Goal: Task Accomplishment & Management: Manage account settings

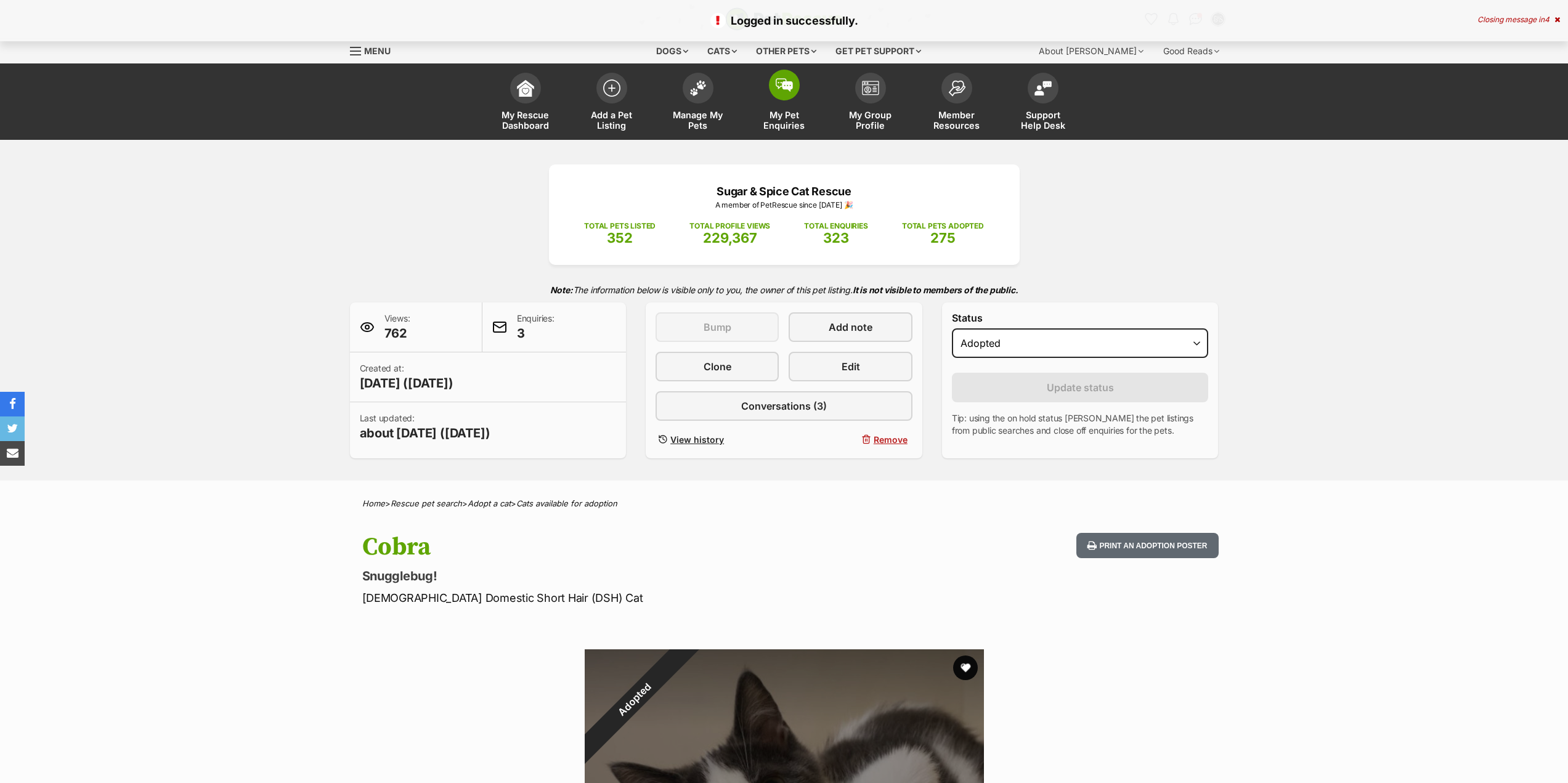
click at [763, 131] on span "My Pet Enquiries" at bounding box center [784, 120] width 55 height 21
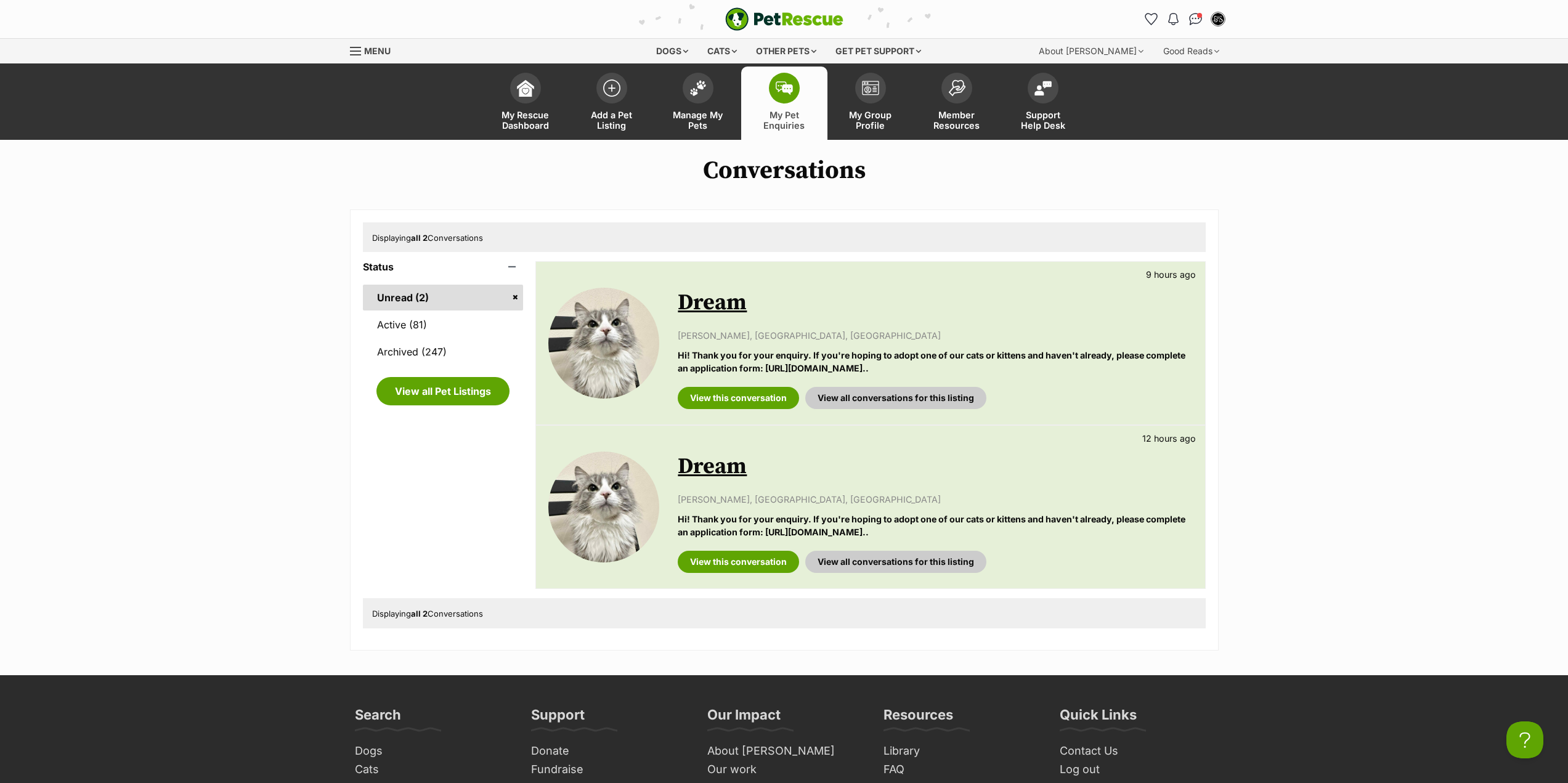
click at [716, 309] on link "Dream" at bounding box center [712, 302] width 69 height 28
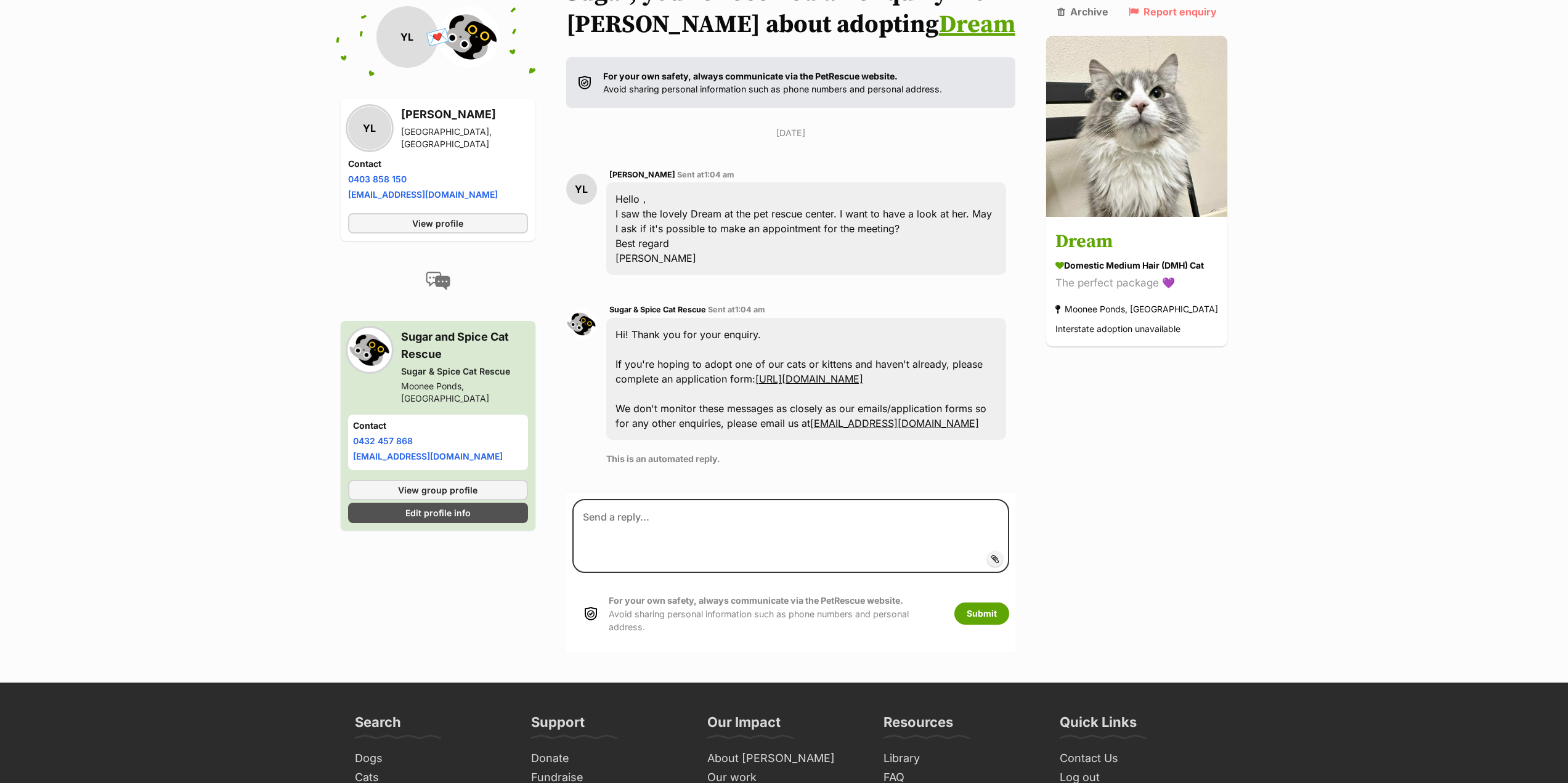
scroll to position [183, 0]
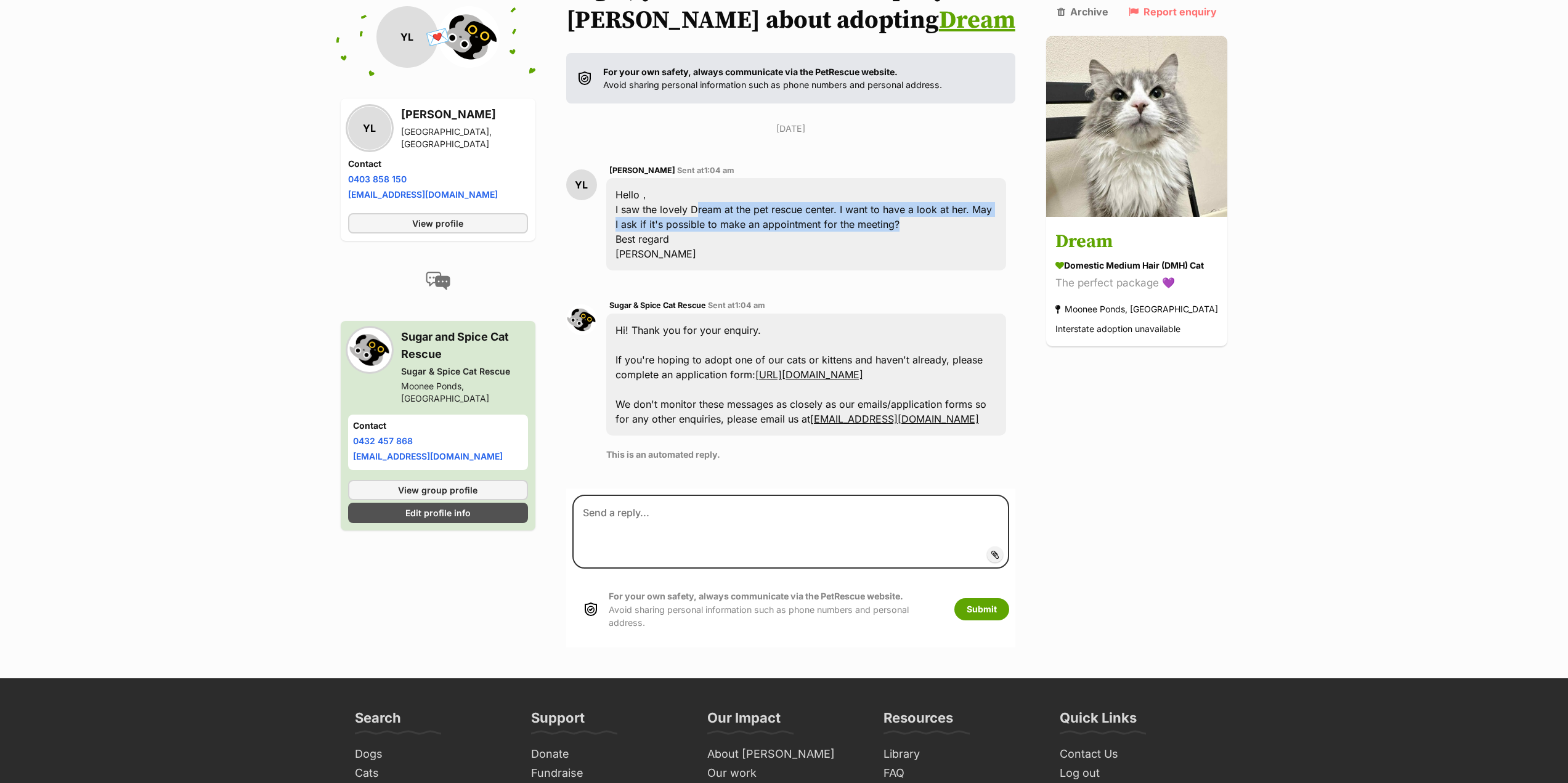
drag, startPoint x: 700, startPoint y: 208, endPoint x: 930, endPoint y: 231, distance: 231.1
click at [929, 231] on div "Hello， I saw the lovely Dream at the pet rescue center. I want to have a look a…" at bounding box center [806, 223] width 401 height 92
click at [930, 231] on div "Hello， I saw the lovely Dream at the pet rescue center. I want to have a look a…" at bounding box center [806, 223] width 401 height 92
drag, startPoint x: 720, startPoint y: 242, endPoint x: 632, endPoint y: 219, distance: 91.0
click at [632, 219] on div "Hello， I saw the lovely Dream at the pet rescue center. I want to have a look a…" at bounding box center [806, 223] width 401 height 92
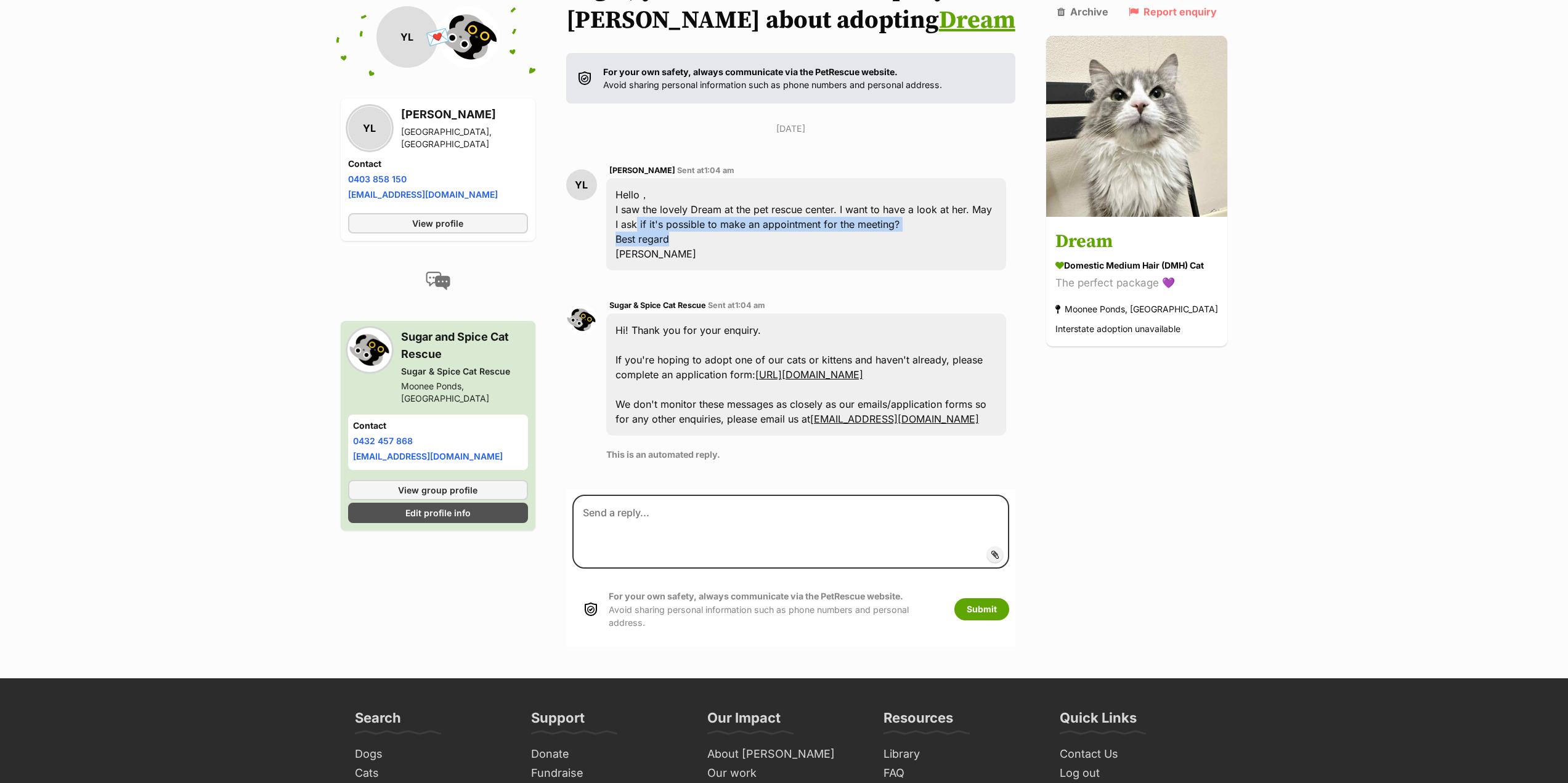
click at [636, 220] on div "Hello， I saw the lovely Dream at the pet rescue center. I want to have a look a…" at bounding box center [806, 223] width 401 height 92
drag, startPoint x: 635, startPoint y: 224, endPoint x: 666, endPoint y: 251, distance: 41.1
click at [666, 251] on div "Hello， I saw the lovely Dream at the pet rescue center. I want to have a look a…" at bounding box center [806, 223] width 401 height 92
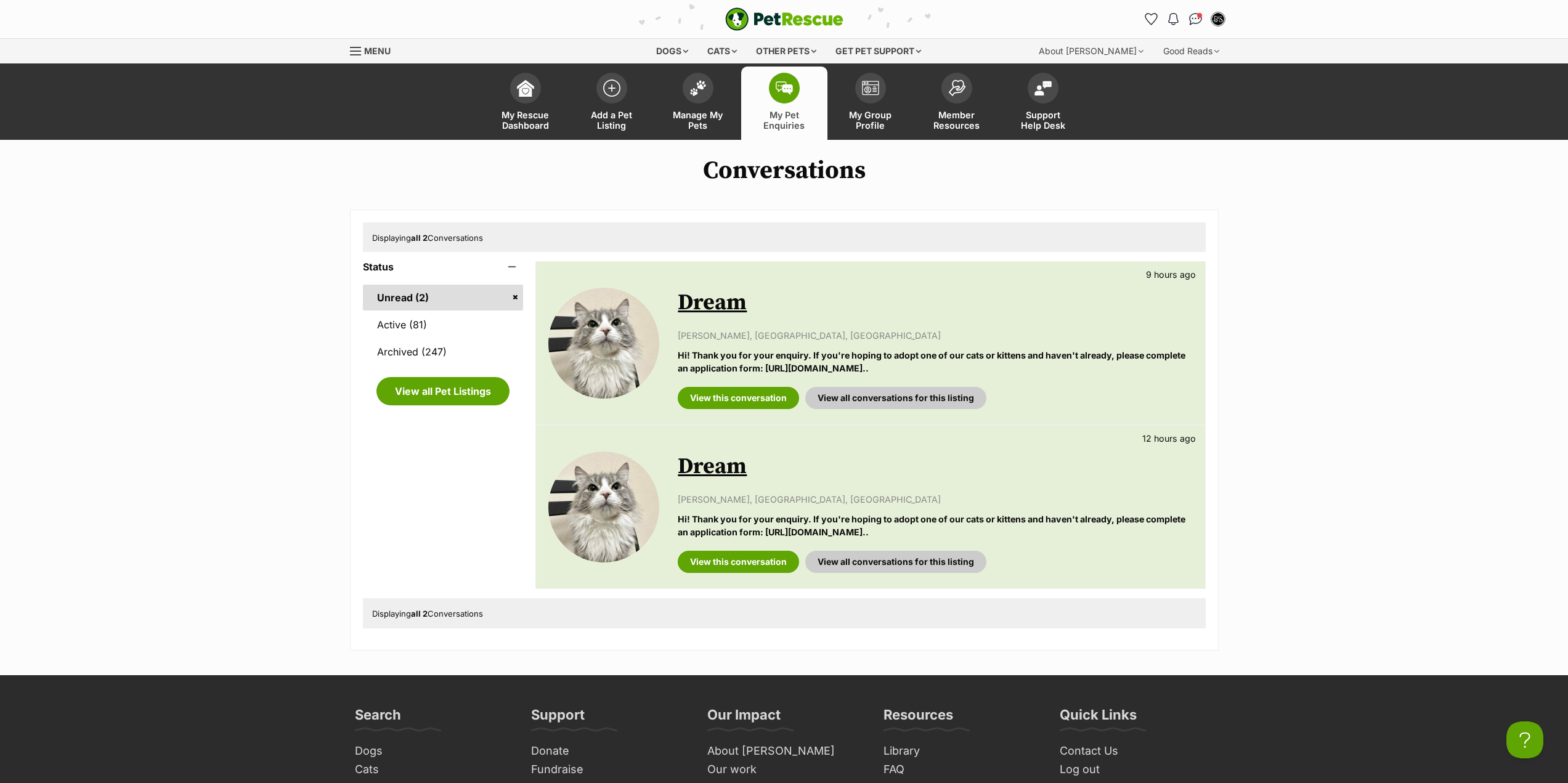
click at [734, 464] on link "Dream" at bounding box center [712, 466] width 69 height 28
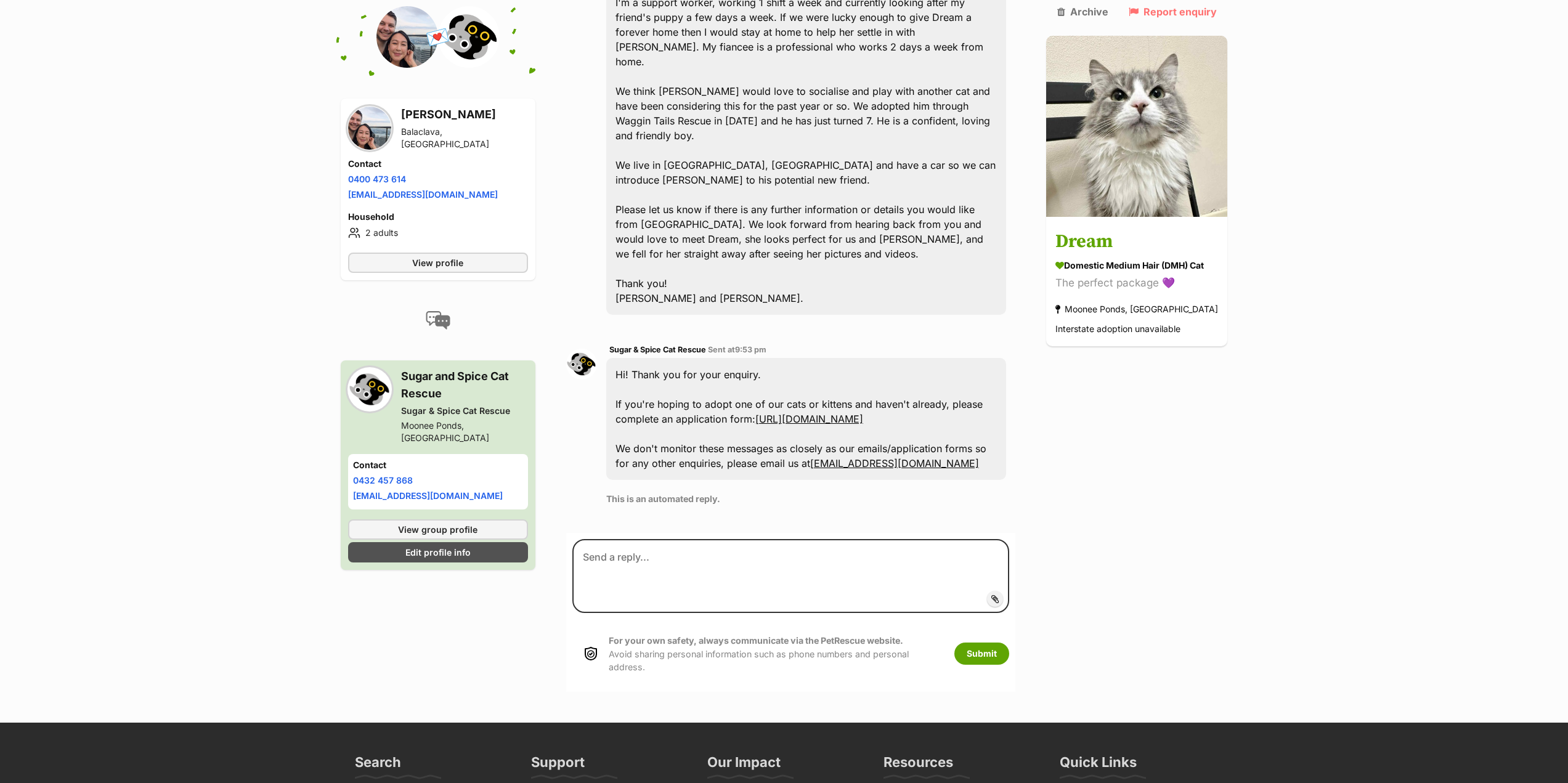
scroll to position [186, 0]
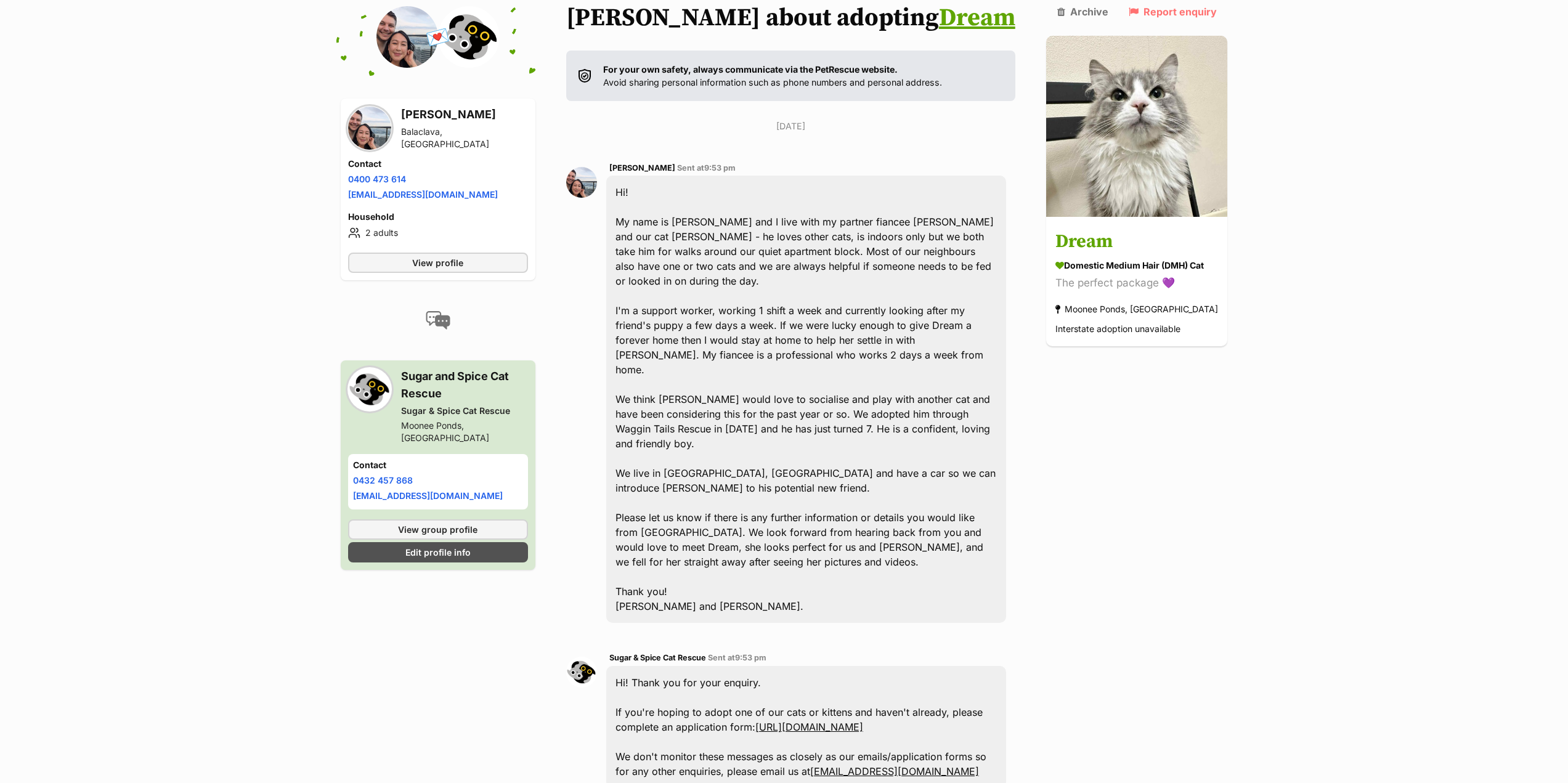
click at [1062, 456] on div "Back to all conversations 💌 Conversation participant details Dani Boudville Bal…" at bounding box center [784, 485] width 906 height 1030
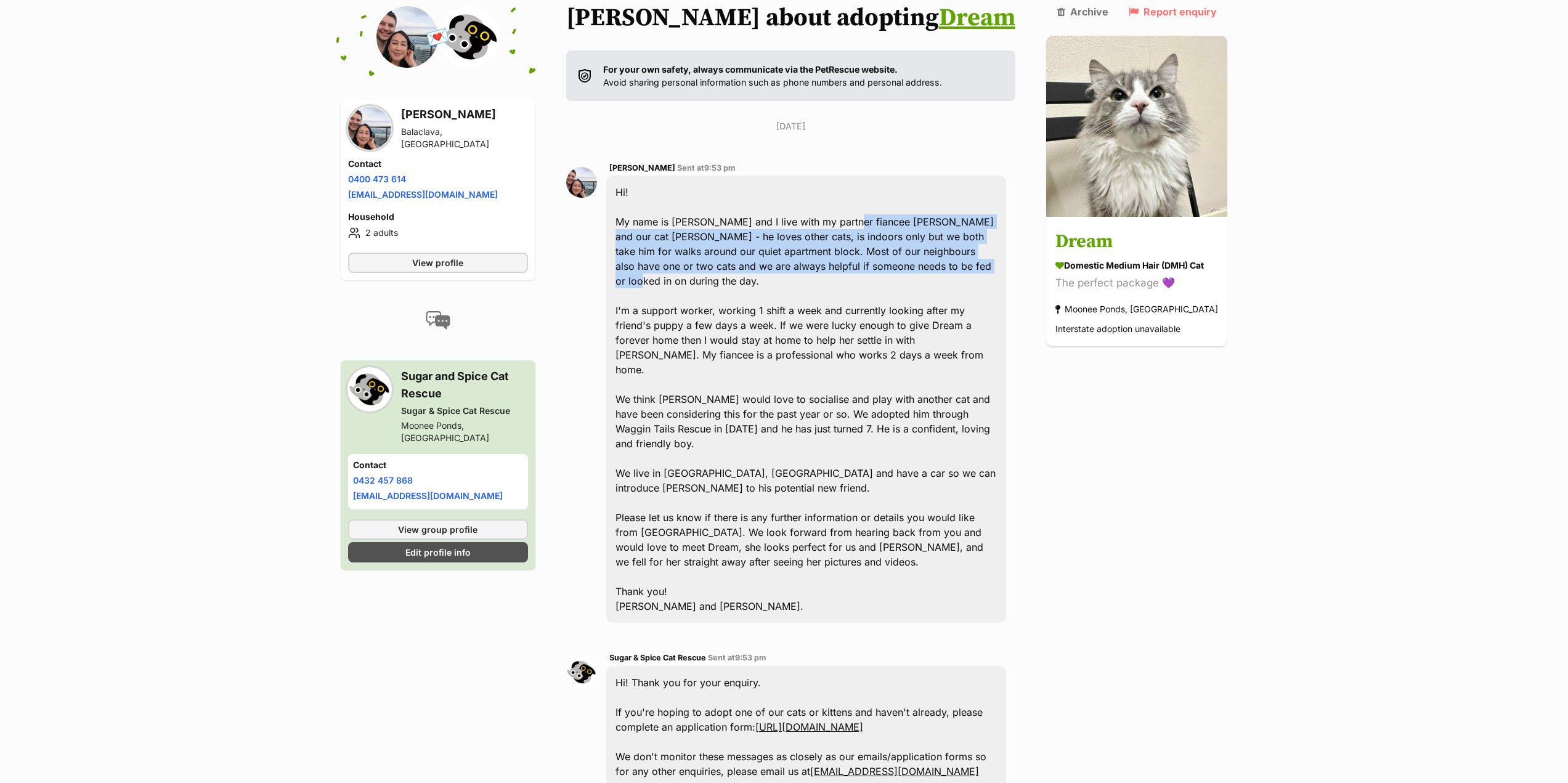
drag, startPoint x: 861, startPoint y: 221, endPoint x: 967, endPoint y: 274, distance: 118.5
click at [967, 274] on div "Hi! My name is Dani and I live with my partner fiancee Jamie and our cat Wally …" at bounding box center [806, 399] width 401 height 447
click at [967, 274] on div "Hi! My name is Dani and I live with my partner fiancee Jamie and our cat Wally …" at bounding box center [806, 399] width 401 height 447
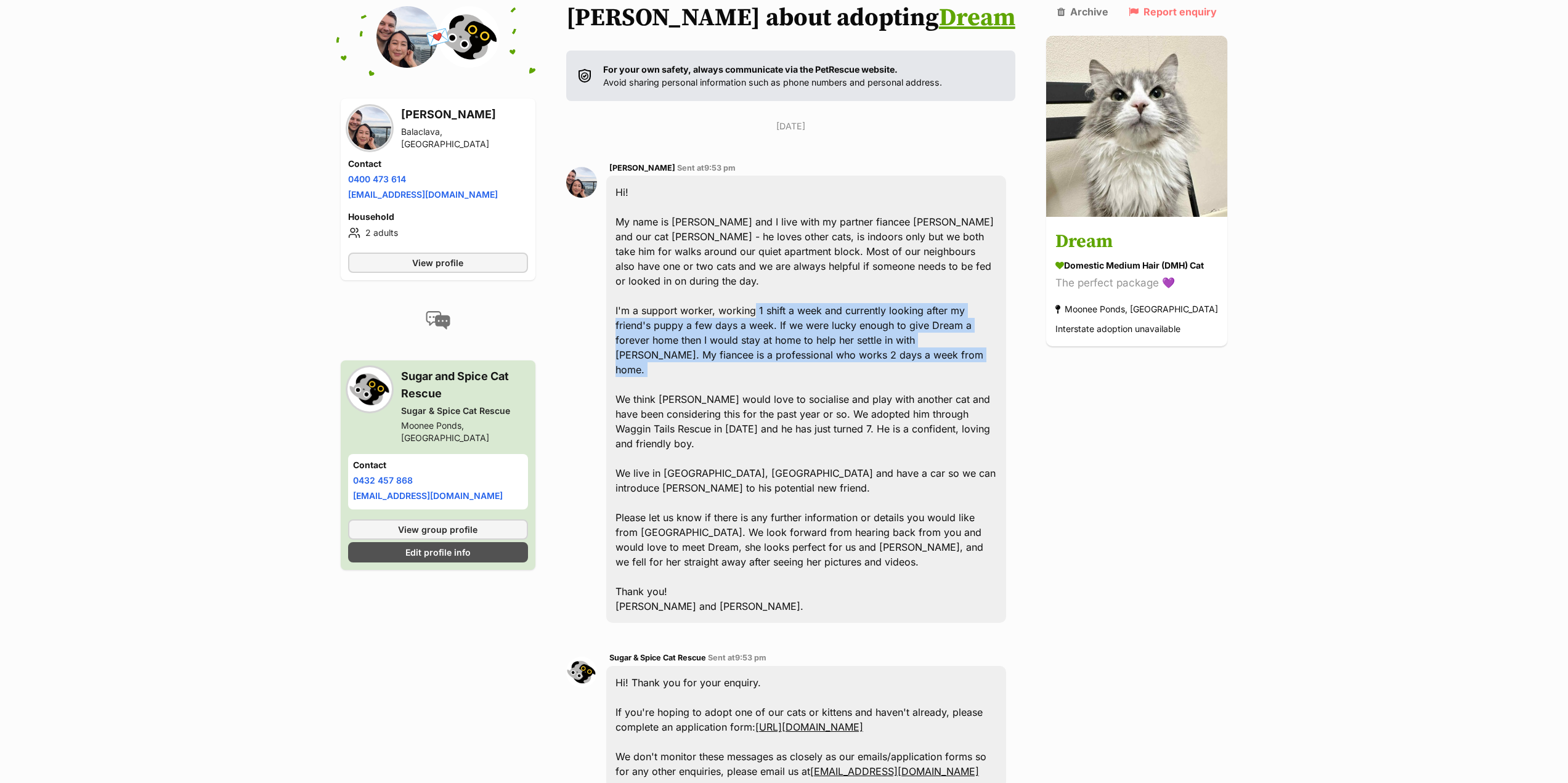
drag, startPoint x: 771, startPoint y: 294, endPoint x: 866, endPoint y: 351, distance: 110.8
click at [866, 351] on div "Hi! My name is Dani and I live with my partner fiancee Jamie and our cat Wally …" at bounding box center [806, 399] width 401 height 447
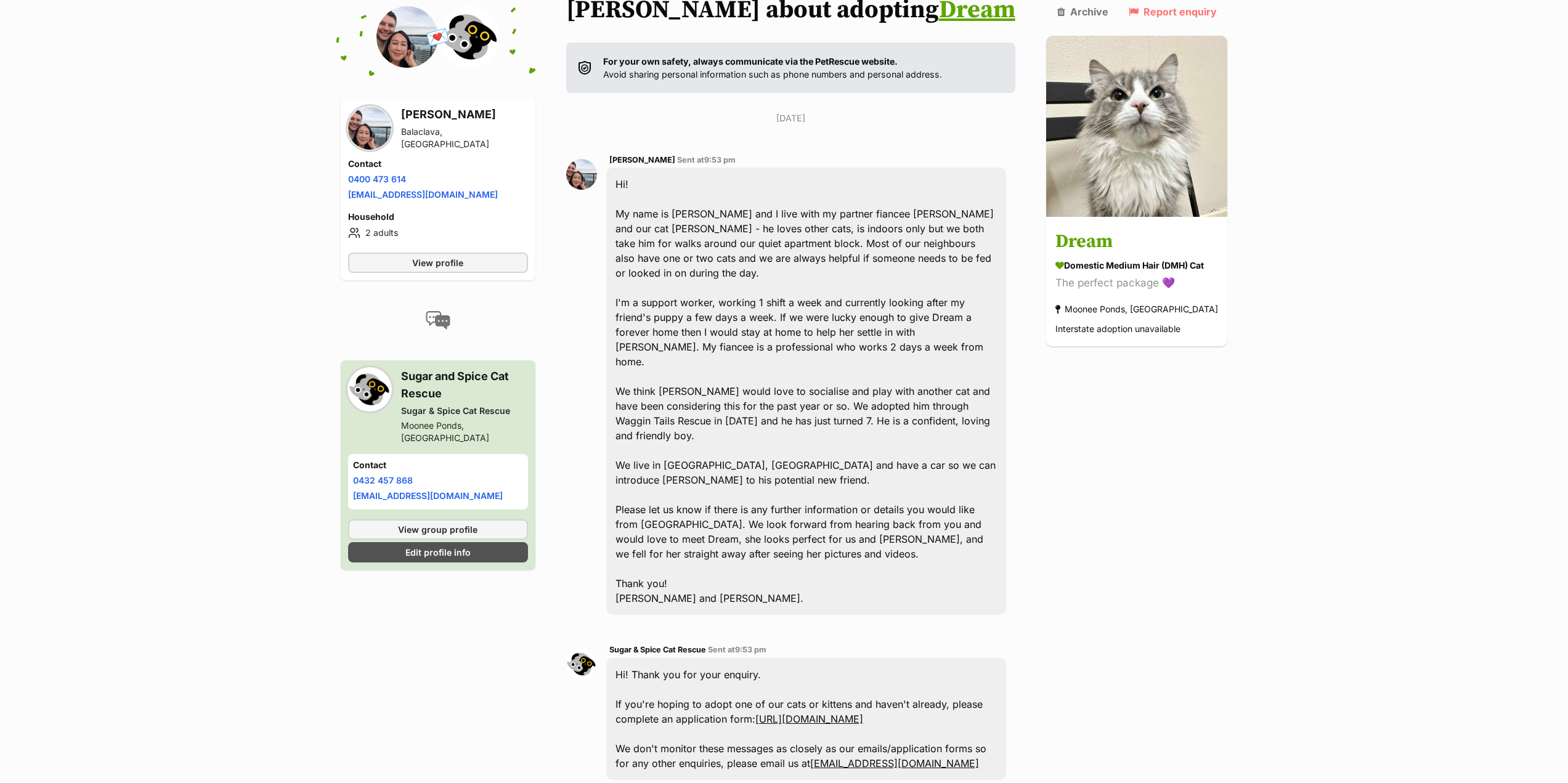
scroll to position [247, 0]
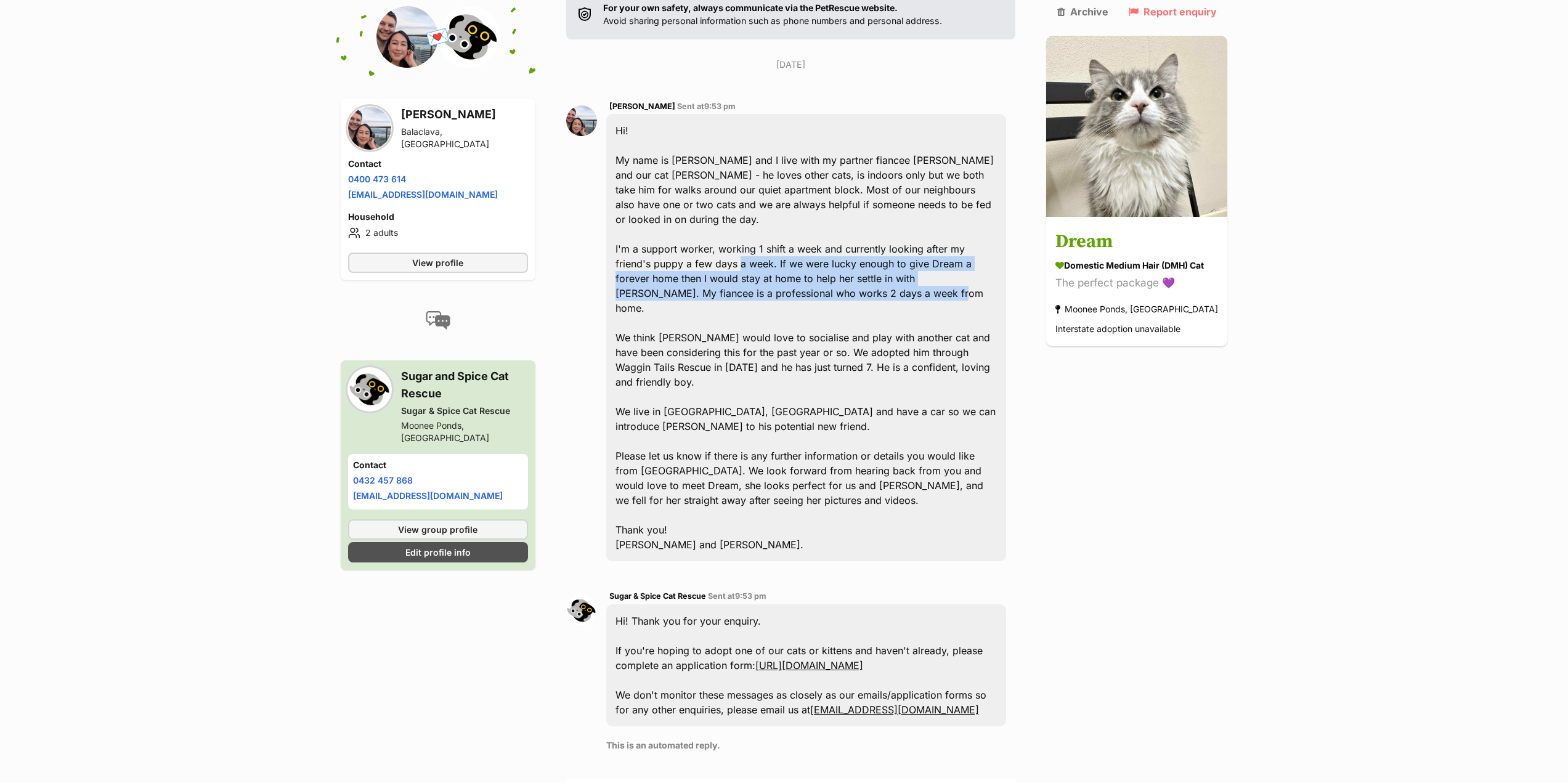
drag, startPoint x: 705, startPoint y: 252, endPoint x: 859, endPoint y: 280, distance: 156.5
click at [859, 280] on div "Hi! My name is Dani and I live with my partner fiancee Jamie and our cat Wally …" at bounding box center [806, 338] width 401 height 447
drag, startPoint x: 801, startPoint y: 245, endPoint x: 882, endPoint y: 276, distance: 86.7
click at [882, 276] on div "Hi! My name is Dani and I live with my partner fiancee Jamie and our cat Wally …" at bounding box center [806, 338] width 401 height 447
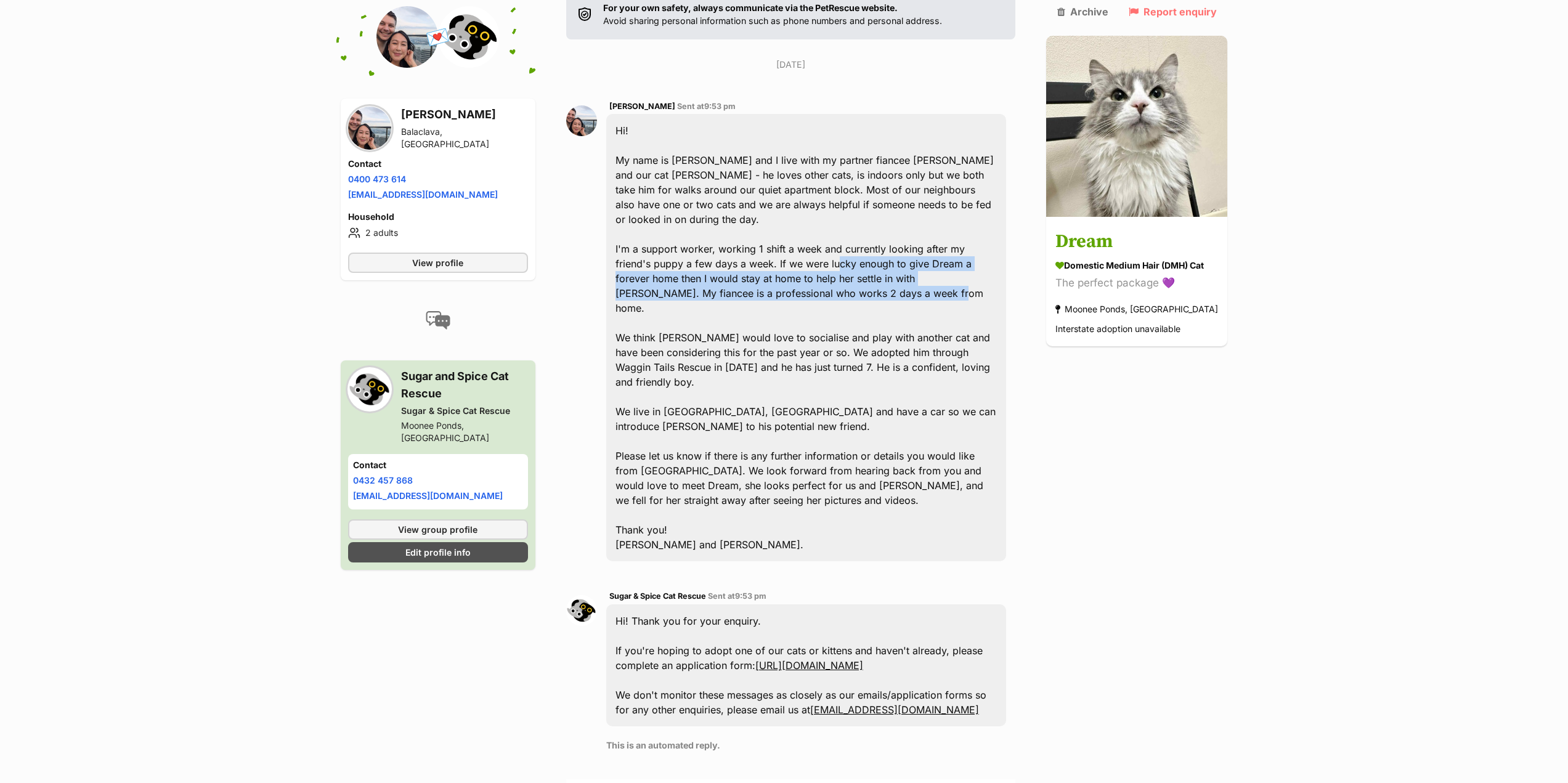
click at [882, 276] on div "Hi! My name is Dani and I live with my partner fiancee Jamie and our cat Wally …" at bounding box center [806, 338] width 401 height 447
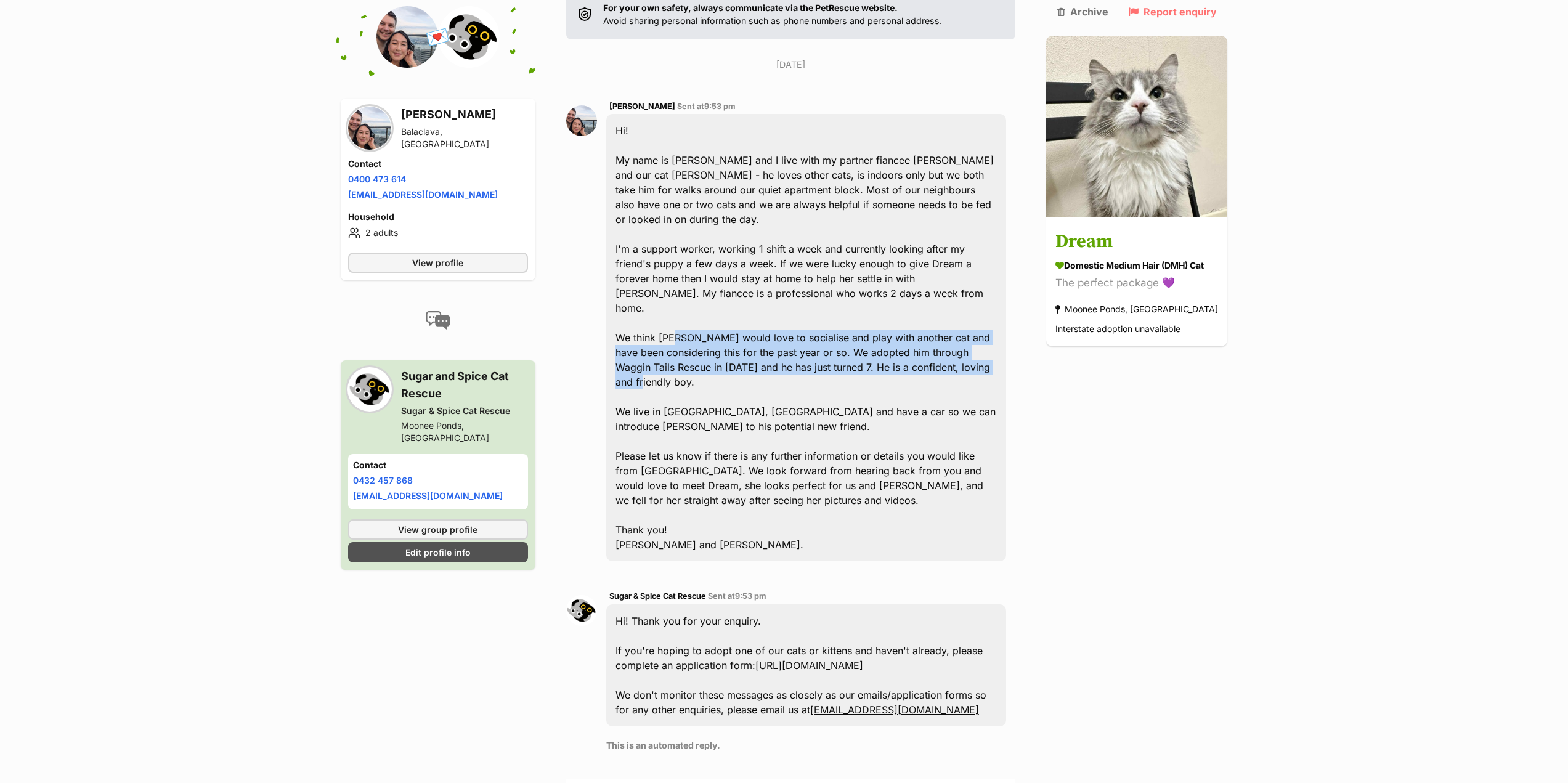
drag, startPoint x: 681, startPoint y: 303, endPoint x: 997, endPoint y: 341, distance: 318.3
click at [997, 341] on div "Hi! My name is Dani and I live with my partner fiancee Jamie and our cat Wally …" at bounding box center [806, 338] width 401 height 447
click at [997, 342] on div "Hi! My name is Dani and I live with my partner fiancee Jamie and our cat Wally …" at bounding box center [806, 338] width 401 height 447
drag, startPoint x: 619, startPoint y: 306, endPoint x: 1000, endPoint y: 345, distance: 383.0
click at [1000, 345] on div "Hi! My name is Dani and I live with my partner fiancee Jamie and our cat Wally …" at bounding box center [806, 338] width 401 height 447
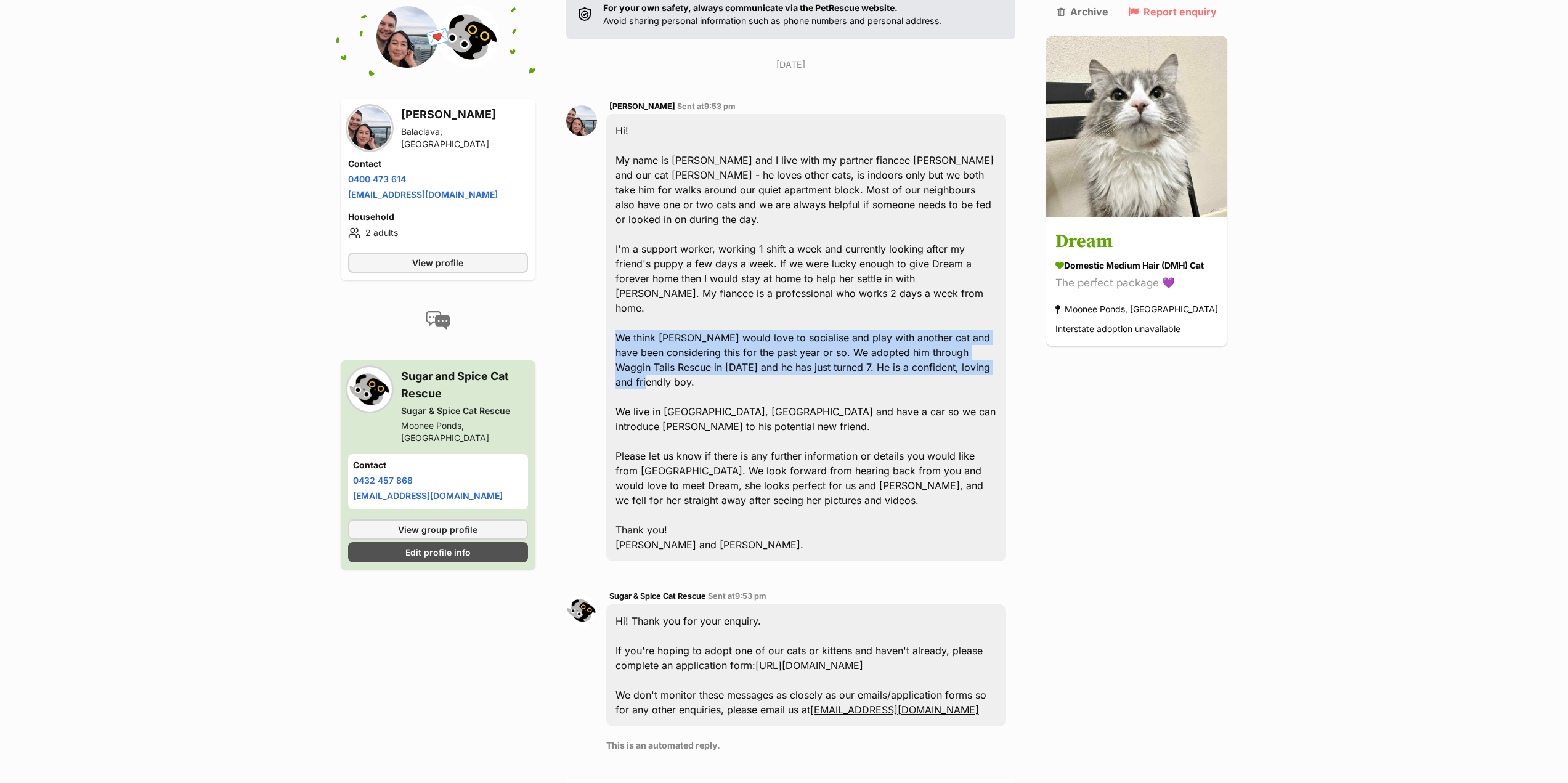
click at [1000, 345] on div "Hi! My name is Dani and I live with my partner fiancee Jamie and our cat Wally …" at bounding box center [806, 338] width 401 height 447
drag, startPoint x: 811, startPoint y: 323, endPoint x: 992, endPoint y: 346, distance: 182.5
click at [992, 346] on div "Hi! My name is Dani and I live with my partner fiancee Jamie and our cat Wally …" at bounding box center [806, 338] width 401 height 447
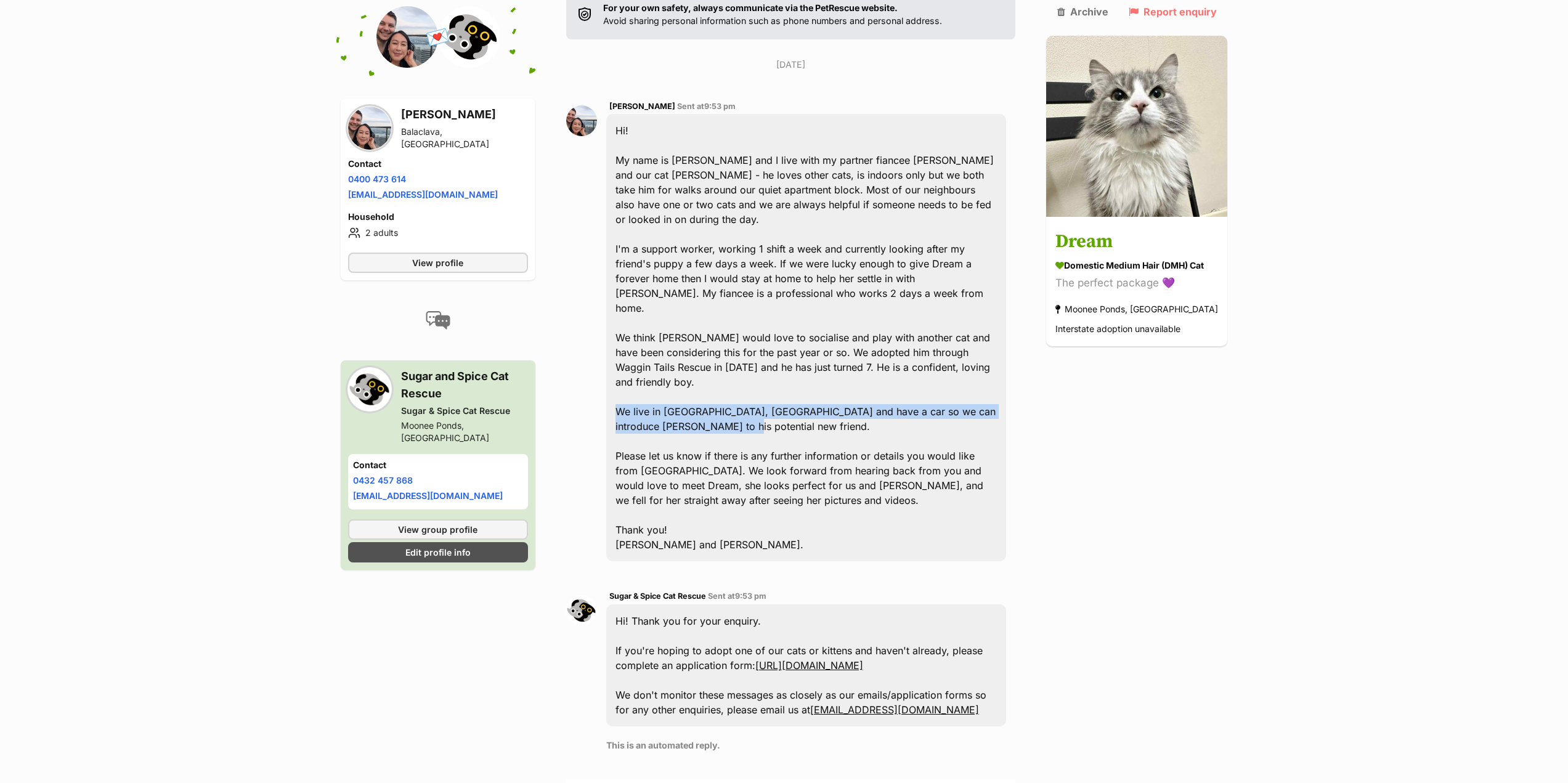
drag, startPoint x: 623, startPoint y: 366, endPoint x: 729, endPoint y: 379, distance: 106.8
click at [729, 379] on div "Hi! My name is Dani and I live with my partner fiancee Jamie and our cat Wally …" at bounding box center [806, 338] width 401 height 447
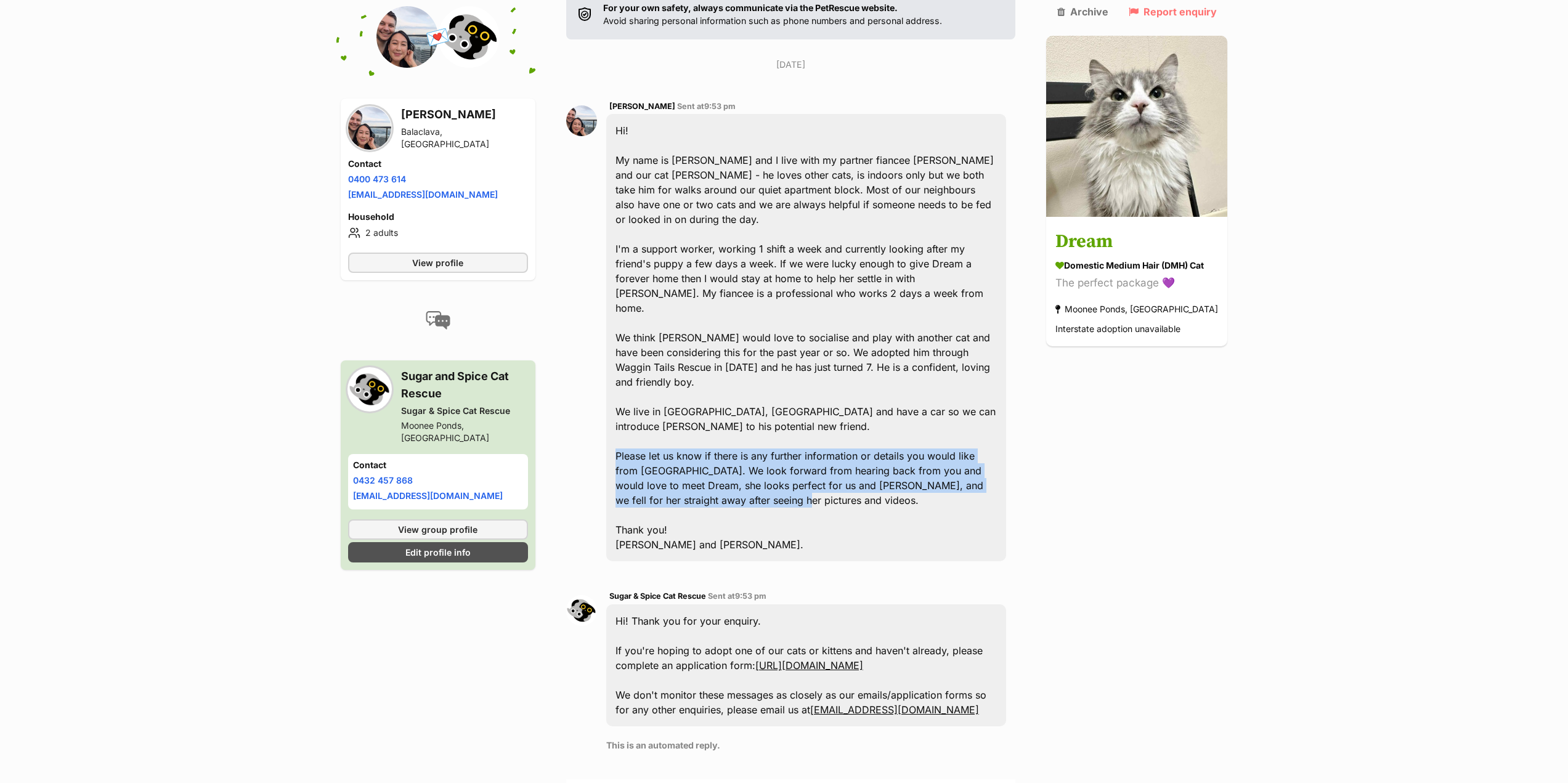
drag, startPoint x: 616, startPoint y: 416, endPoint x: 715, endPoint y: 460, distance: 108.3
click at [715, 460] on div "Hi! My name is Dani and I live with my partner fiancee Jamie and our cat Wally …" at bounding box center [806, 338] width 401 height 447
click at [716, 460] on div "Hi! My name is Dani and I live with my partner fiancee Jamie and our cat Wally …" at bounding box center [806, 338] width 401 height 447
drag, startPoint x: 618, startPoint y: 410, endPoint x: 738, endPoint y: 456, distance: 128.5
click at [738, 456] on div "Hi! My name is Dani and I live with my partner fiancee Jamie and our cat Wally …" at bounding box center [806, 338] width 401 height 447
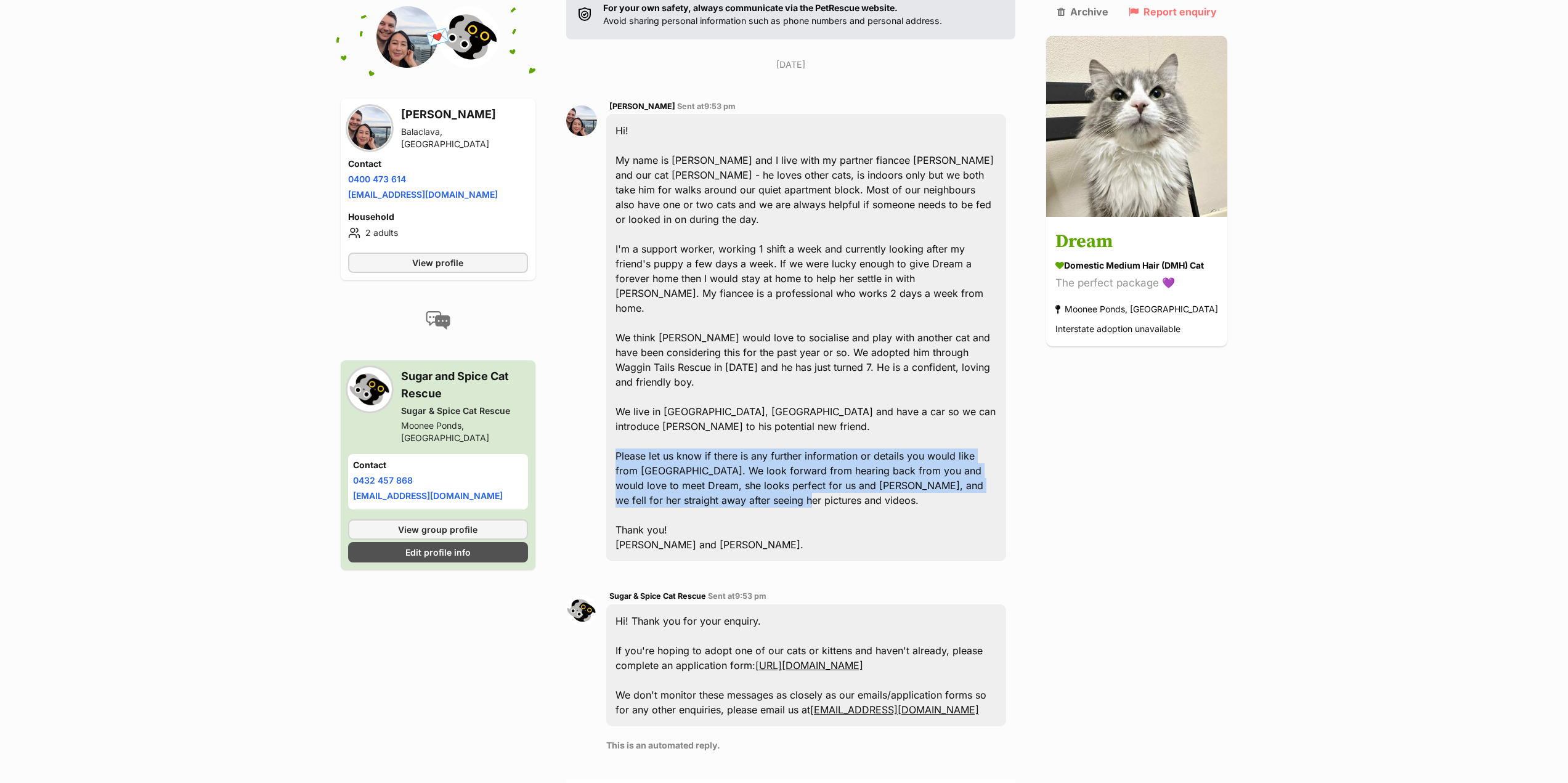
click at [738, 456] on div "Hi! My name is Dani and I live with my partner fiancee Jamie and our cat Wally …" at bounding box center [806, 338] width 401 height 447
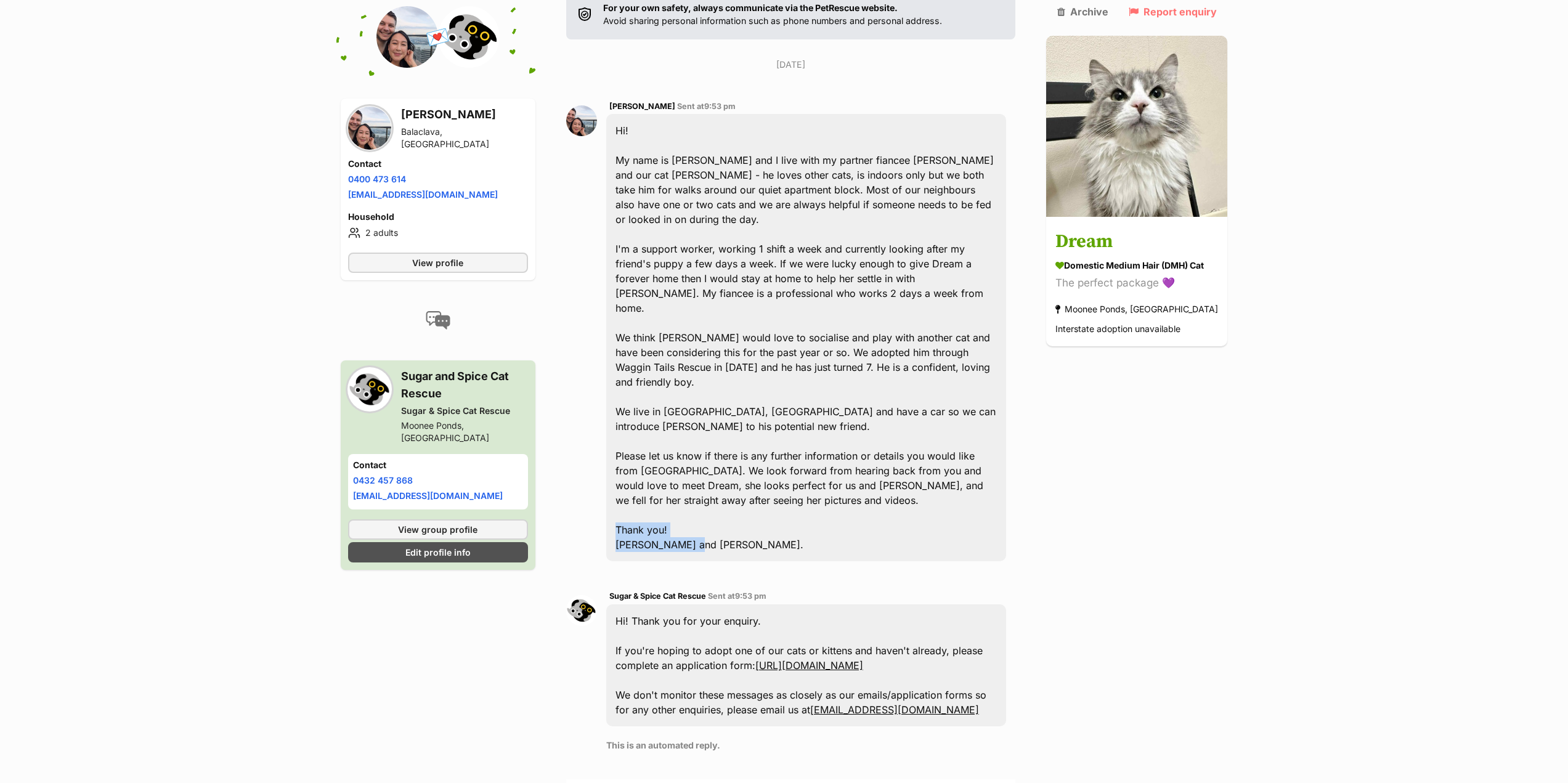
drag, startPoint x: 622, startPoint y: 487, endPoint x: 710, endPoint y: 502, distance: 89.3
click at [710, 502] on div "Hi! My name is Dani and I live with my partner fiancee Jamie and our cat Wally …" at bounding box center [806, 338] width 401 height 447
click at [711, 502] on div "Hi! My name is Dani and I live with my partner fiancee Jamie and our cat Wally …" at bounding box center [806, 338] width 401 height 447
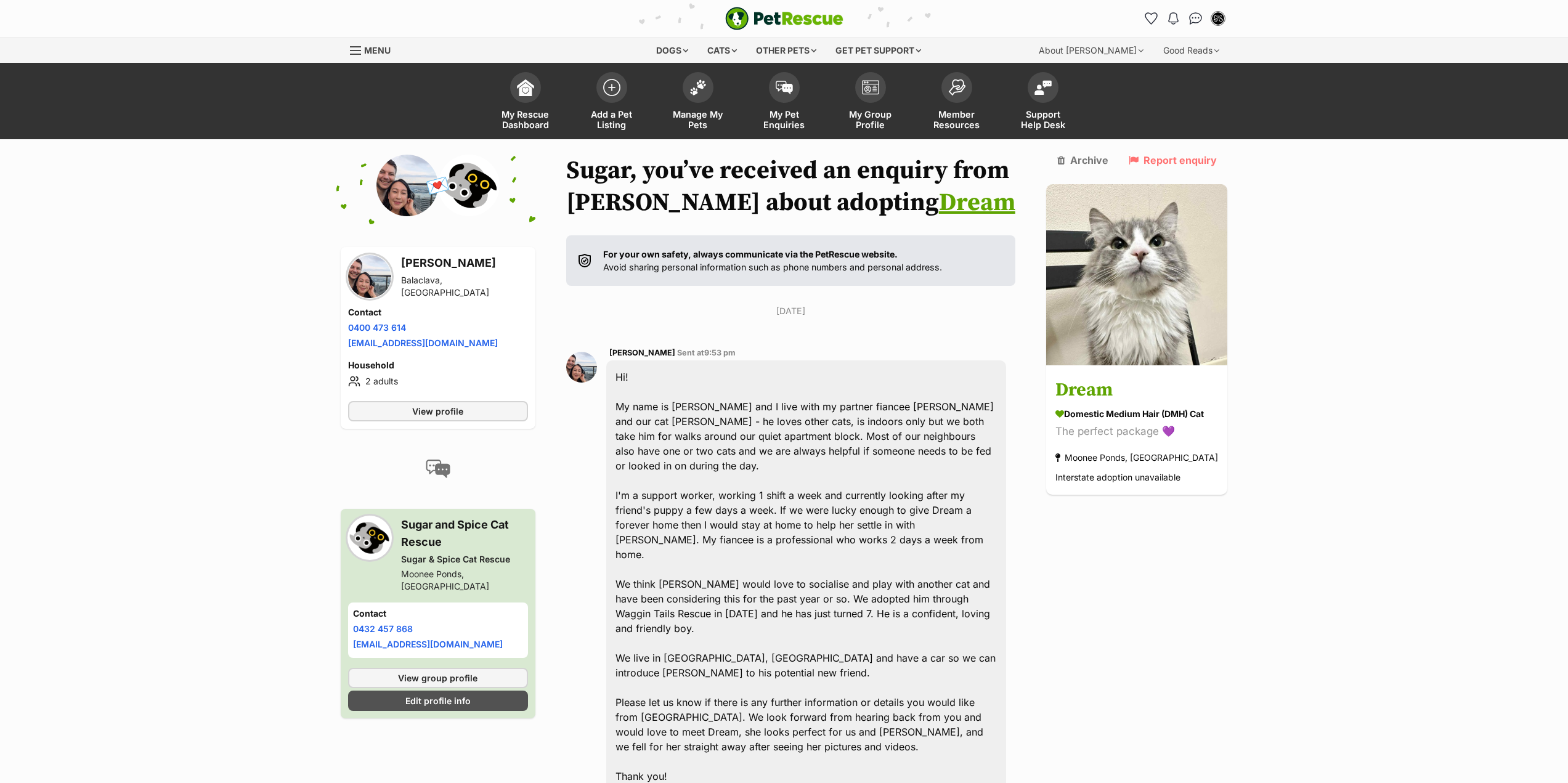
scroll to position [0, 0]
click at [377, 279] on img at bounding box center [369, 277] width 43 height 43
click at [404, 410] on link "View profile" at bounding box center [438, 412] width 180 height 20
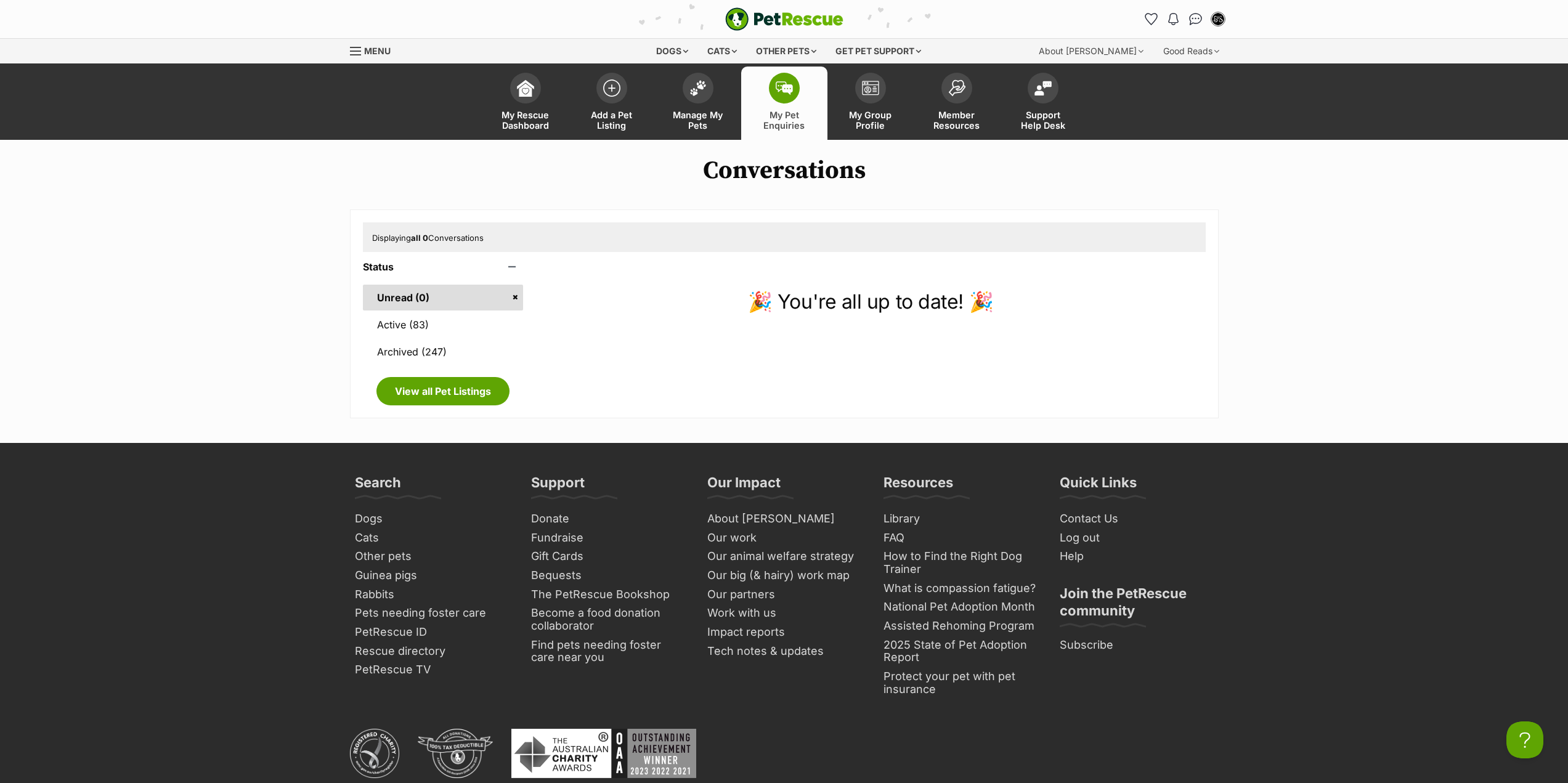
scroll to position [61, 0]
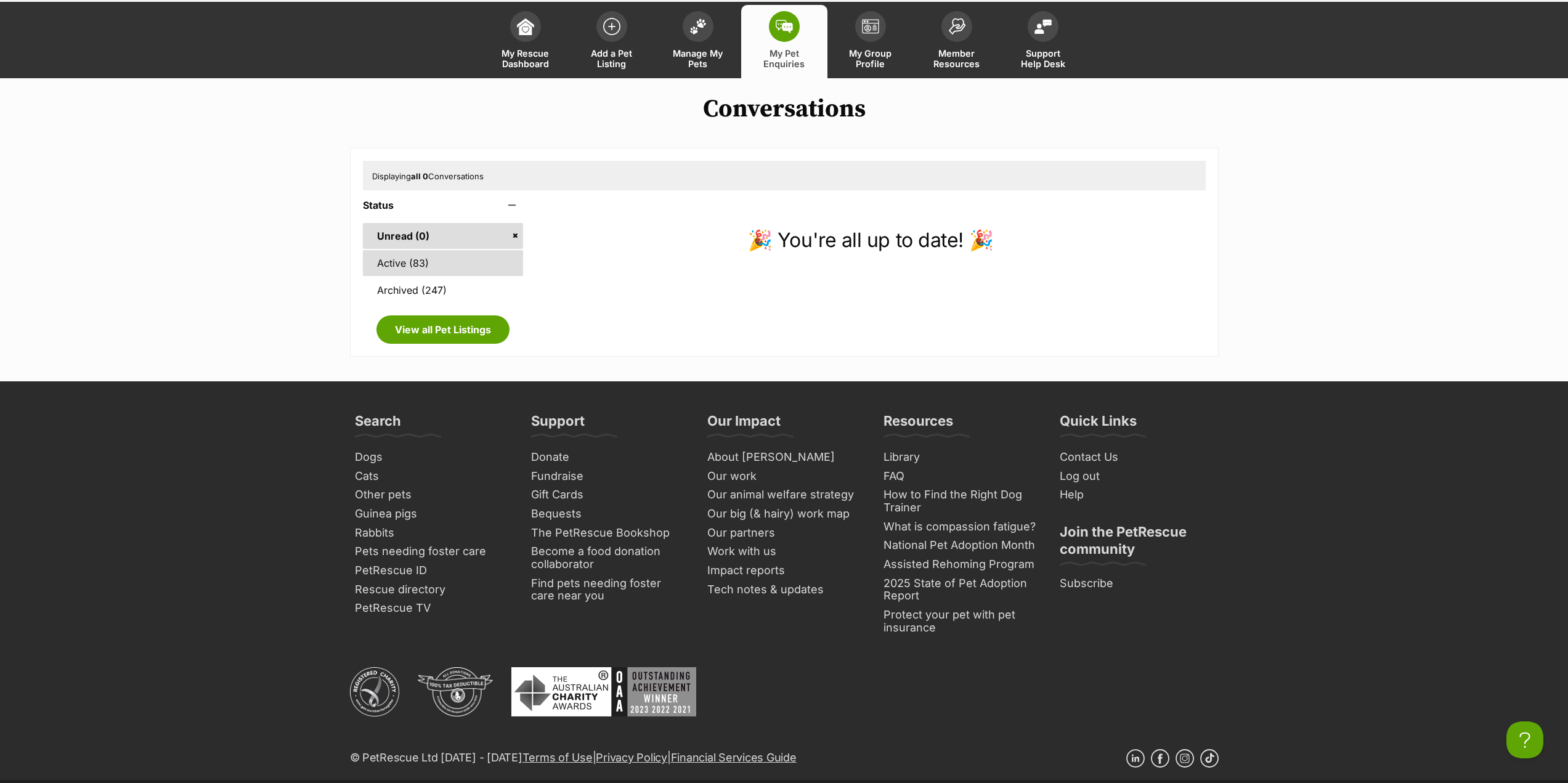
click at [449, 270] on link "Active (83)" at bounding box center [443, 263] width 161 height 26
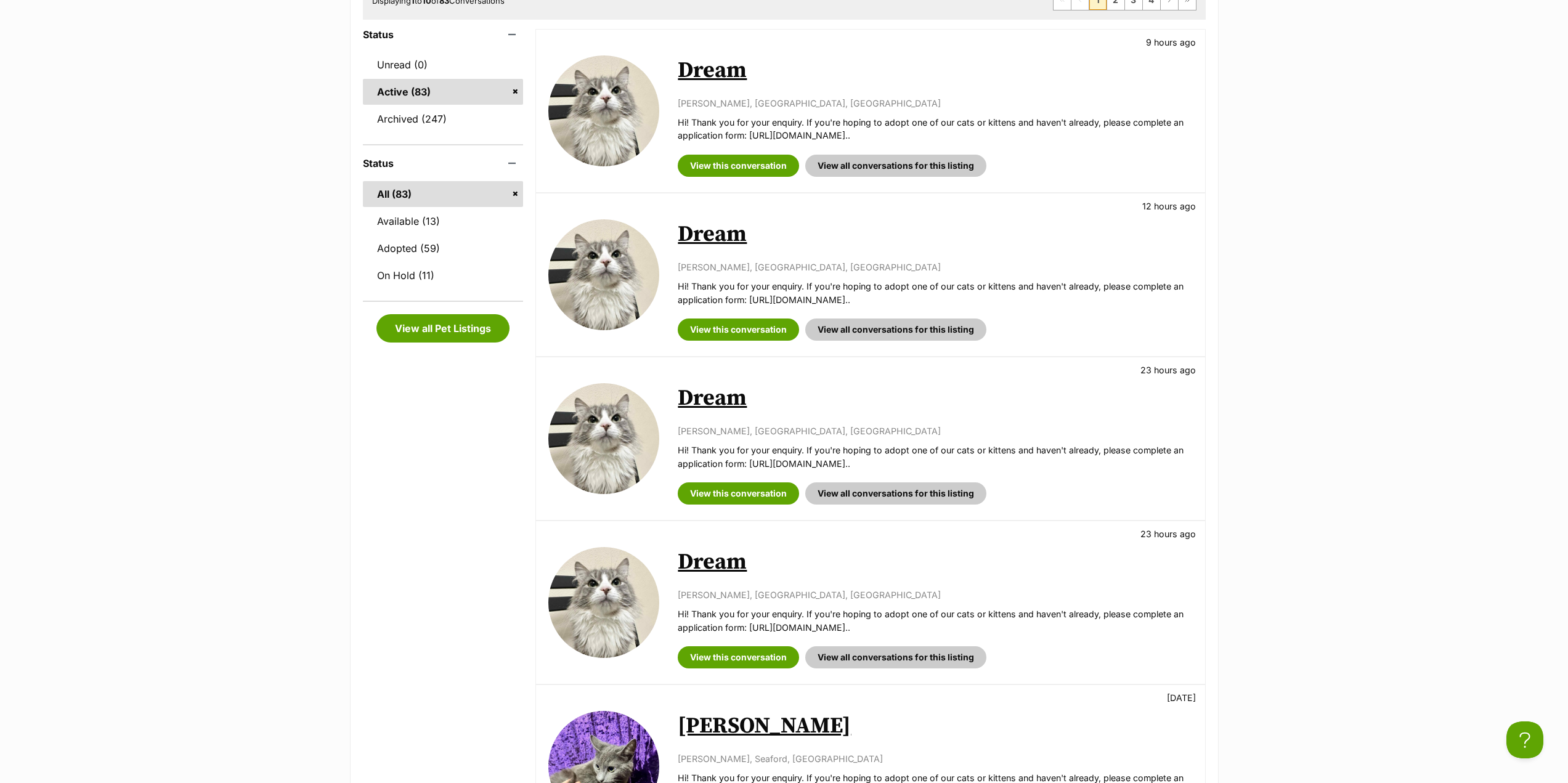
scroll to position [246, 0]
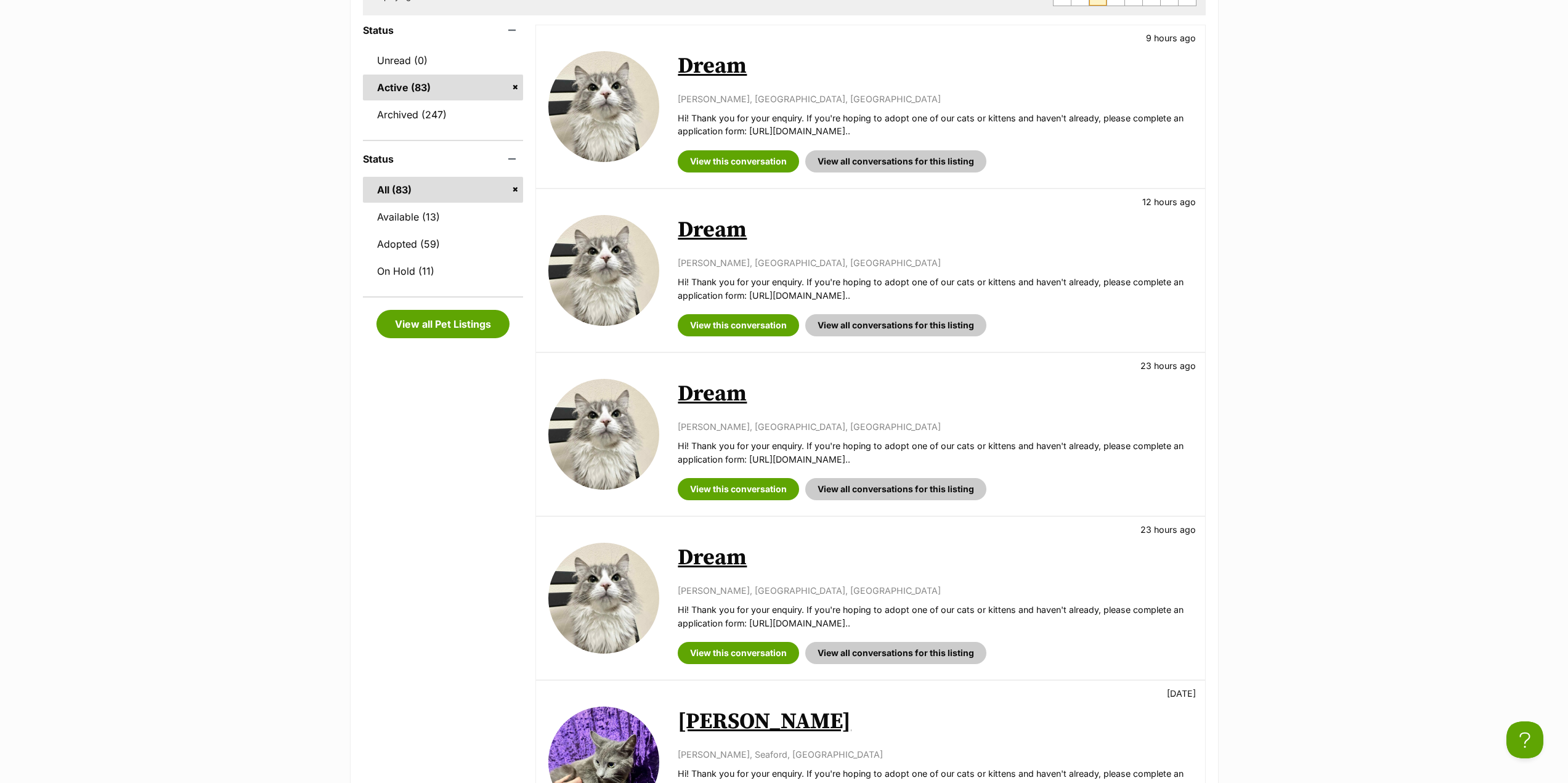
click at [703, 401] on link "Dream" at bounding box center [712, 393] width 69 height 28
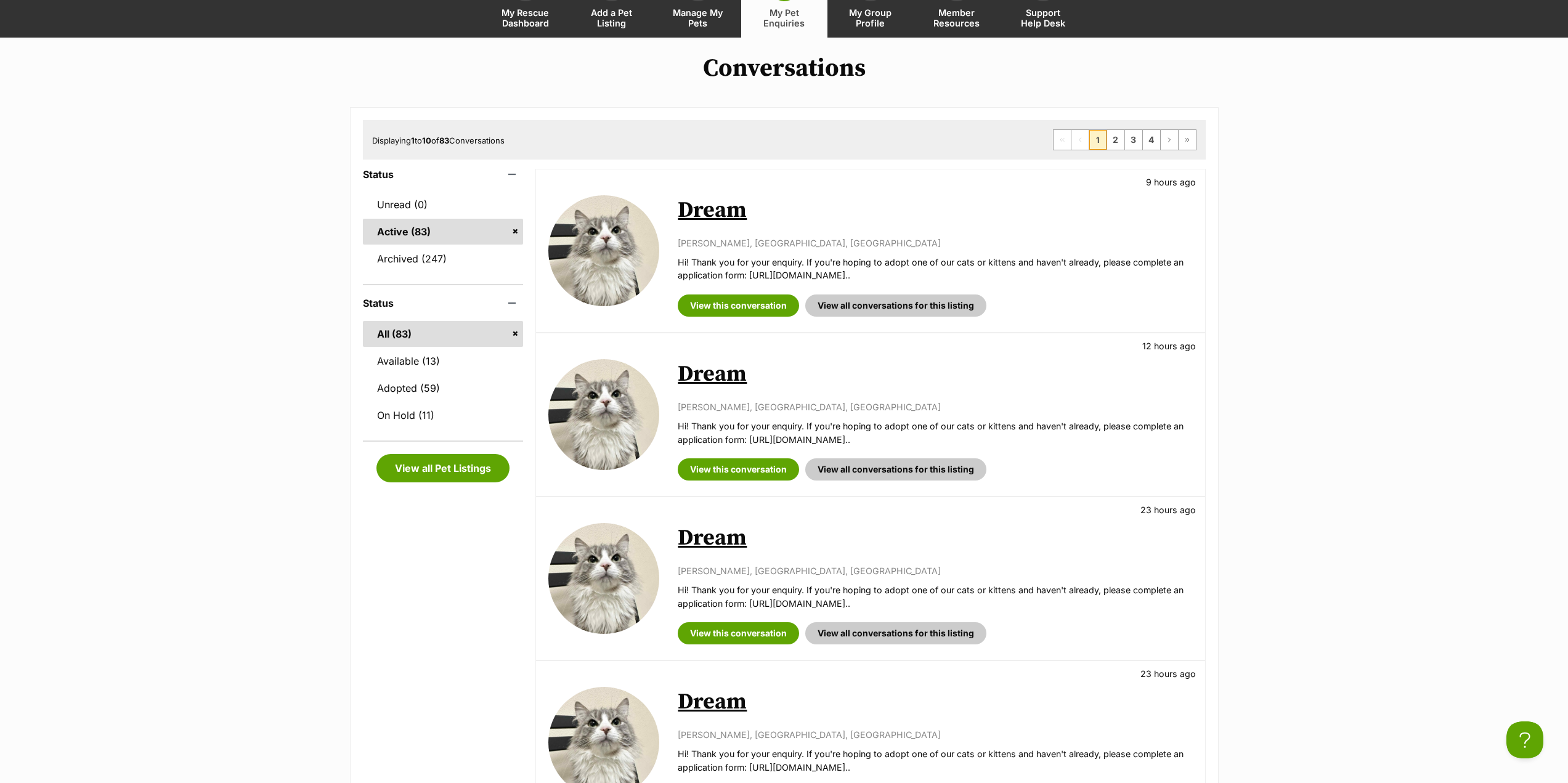
scroll to position [61, 0]
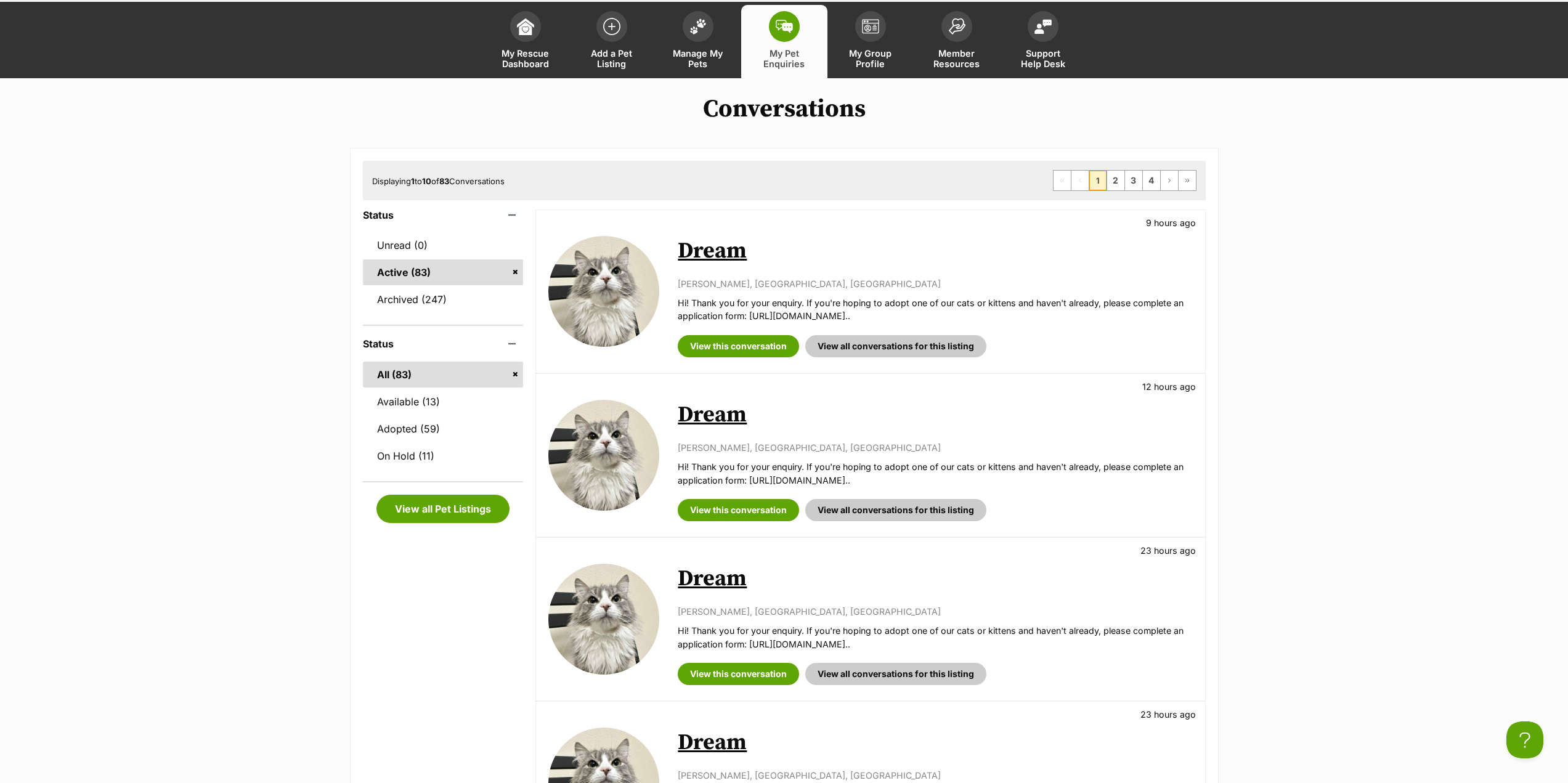
click at [708, 249] on link "Dream" at bounding box center [712, 250] width 69 height 28
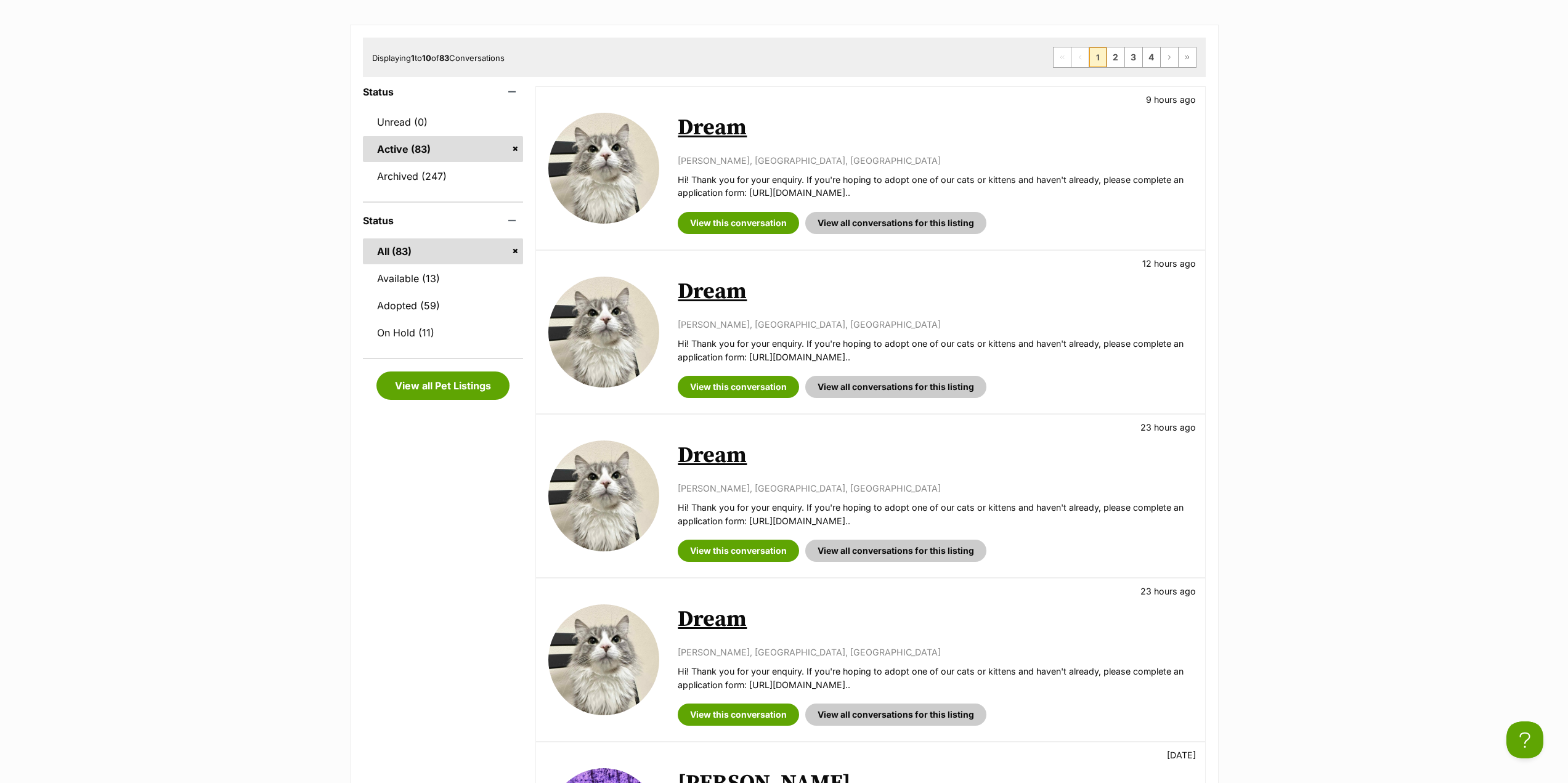
scroll to position [0, 0]
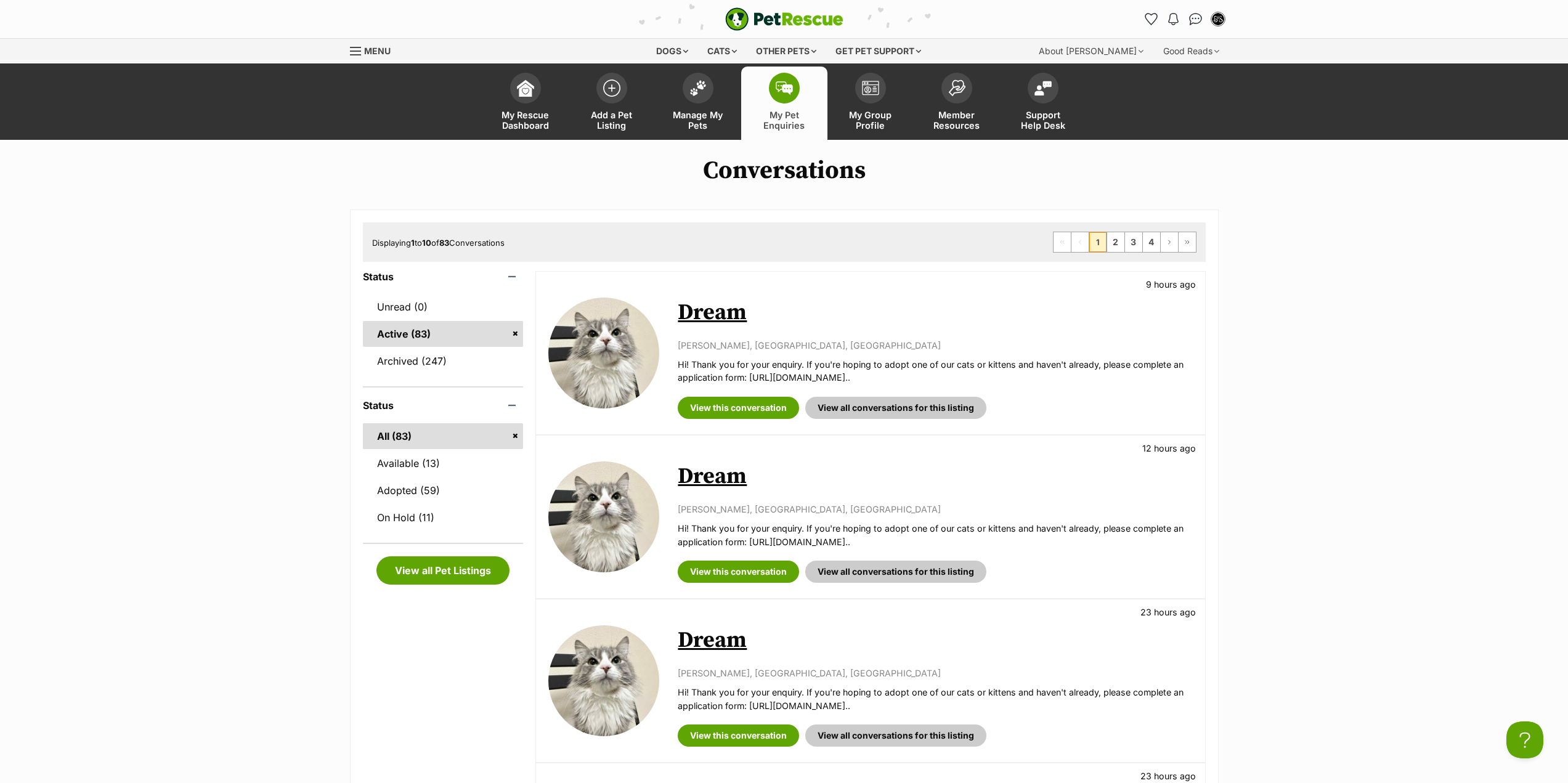
click at [774, 118] on span "My Pet Enquiries" at bounding box center [784, 120] width 55 height 21
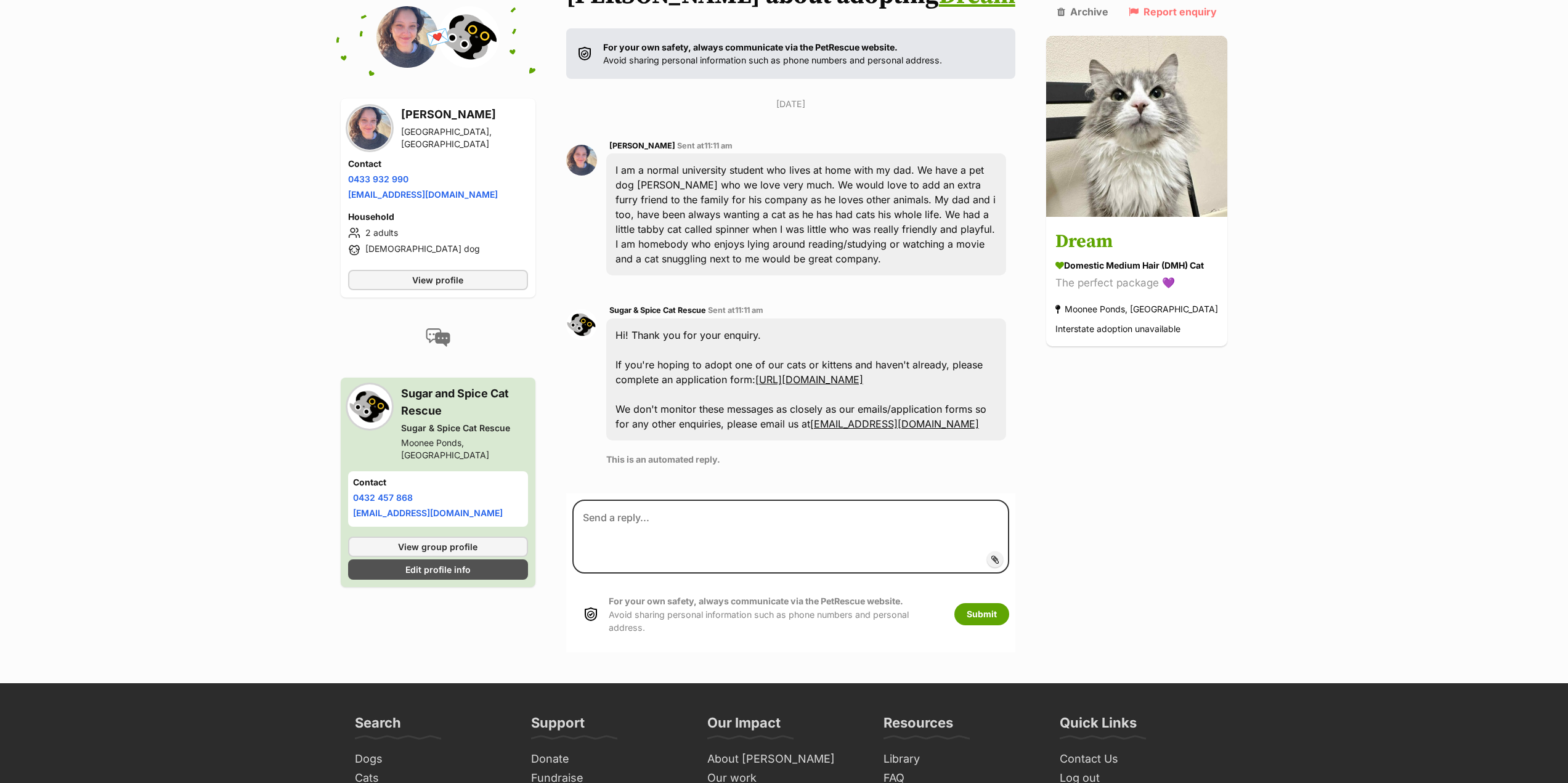
scroll to position [212, 0]
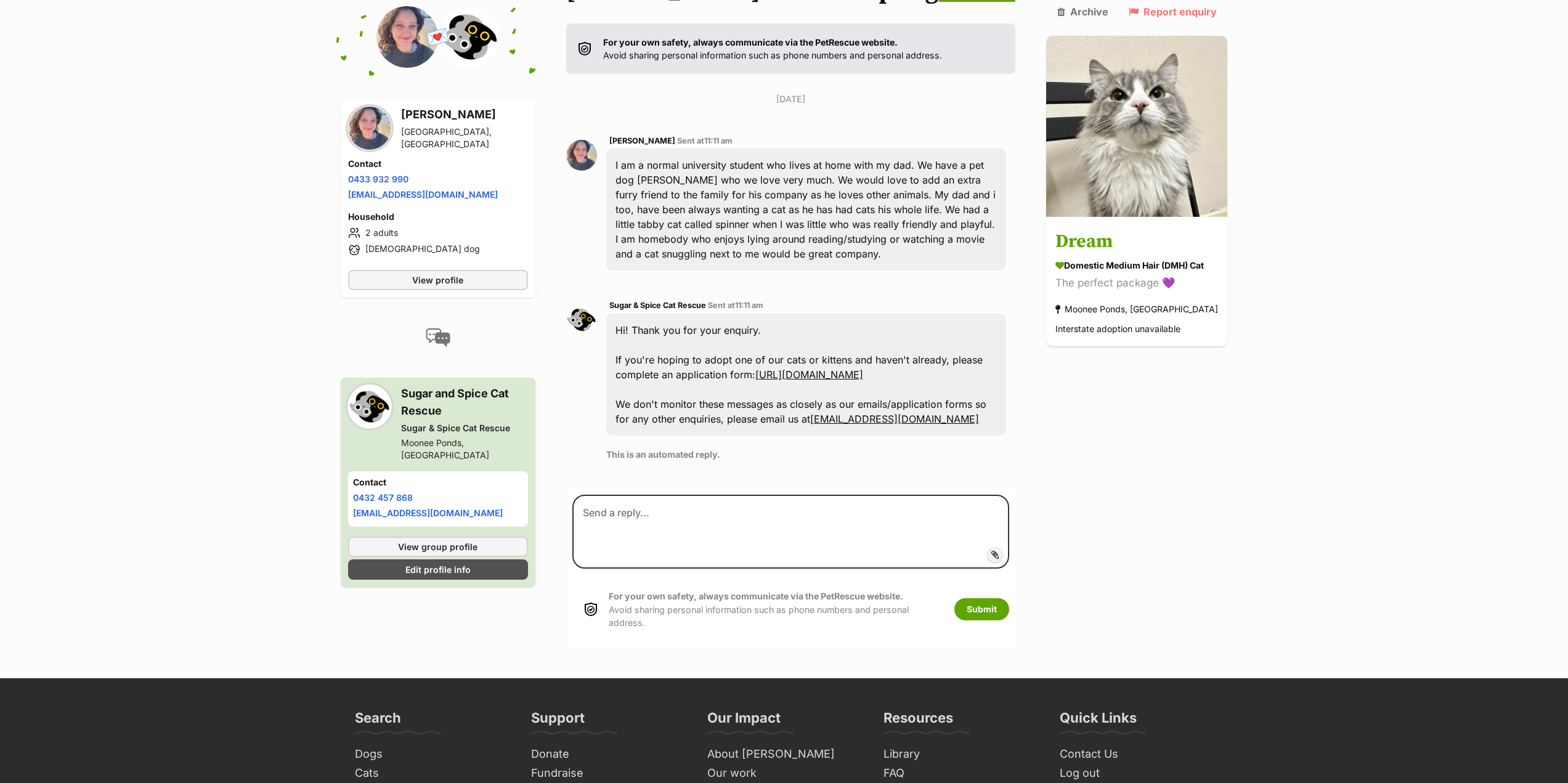
click at [1125, 523] on div "Back to all conversations 💌 Conversation participant details [PERSON_NAME] [GEO…" at bounding box center [784, 295] width 906 height 705
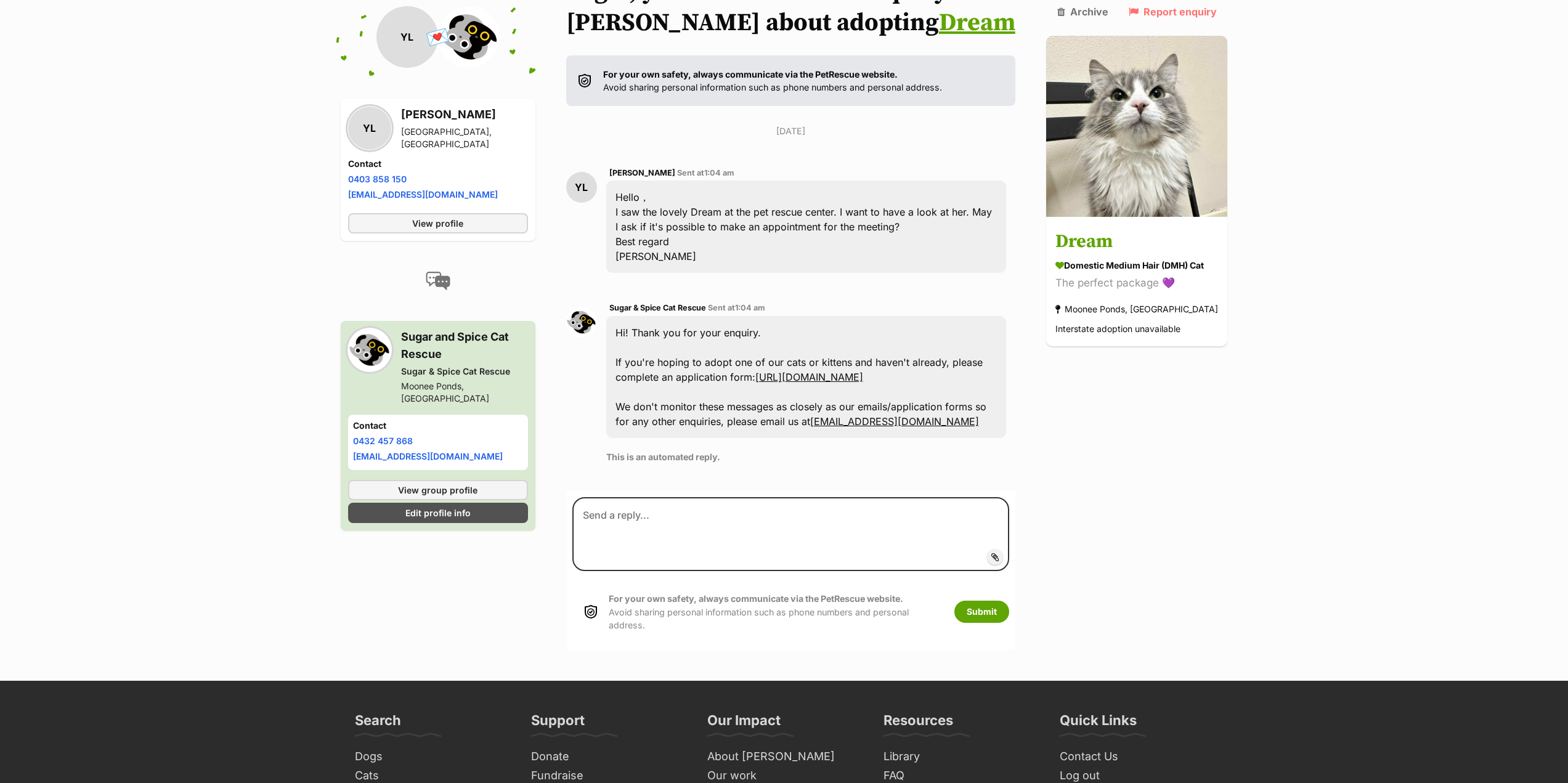
scroll to position [183, 0]
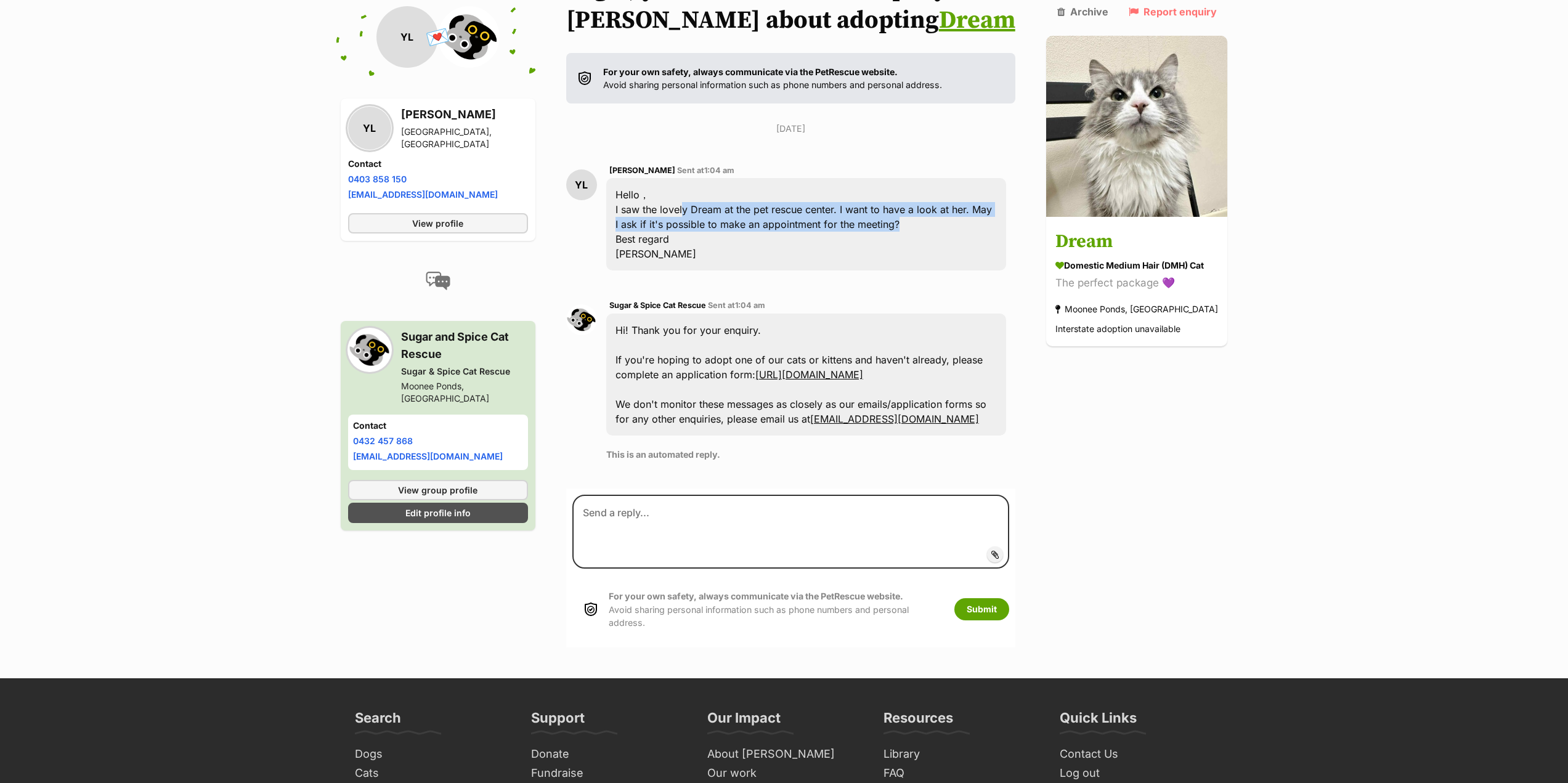
drag, startPoint x: 686, startPoint y: 212, endPoint x: 934, endPoint y: 226, distance: 248.4
click at [934, 226] on div "Hello， I saw the lovely Dream at the pet rescue center. I want to have a look a…" at bounding box center [806, 223] width 401 height 92
click at [934, 226] on div "Hello， I saw the lovely Dream at the pet rescue center. I want to have a look a…" at bounding box center [806, 223] width 401 height 92
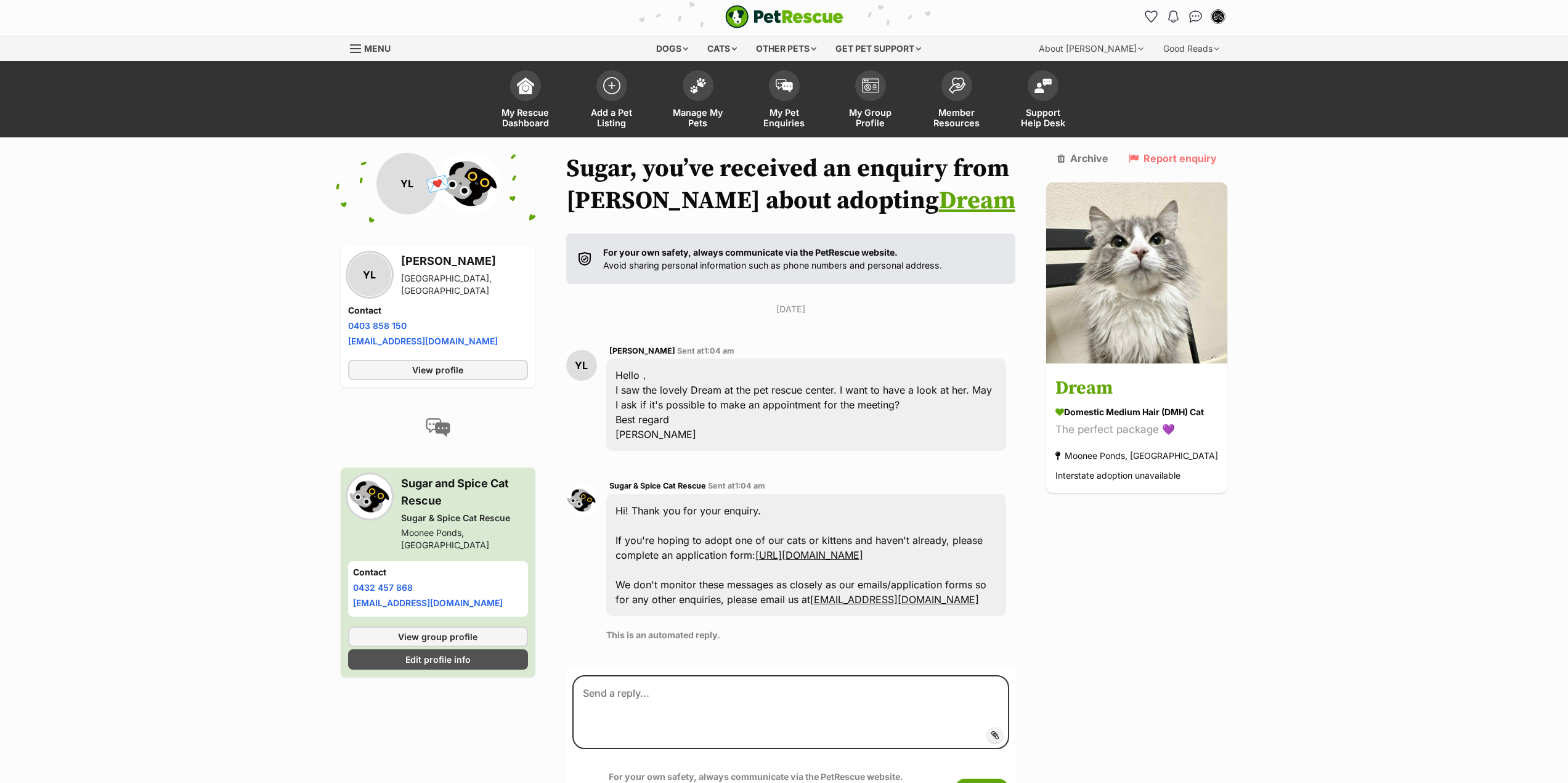
scroll to position [0, 0]
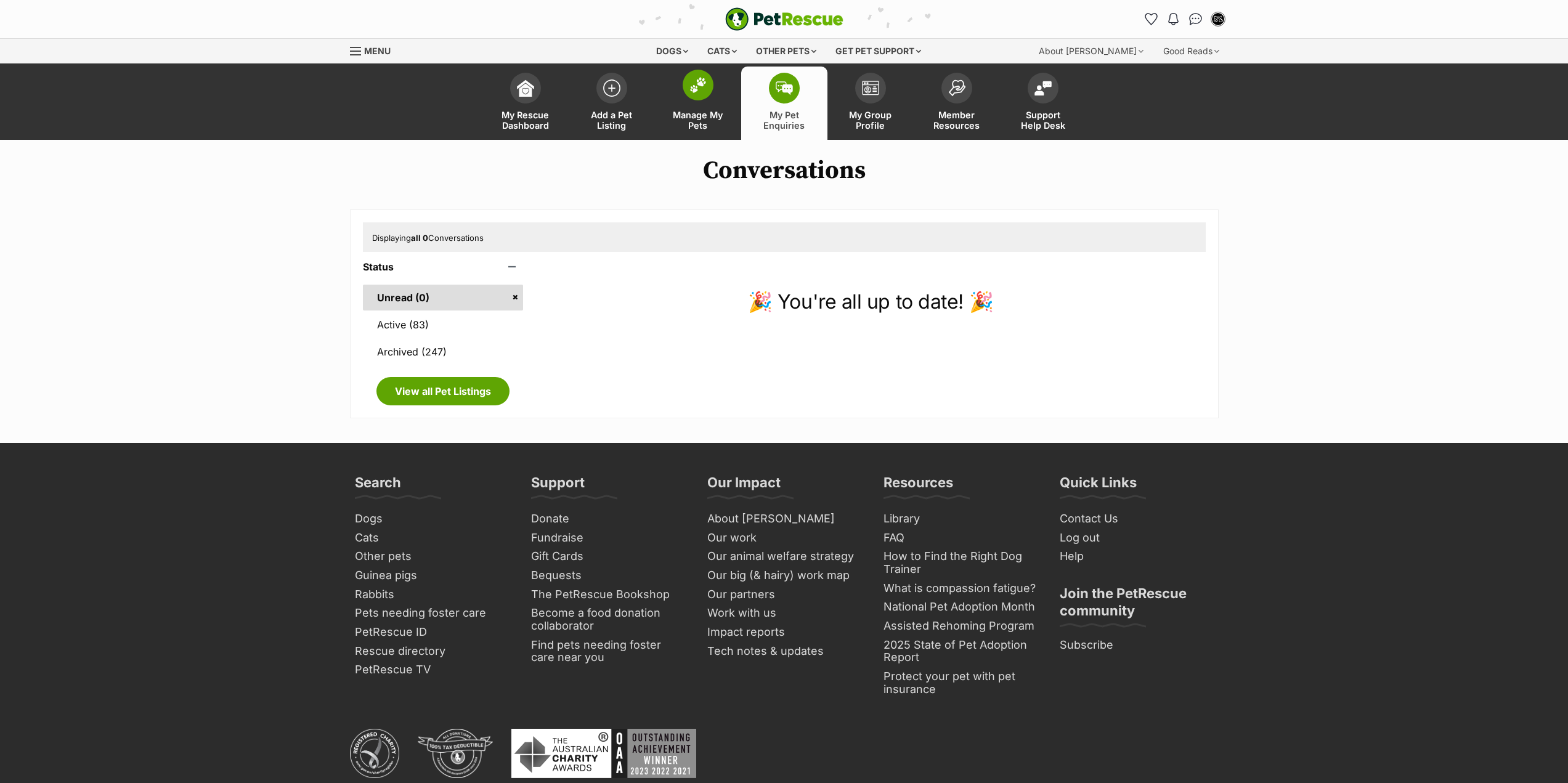
click at [687, 102] on link "Manage My Pets" at bounding box center [698, 103] width 87 height 73
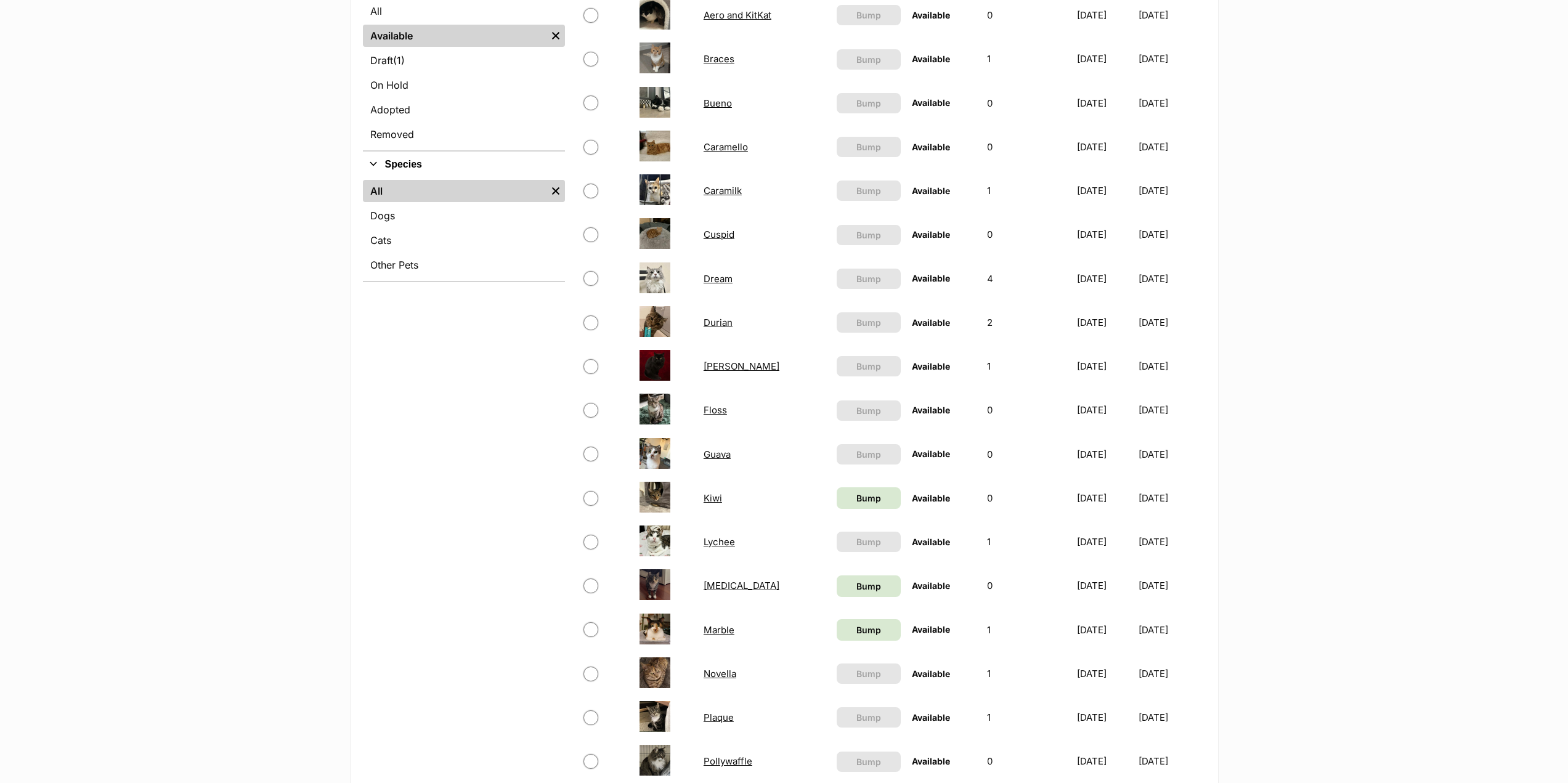
scroll to position [246, 0]
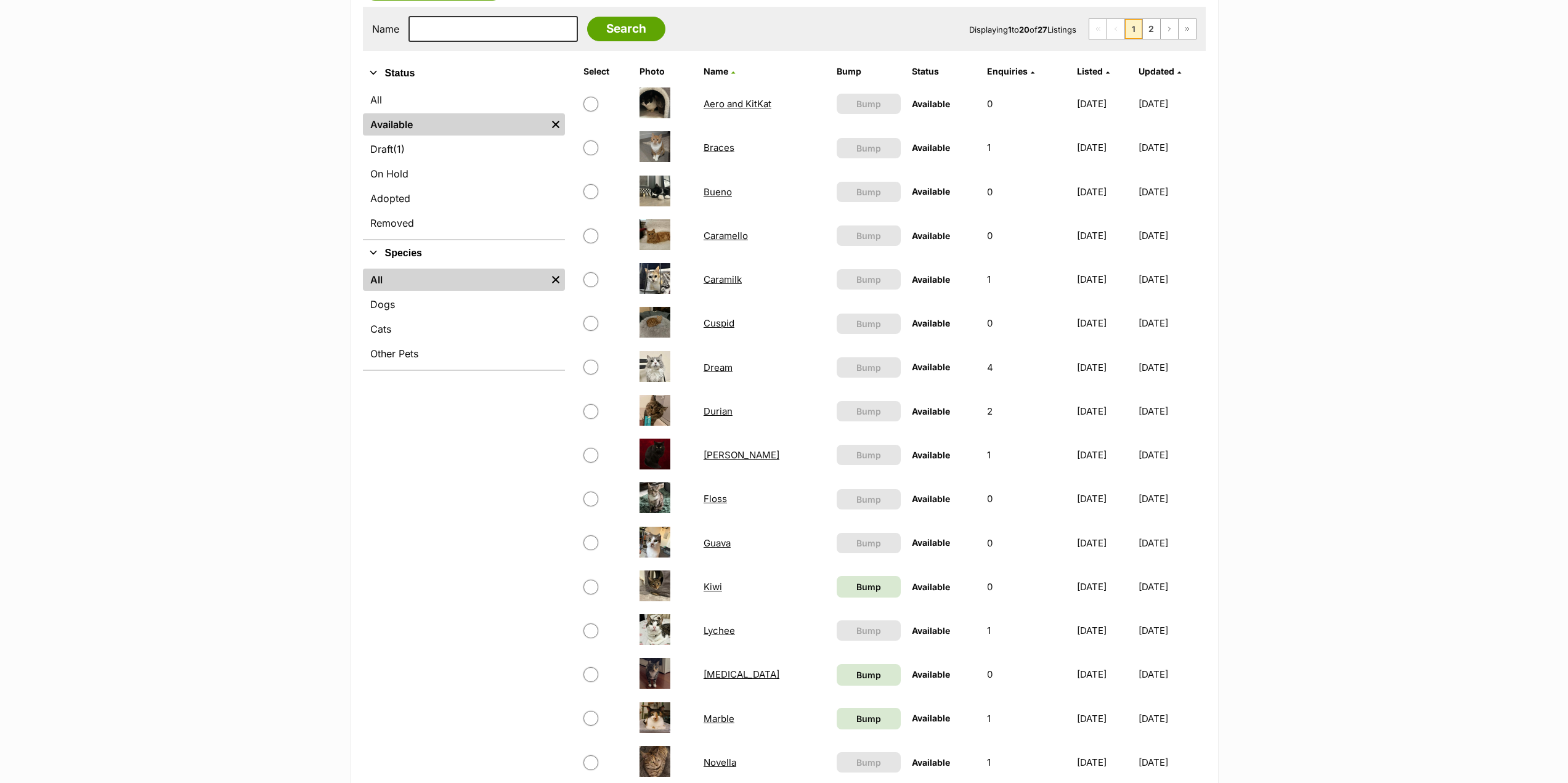
click at [719, 237] on link "Caramello" at bounding box center [726, 235] width 44 height 12
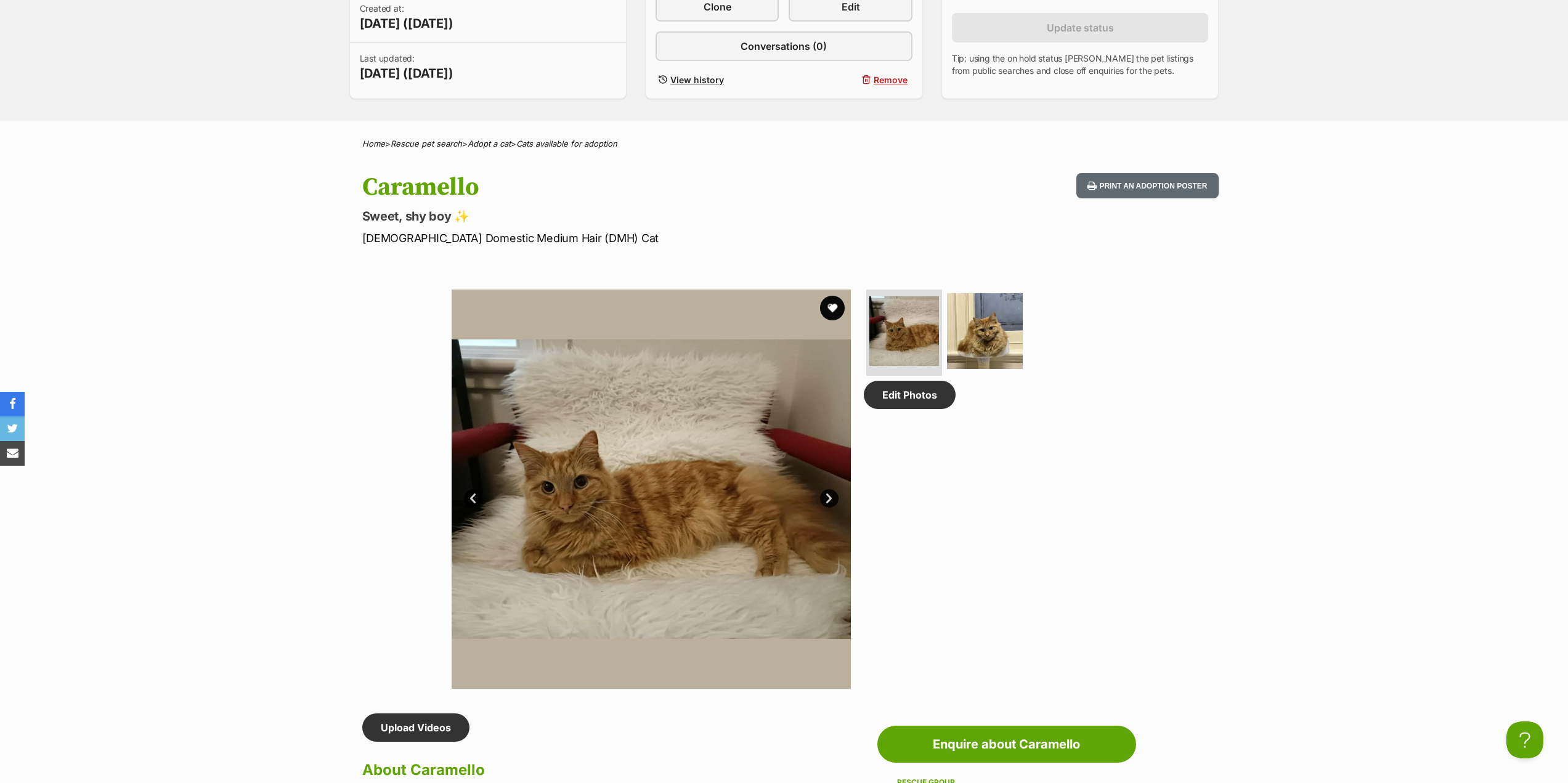
scroll to position [370, 0]
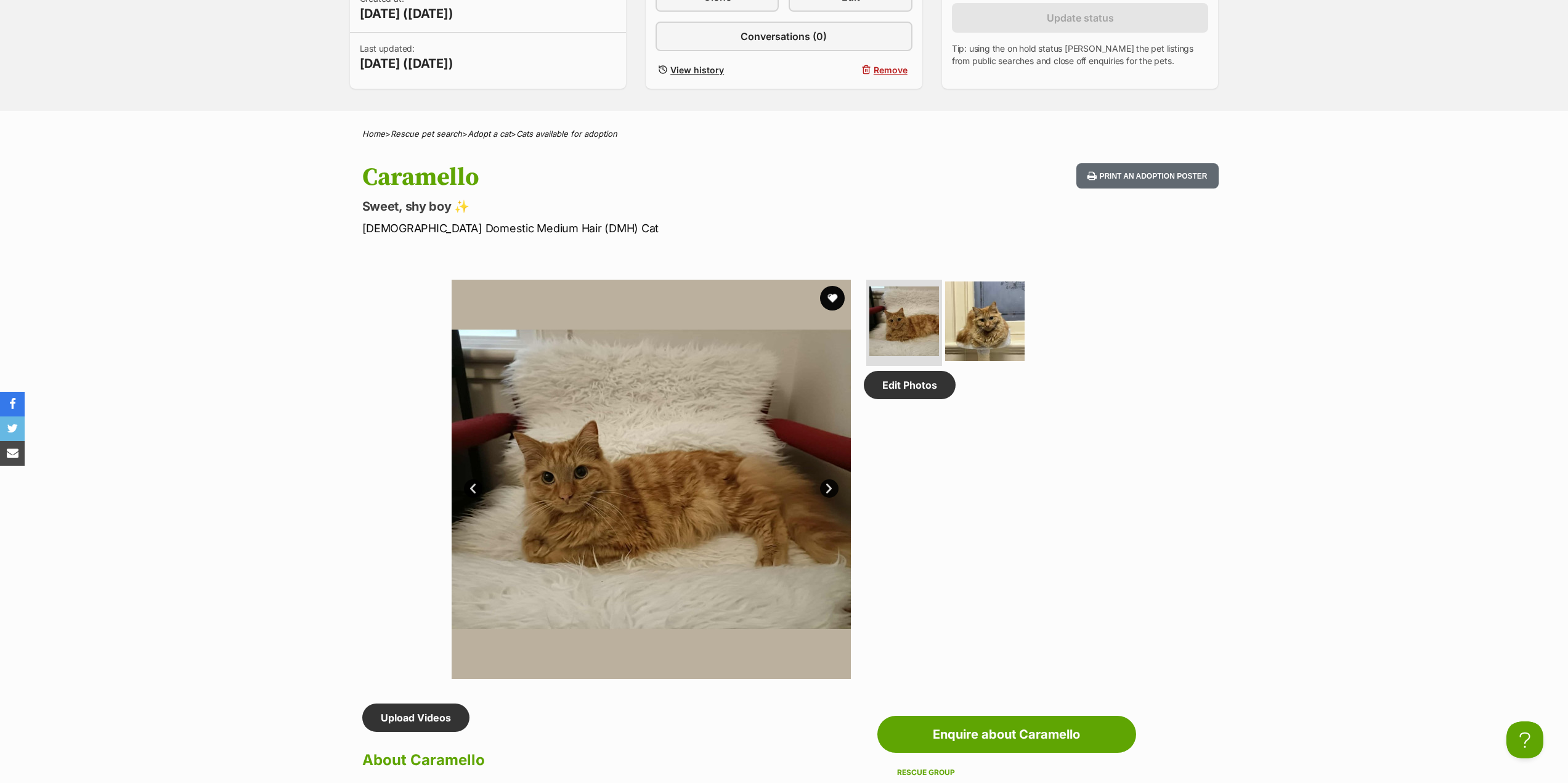
click at [989, 314] on img at bounding box center [985, 321] width 80 height 79
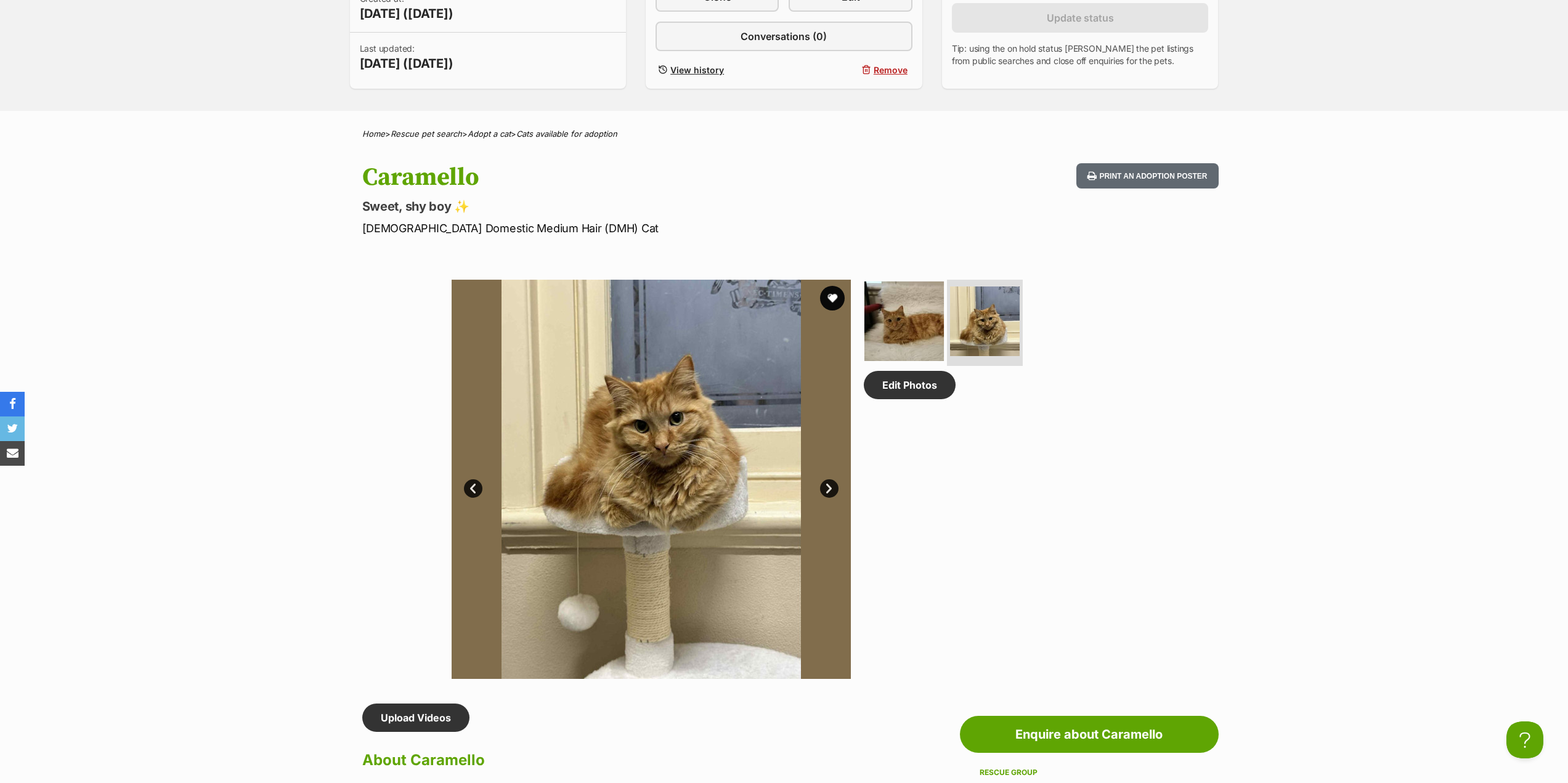
scroll to position [0, 0]
click at [902, 332] on img at bounding box center [904, 321] width 80 height 79
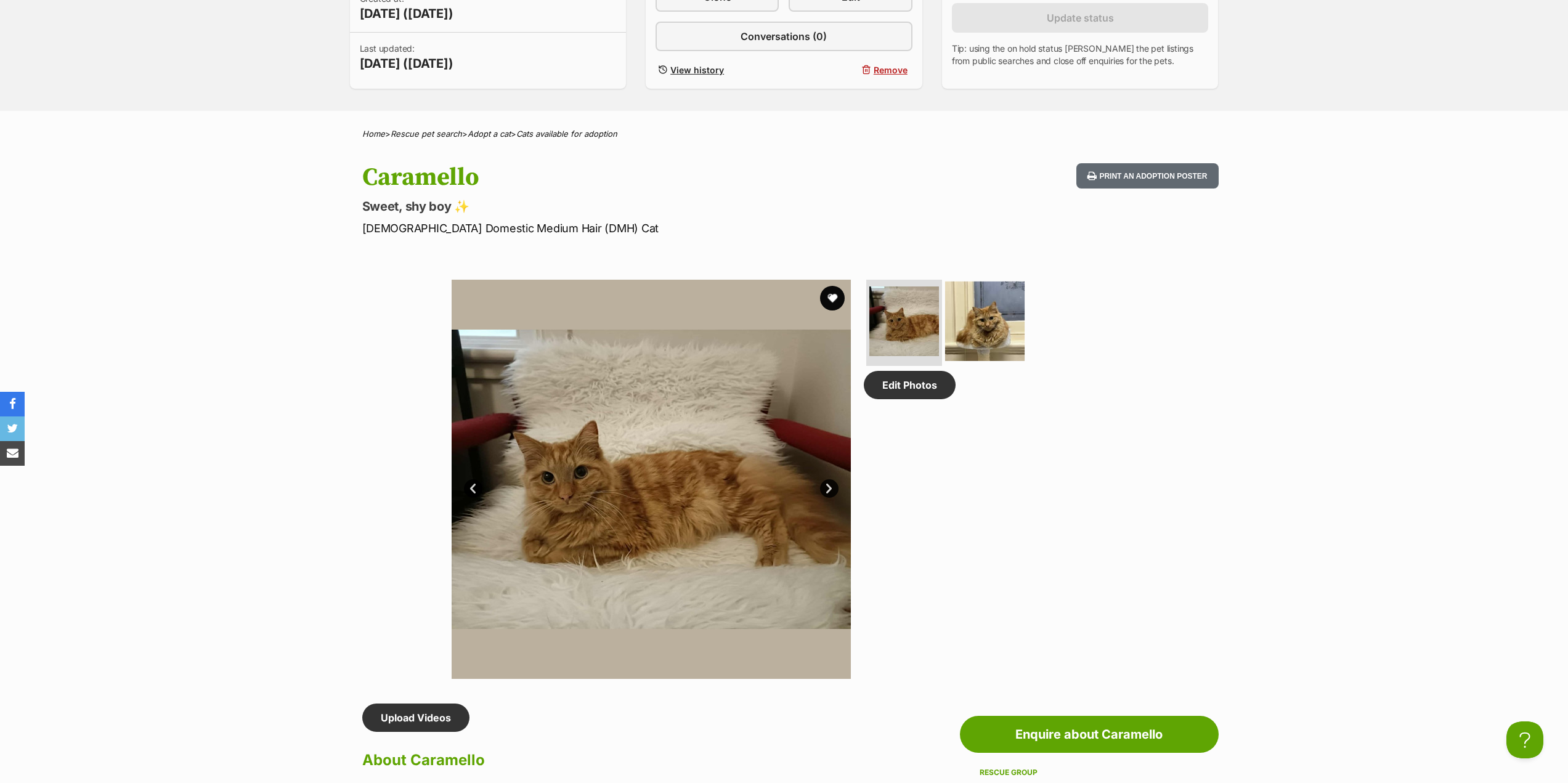
click at [986, 329] on img at bounding box center [985, 321] width 80 height 79
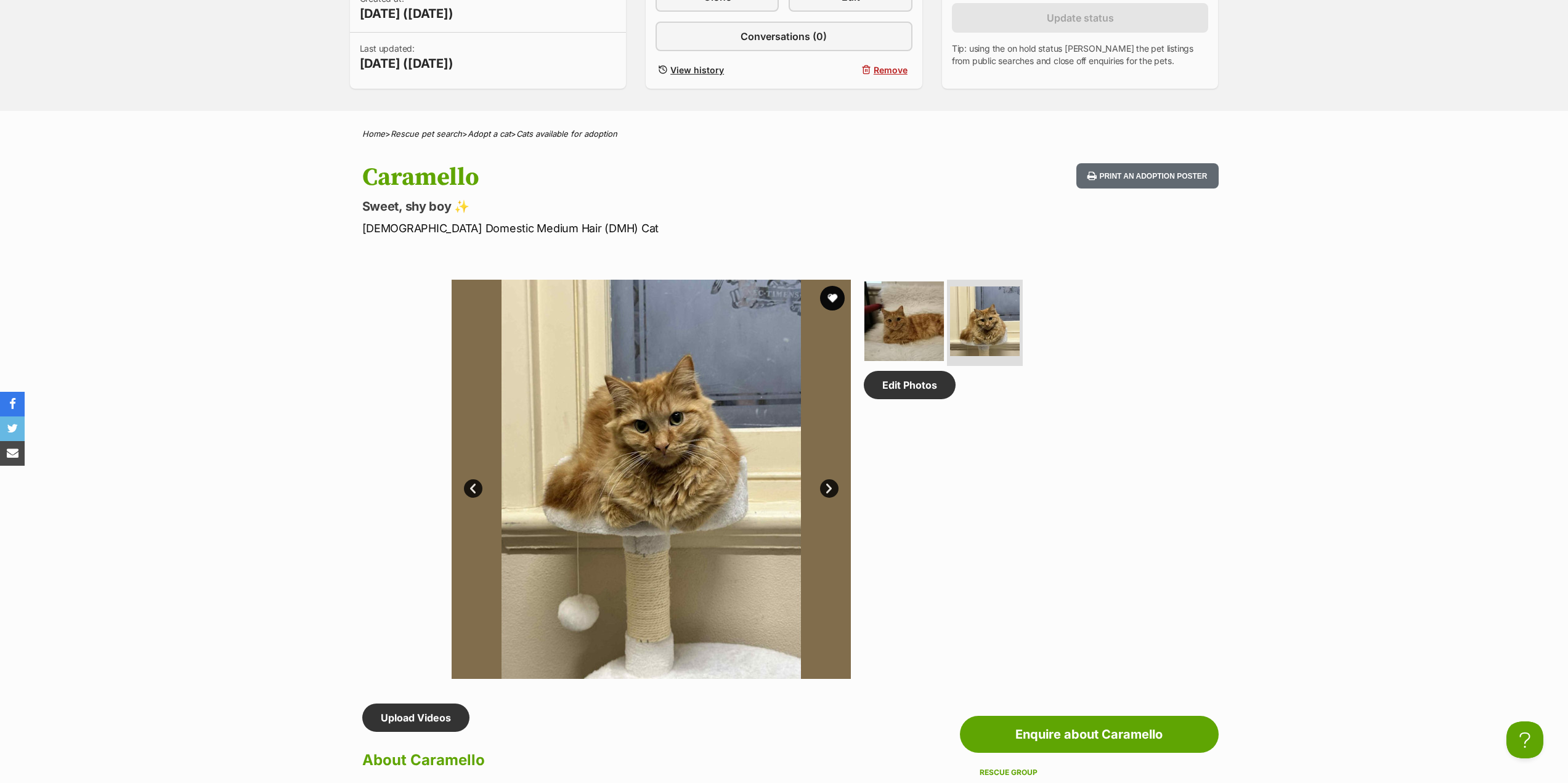
click at [912, 339] on img at bounding box center [904, 321] width 80 height 79
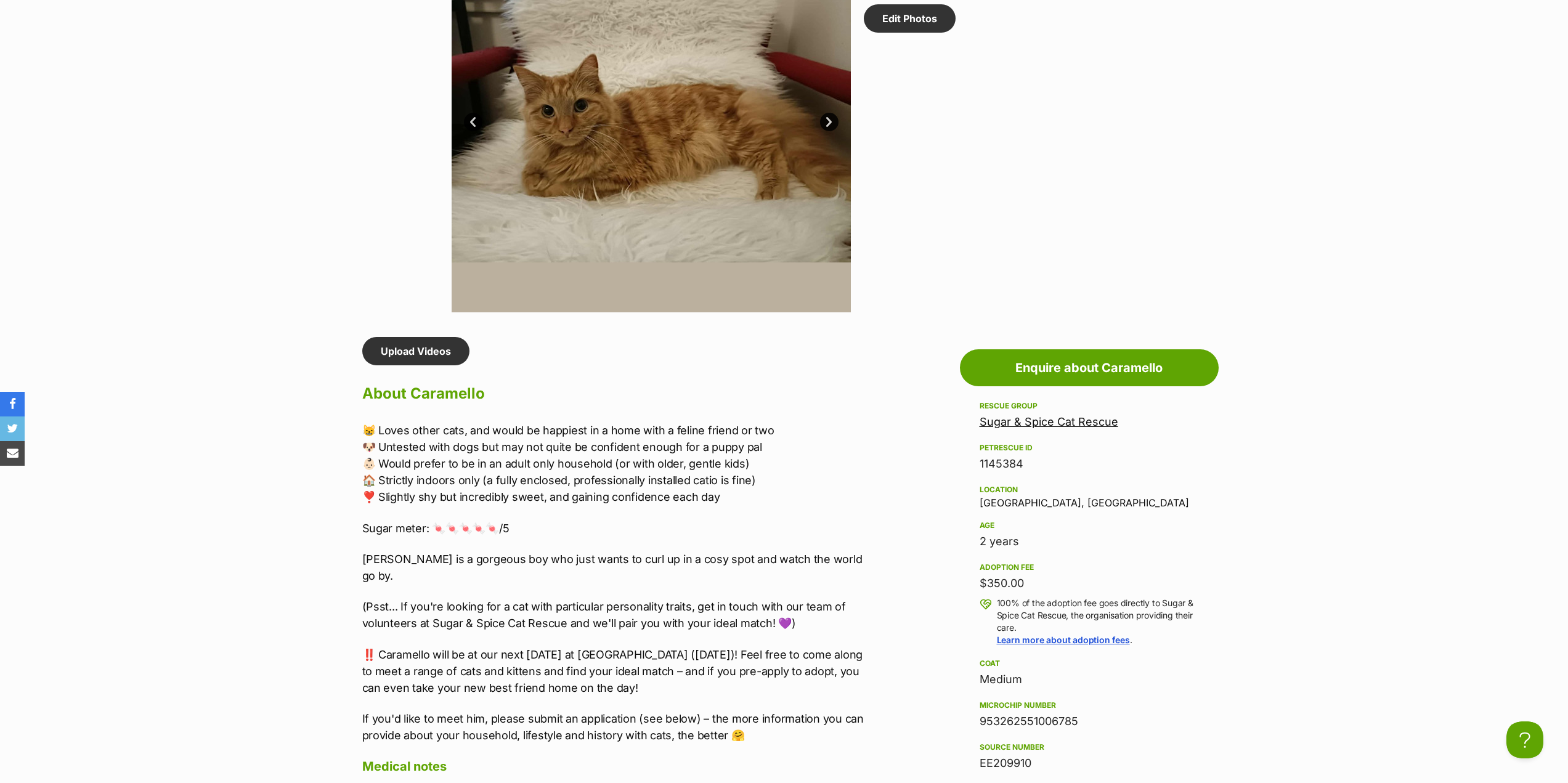
scroll to position [739, 0]
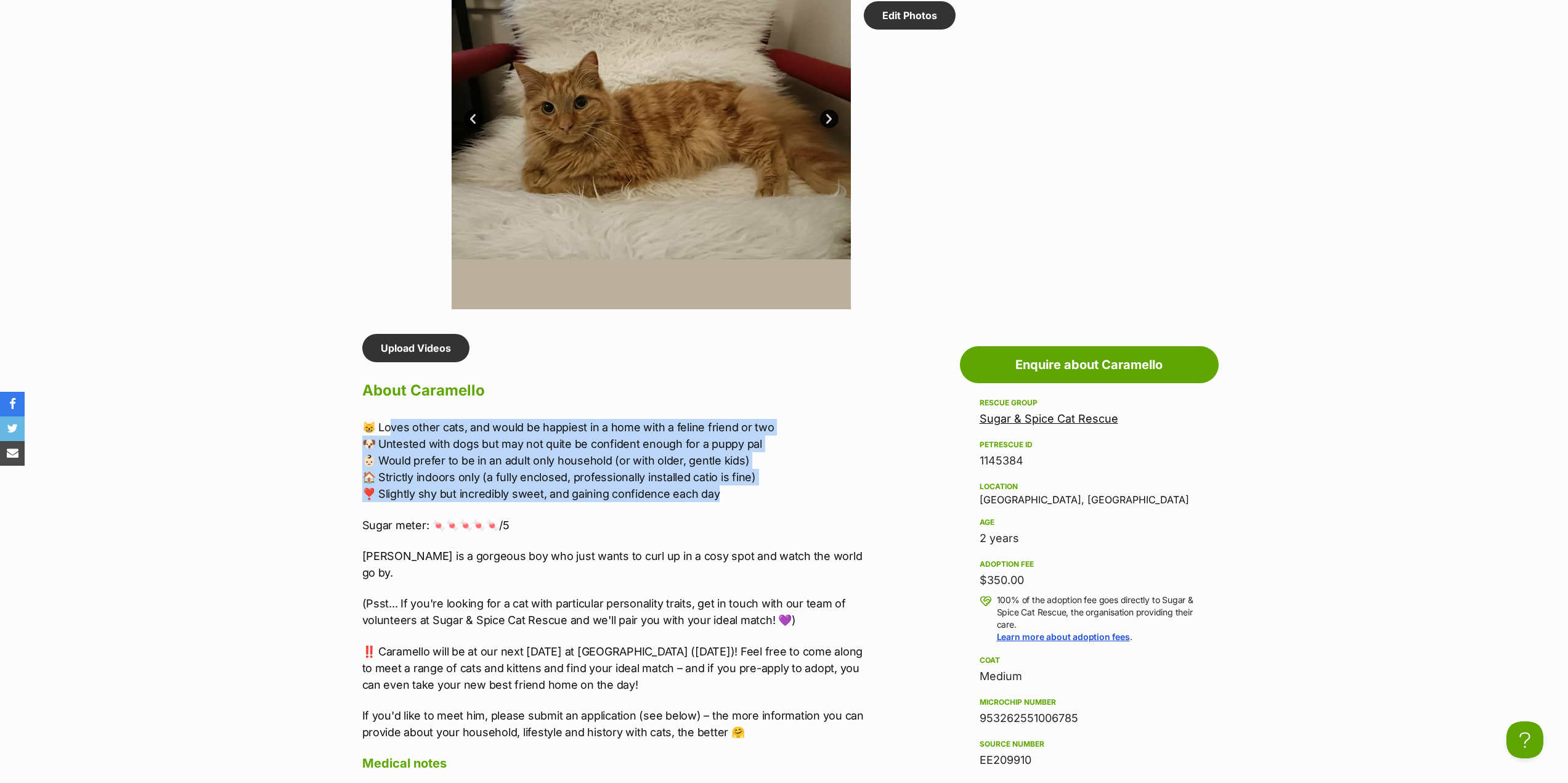
drag, startPoint x: 390, startPoint y: 425, endPoint x: 739, endPoint y: 496, distance: 356.1
click at [739, 496] on p "😸 Loves other cats, and would be happiest in a home with a feline friend or two…" at bounding box center [616, 460] width 509 height 83
click at [739, 497] on p "😸 Loves other cats, and would be happiest in a home with a feline friend or two…" at bounding box center [616, 460] width 509 height 83
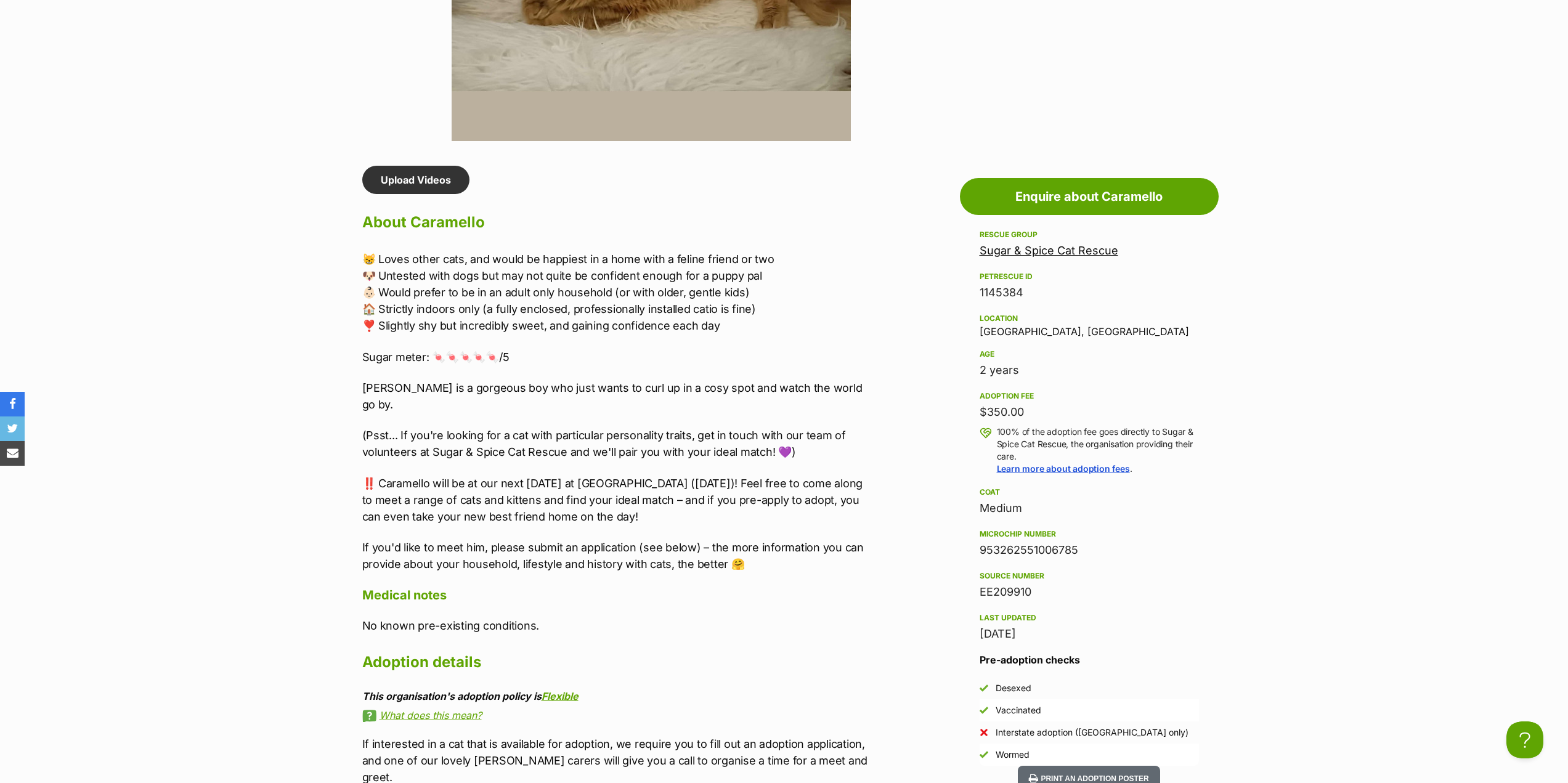
scroll to position [924, 0]
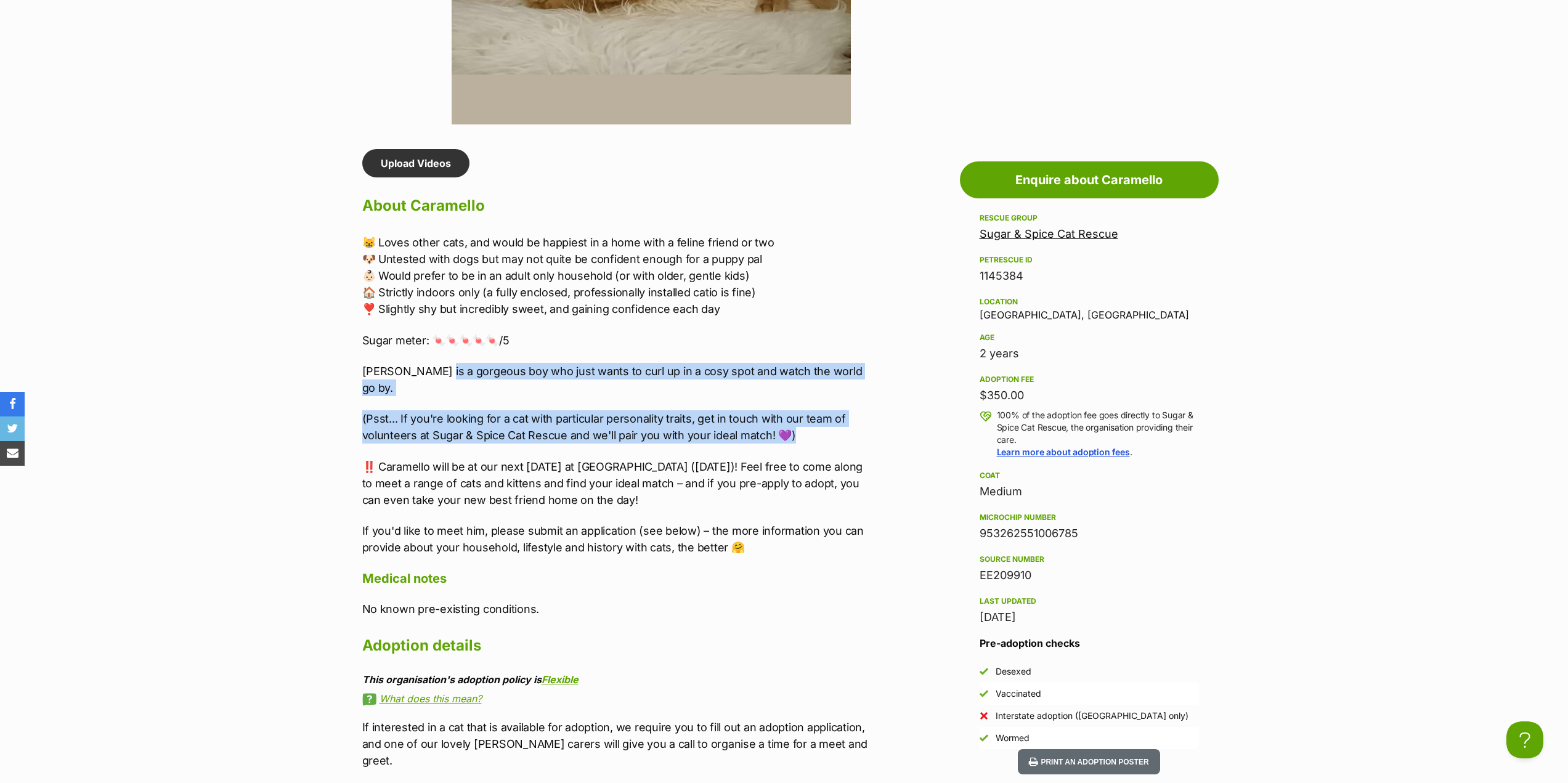
drag, startPoint x: 489, startPoint y: 373, endPoint x: 857, endPoint y: 416, distance: 370.5
click at [857, 416] on div "😸 Loves other cats, and would be happiest in a home with a feline friend or two…" at bounding box center [616, 394] width 509 height 322
click at [857, 416] on p "(Psst... If you're looking for a cat with particular personality traits, get in…" at bounding box center [616, 427] width 509 height 33
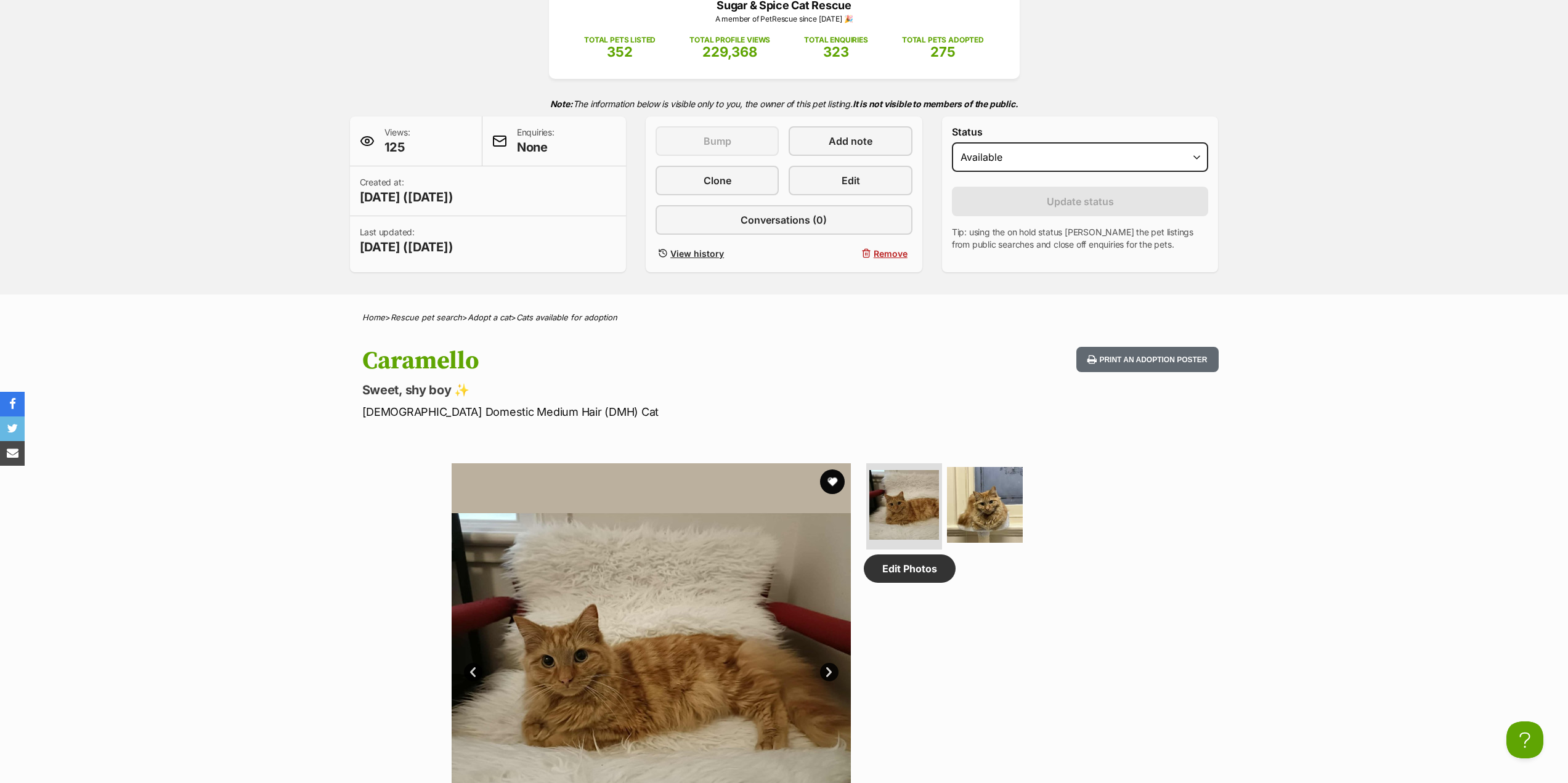
scroll to position [246, 0]
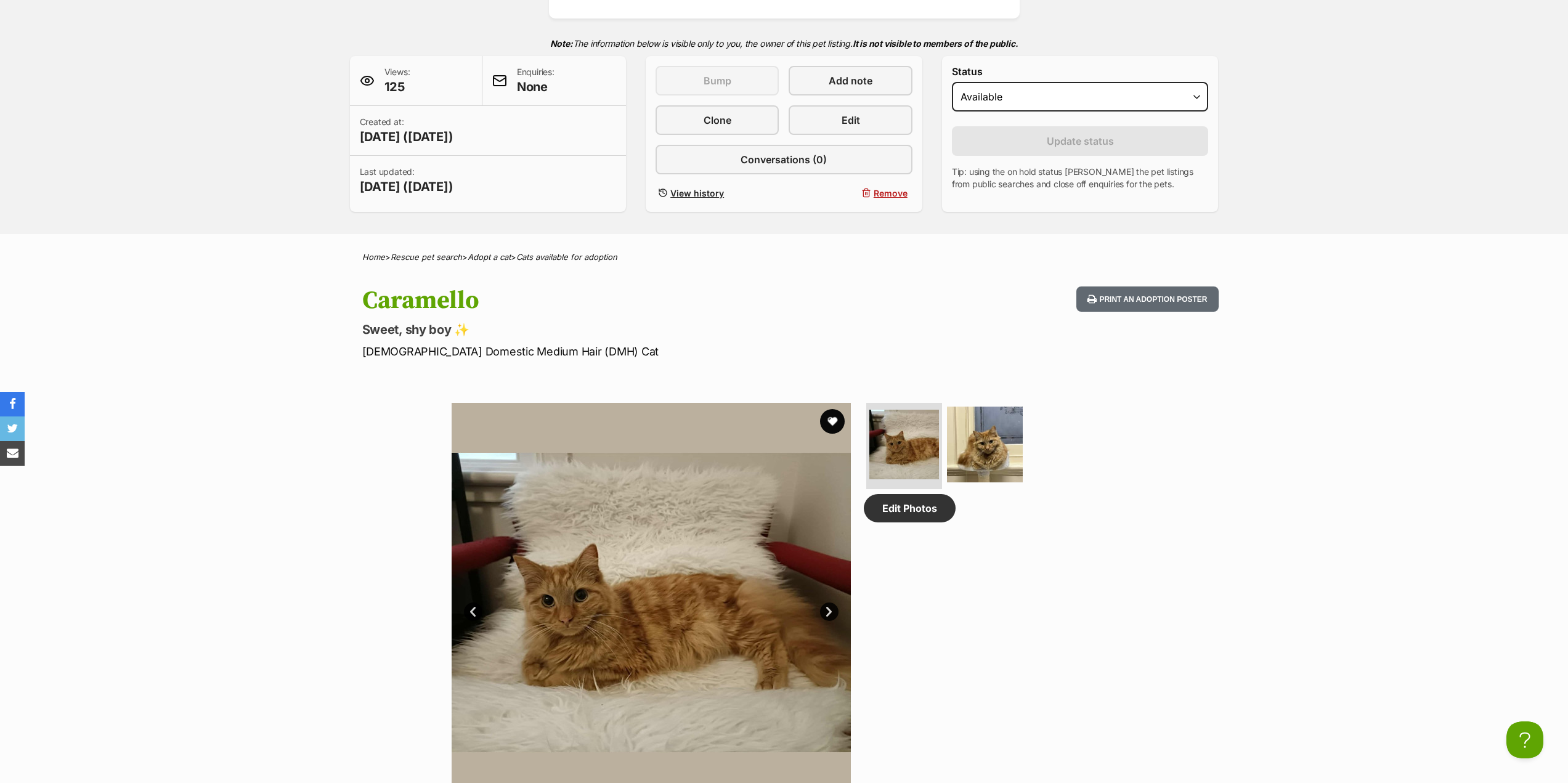
click at [830, 608] on link "Next" at bounding box center [829, 611] width 18 height 18
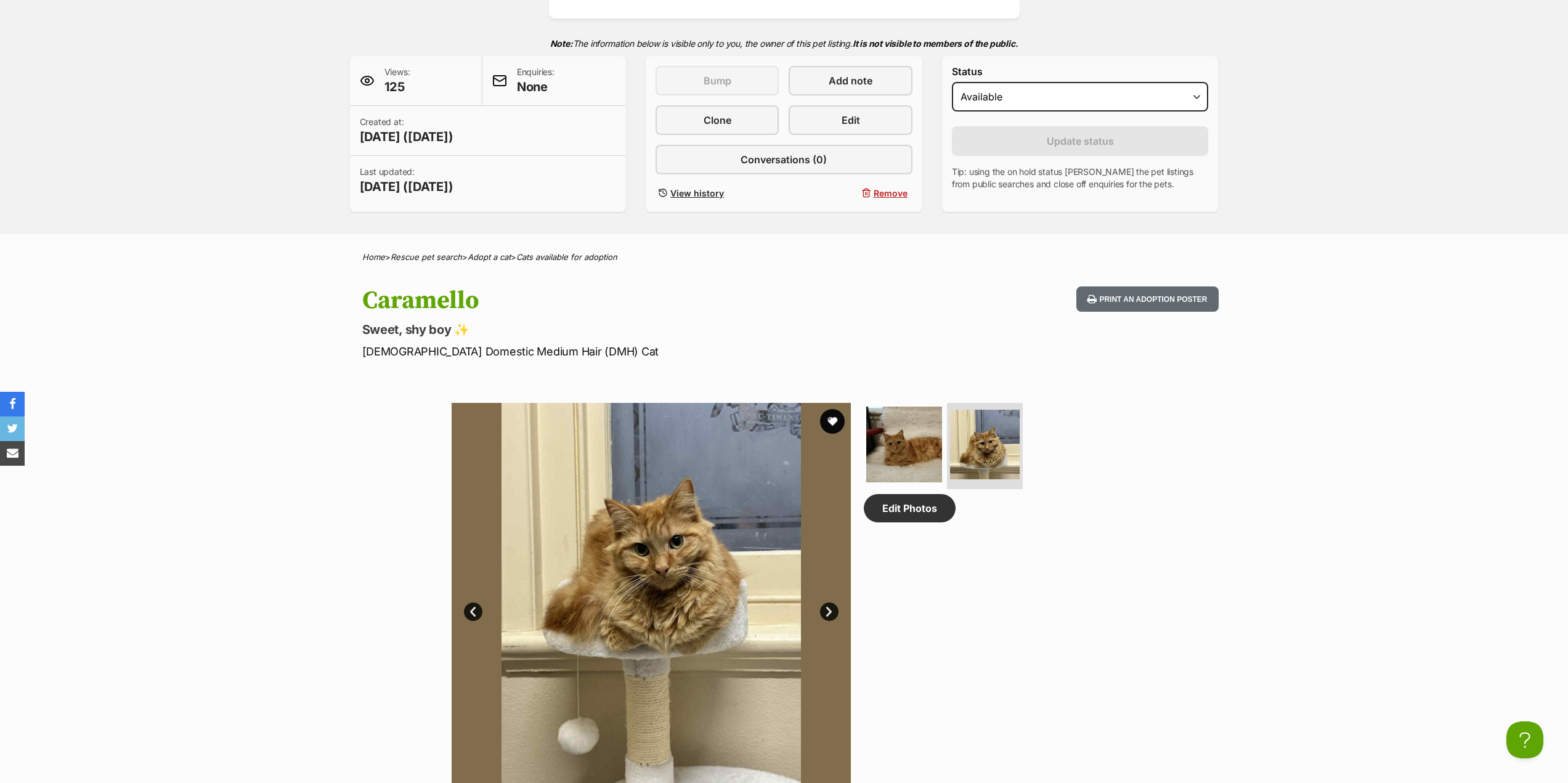
click at [830, 608] on link "Next" at bounding box center [829, 611] width 18 height 18
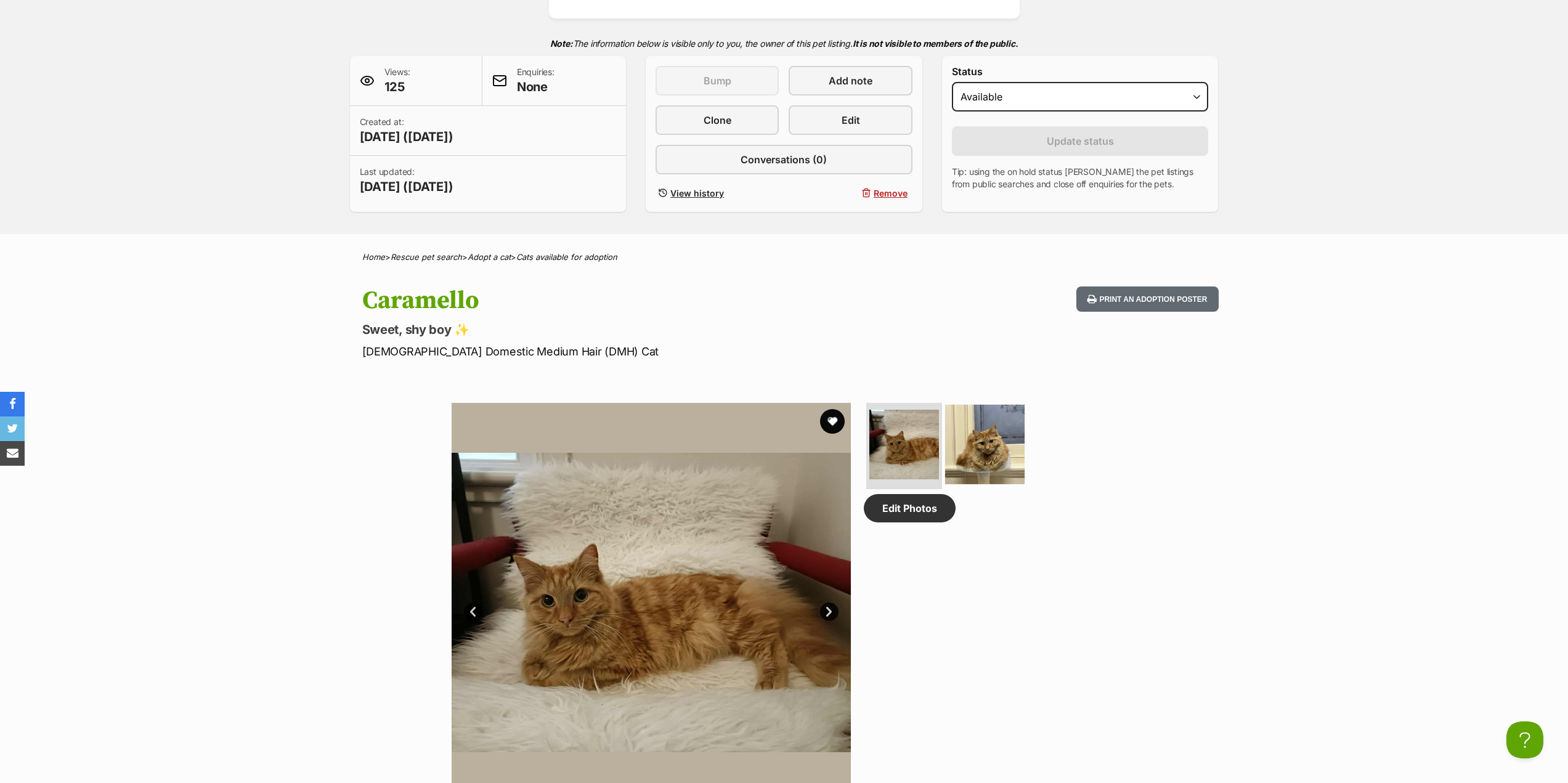
click at [1008, 429] on img at bounding box center [985, 444] width 80 height 79
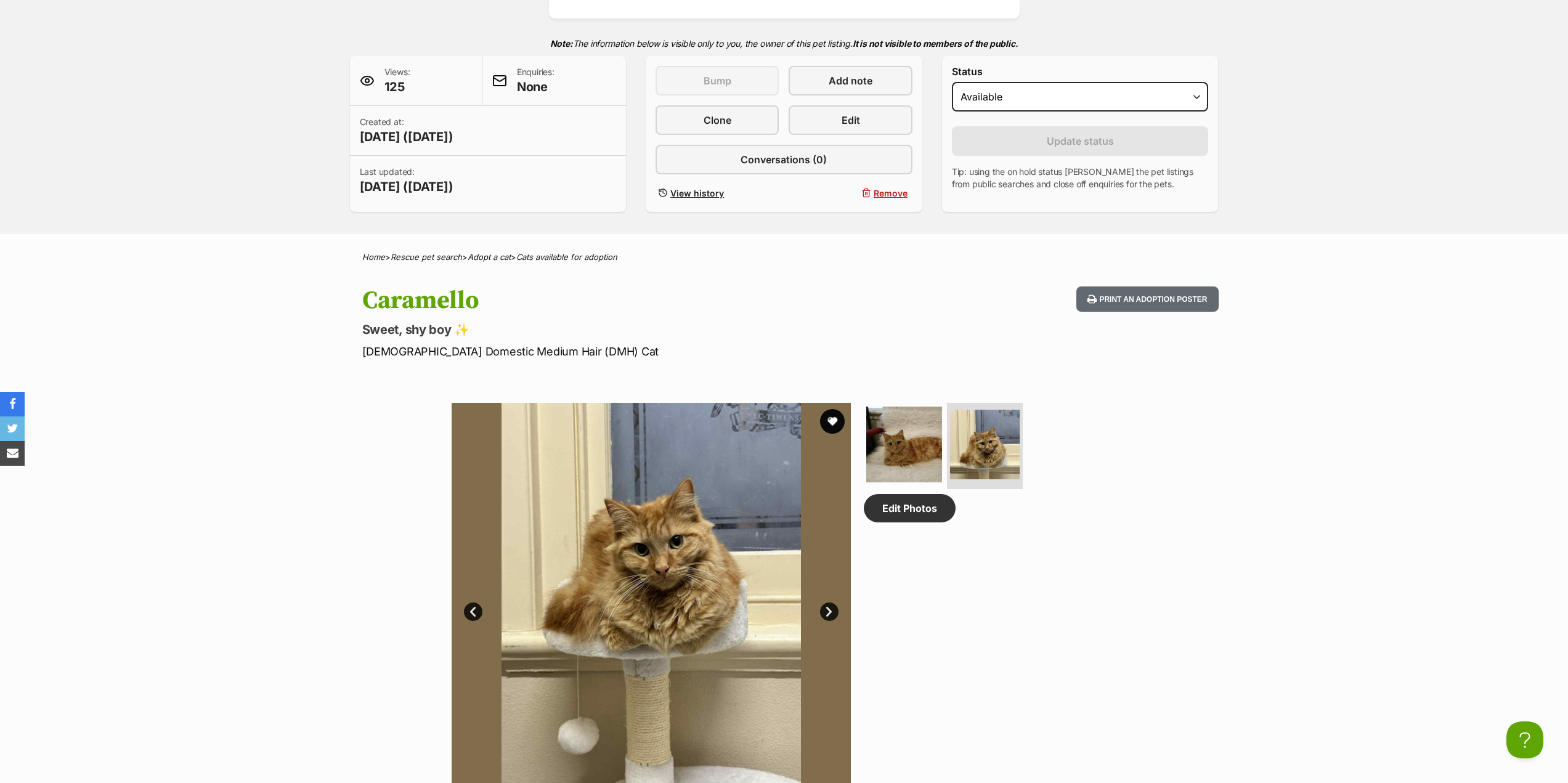
click at [941, 447] on ul at bounding box center [990, 449] width 253 height 91
click at [931, 450] on img at bounding box center [904, 444] width 80 height 79
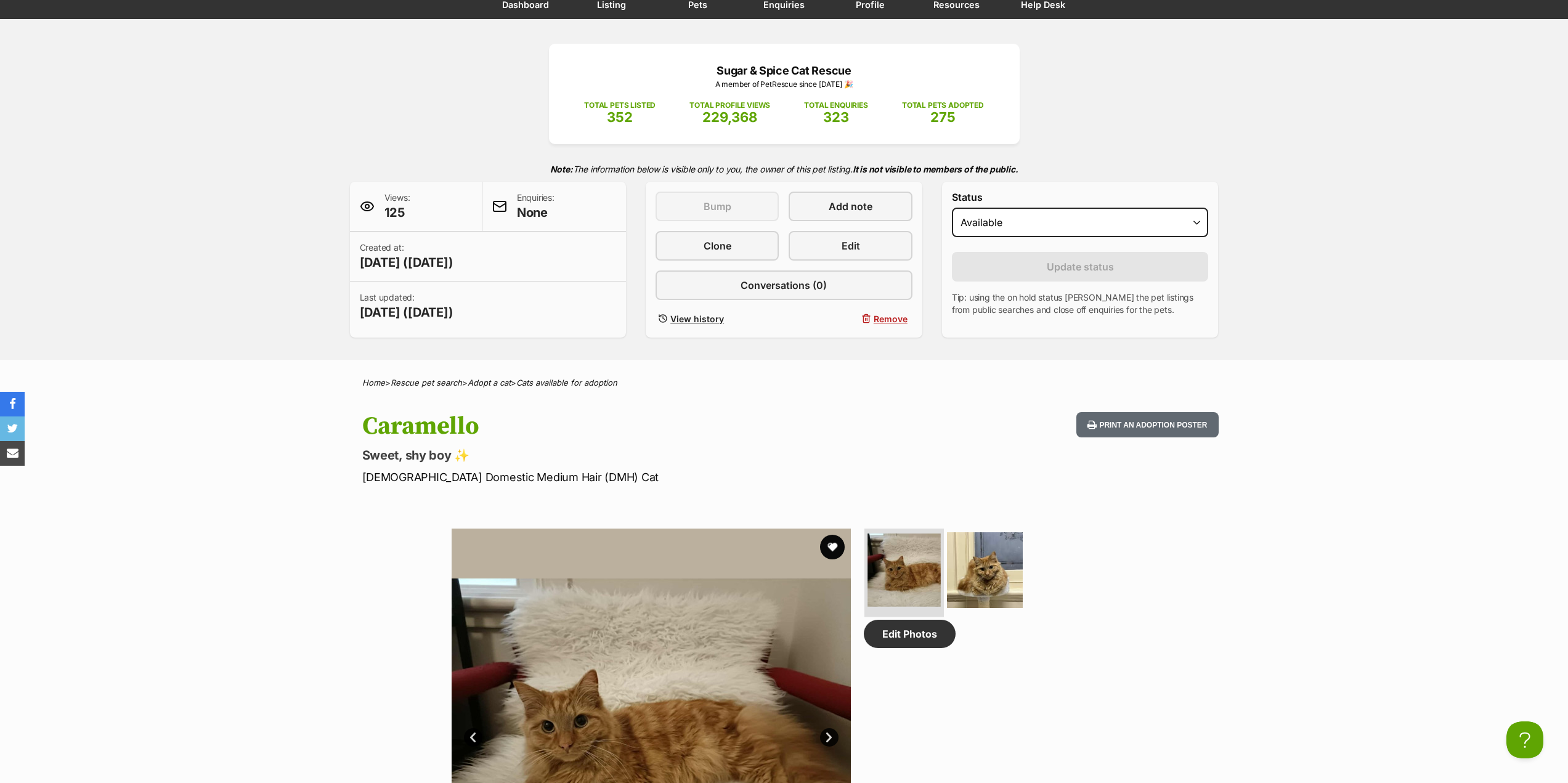
scroll to position [0, 0]
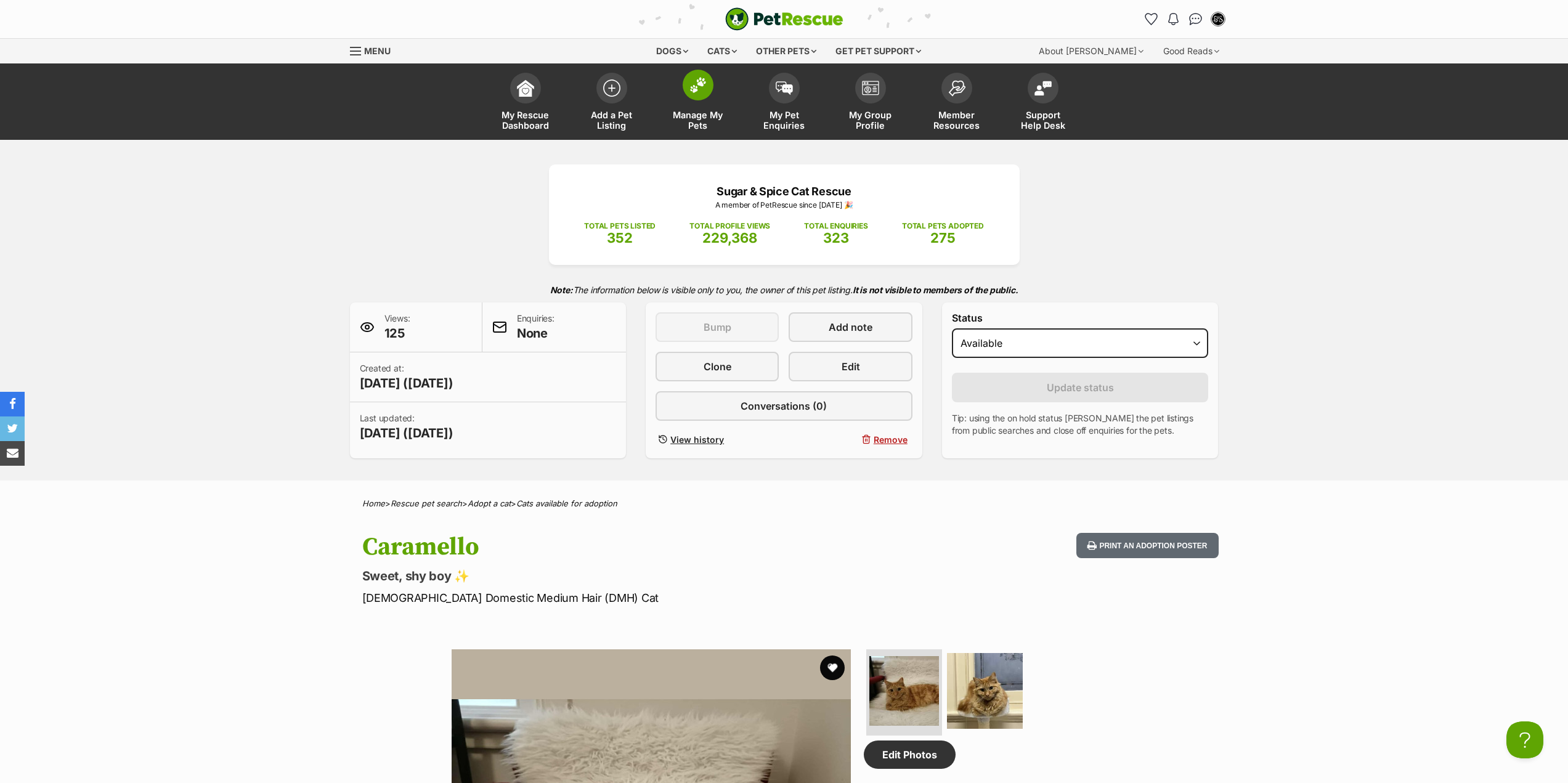
click at [700, 131] on span "Manage My Pets" at bounding box center [698, 120] width 55 height 21
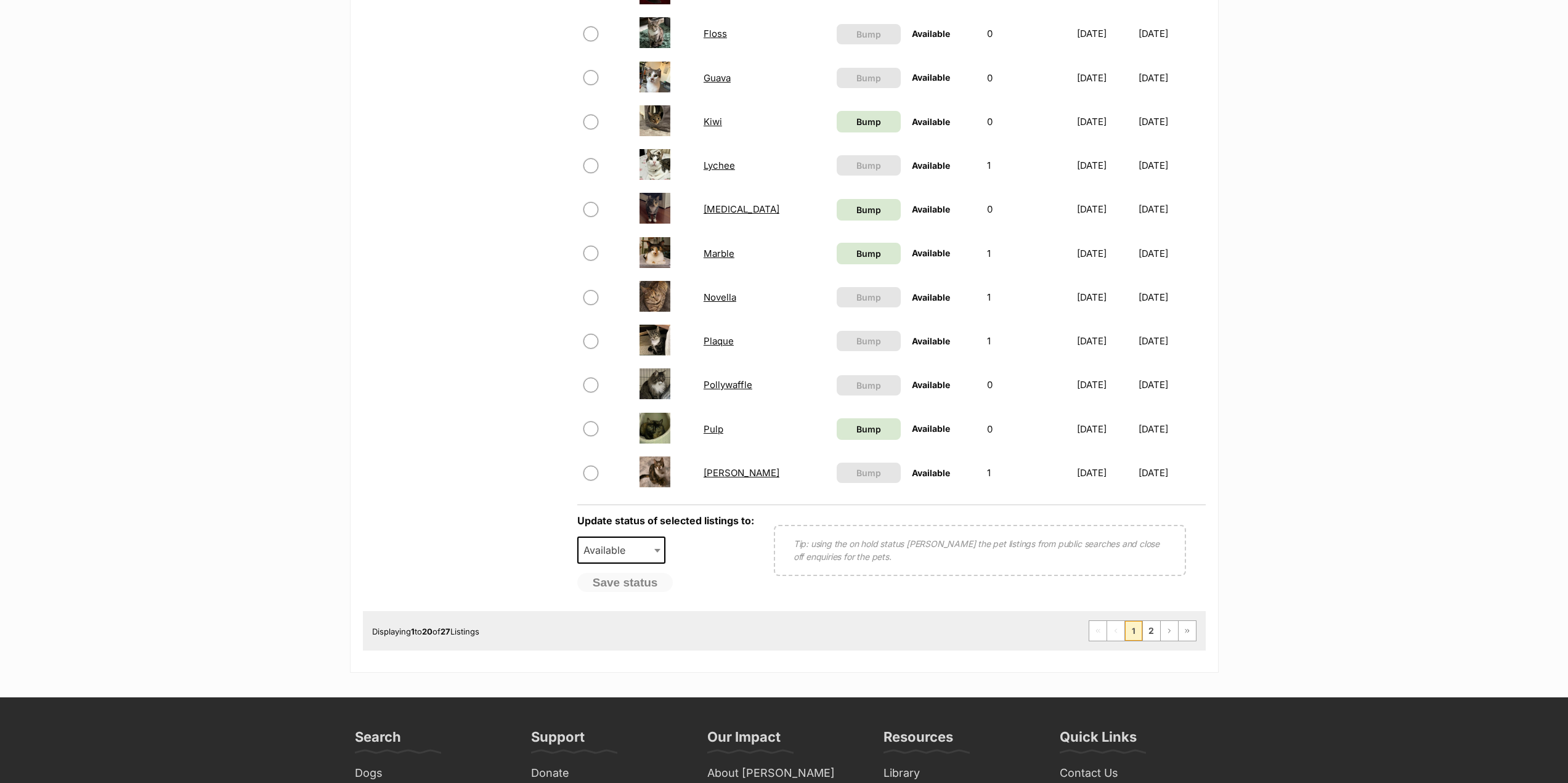
scroll to position [739, 0]
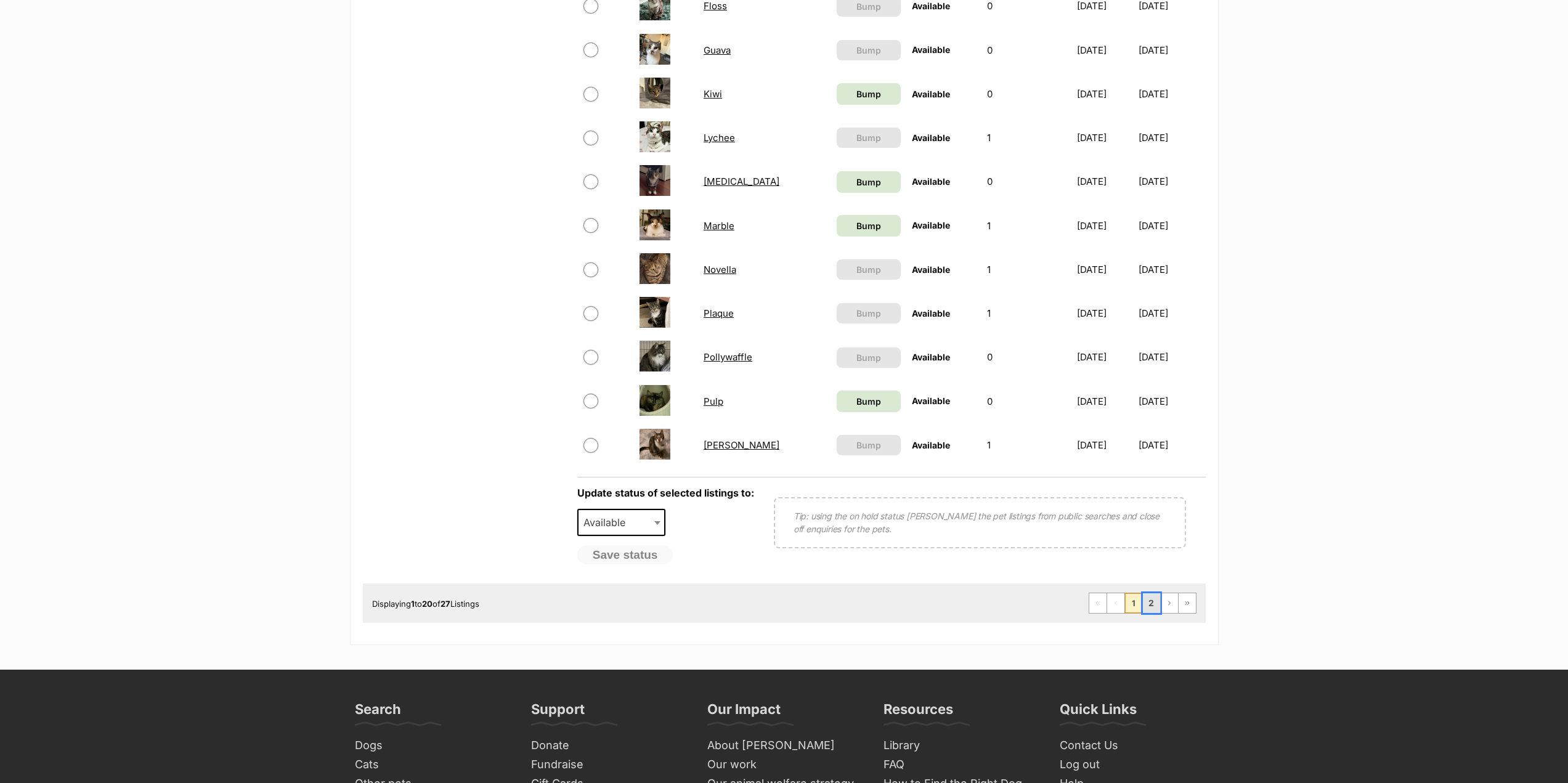
click at [1156, 608] on link "2" at bounding box center [1152, 603] width 17 height 20
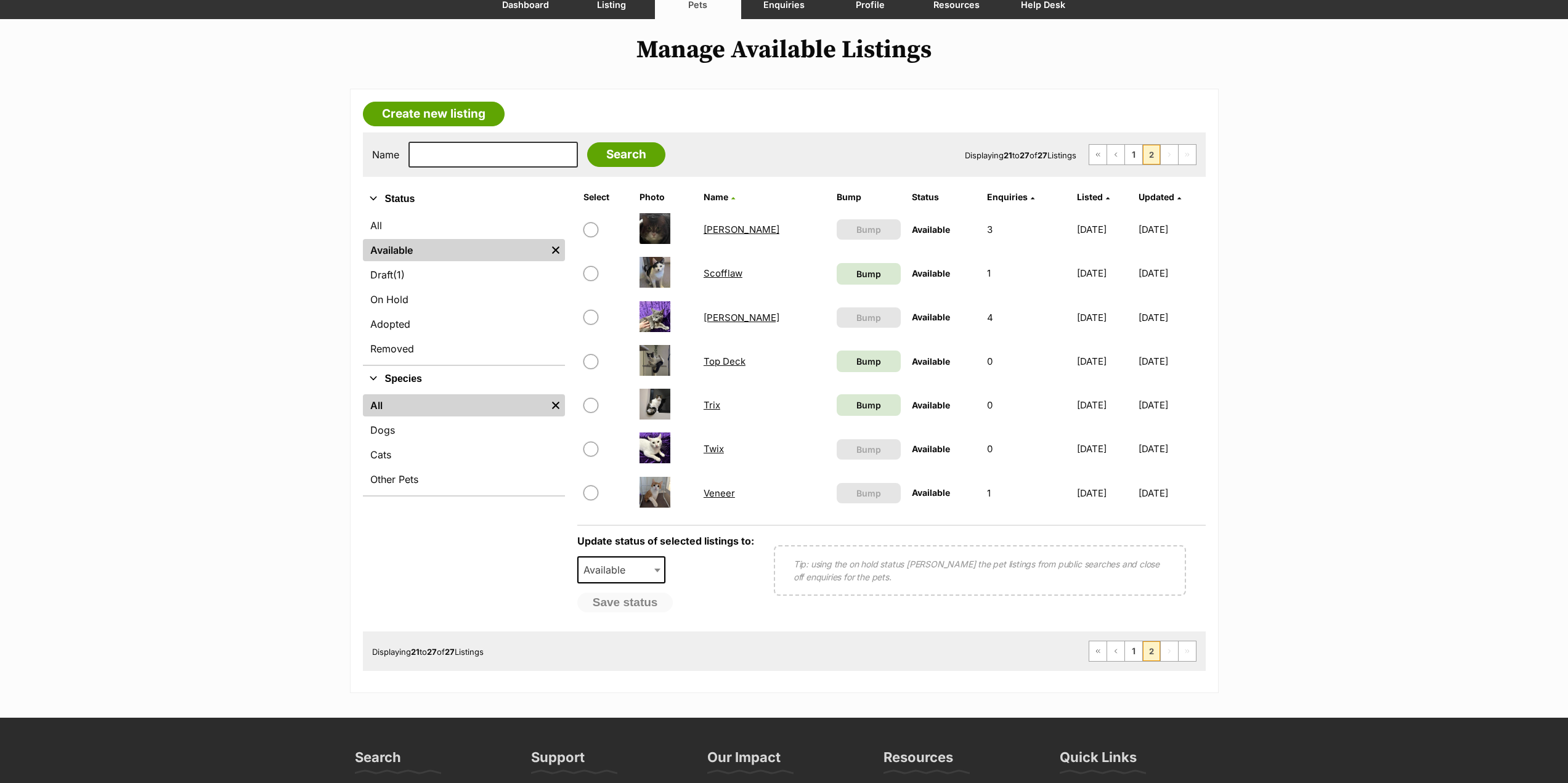
scroll to position [124, 0]
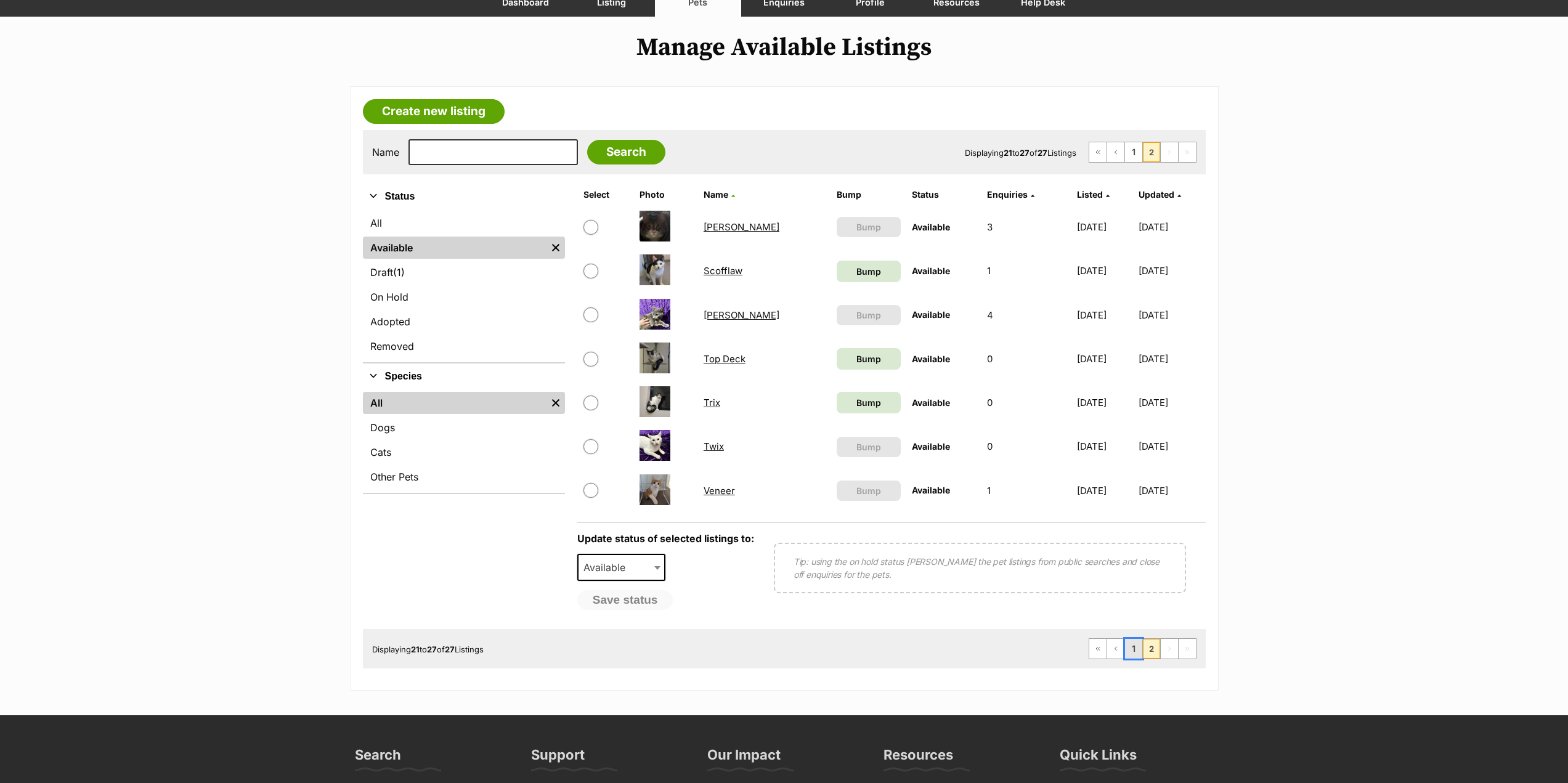
click at [1126, 647] on link "1" at bounding box center [1134, 648] width 17 height 20
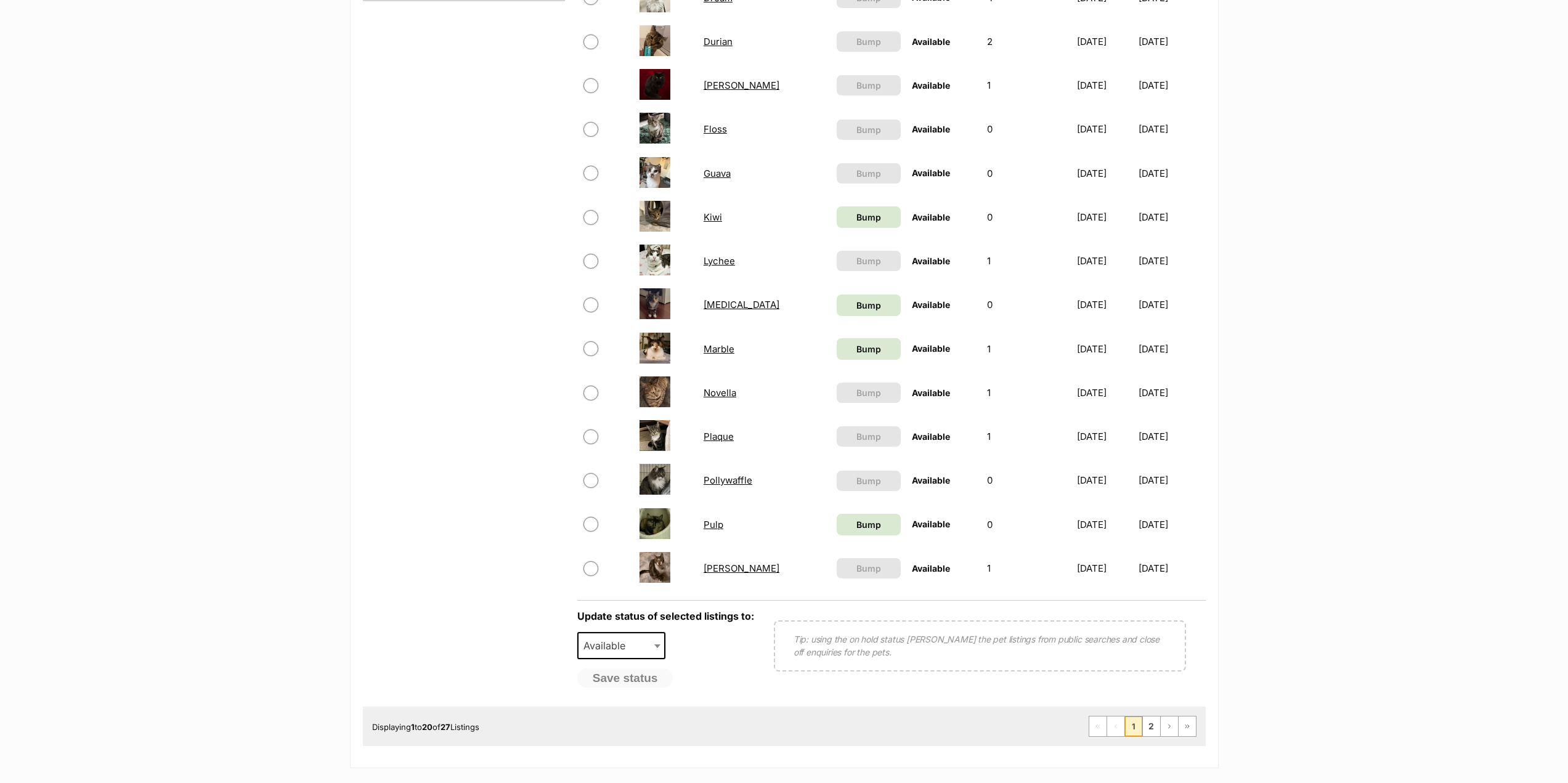
scroll to position [678, 0]
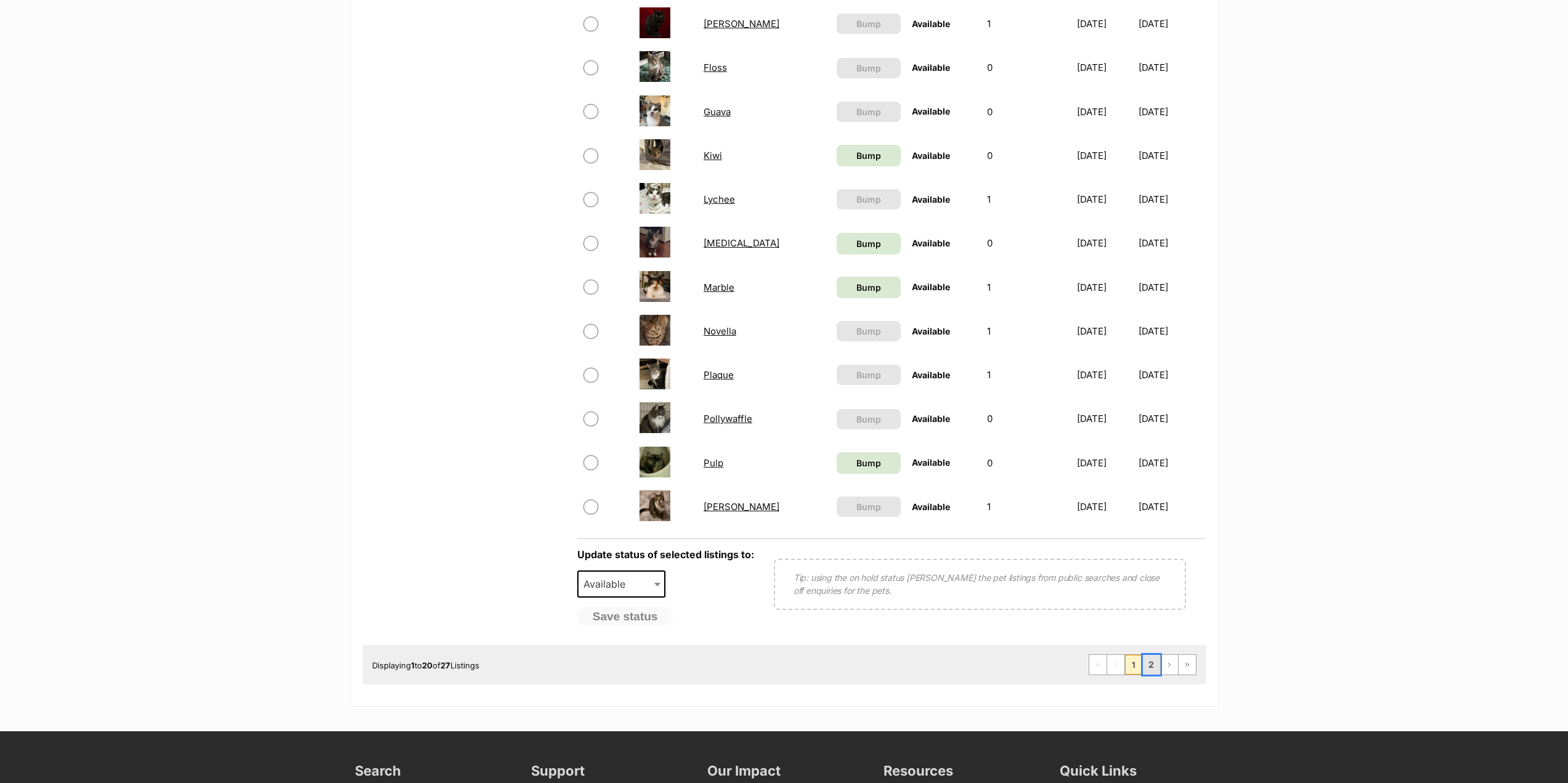
click at [1152, 664] on link "2" at bounding box center [1152, 664] width 17 height 20
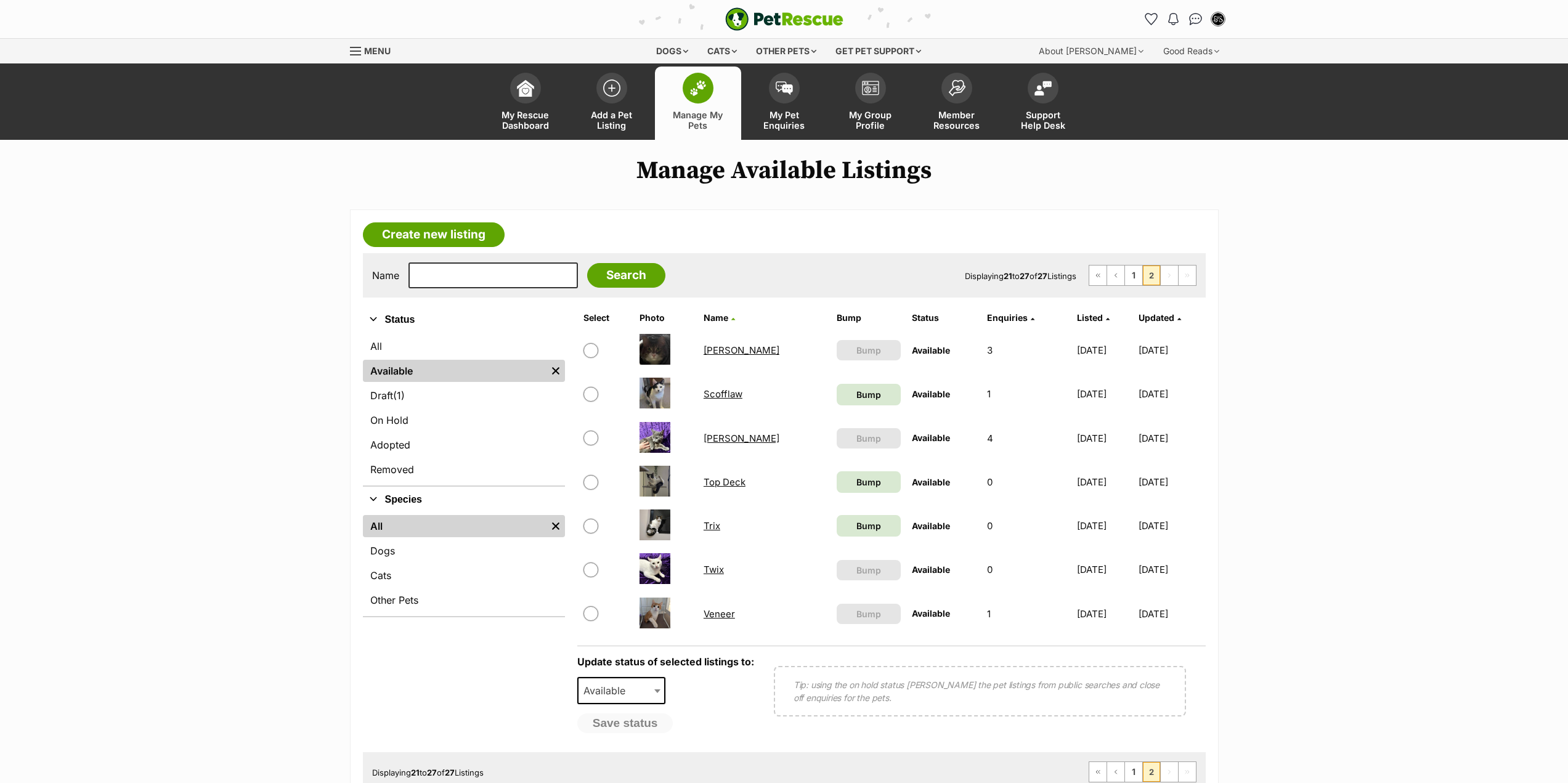
scroll to position [61, 0]
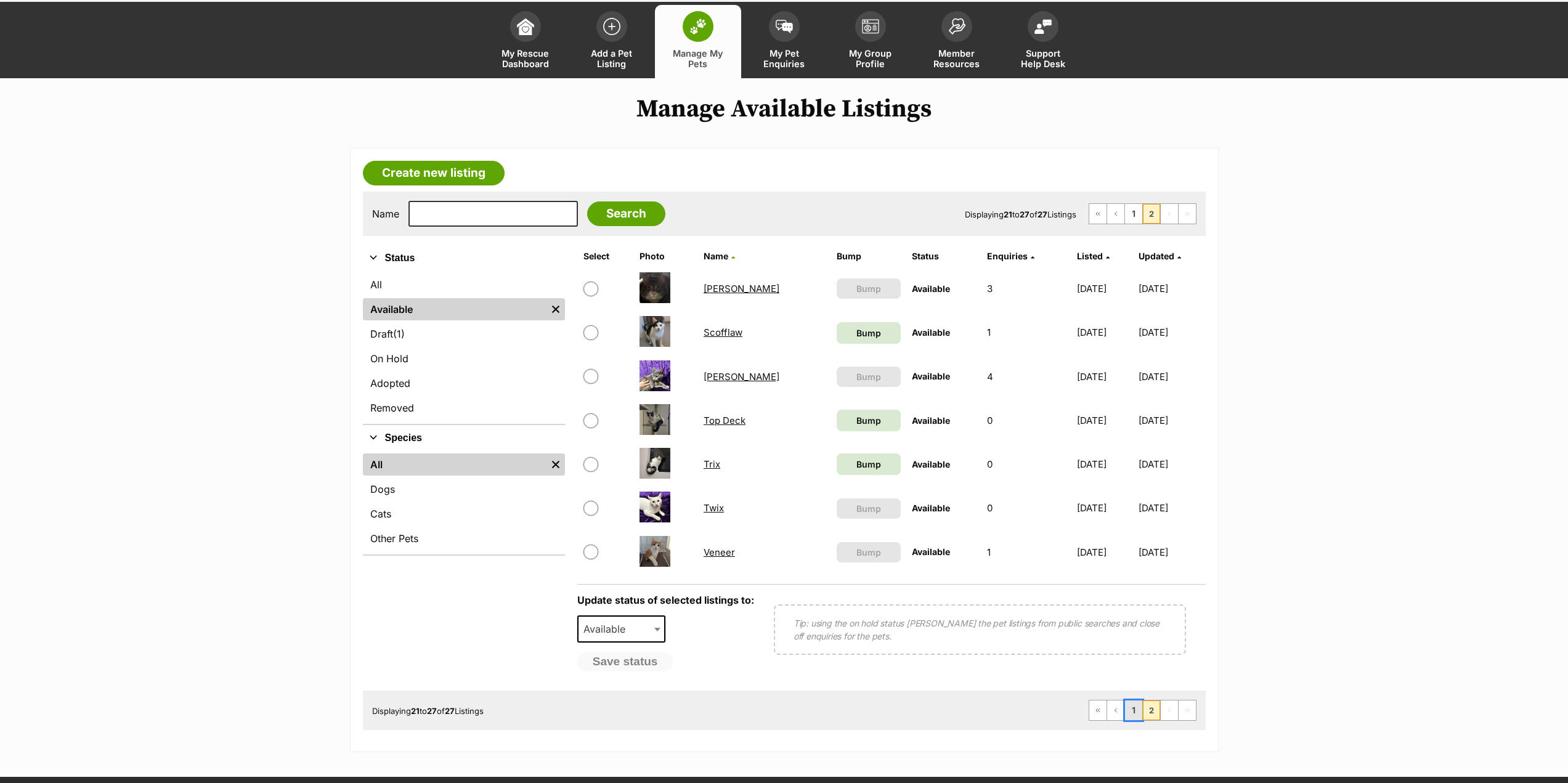
click at [1139, 713] on link "1" at bounding box center [1134, 710] width 17 height 20
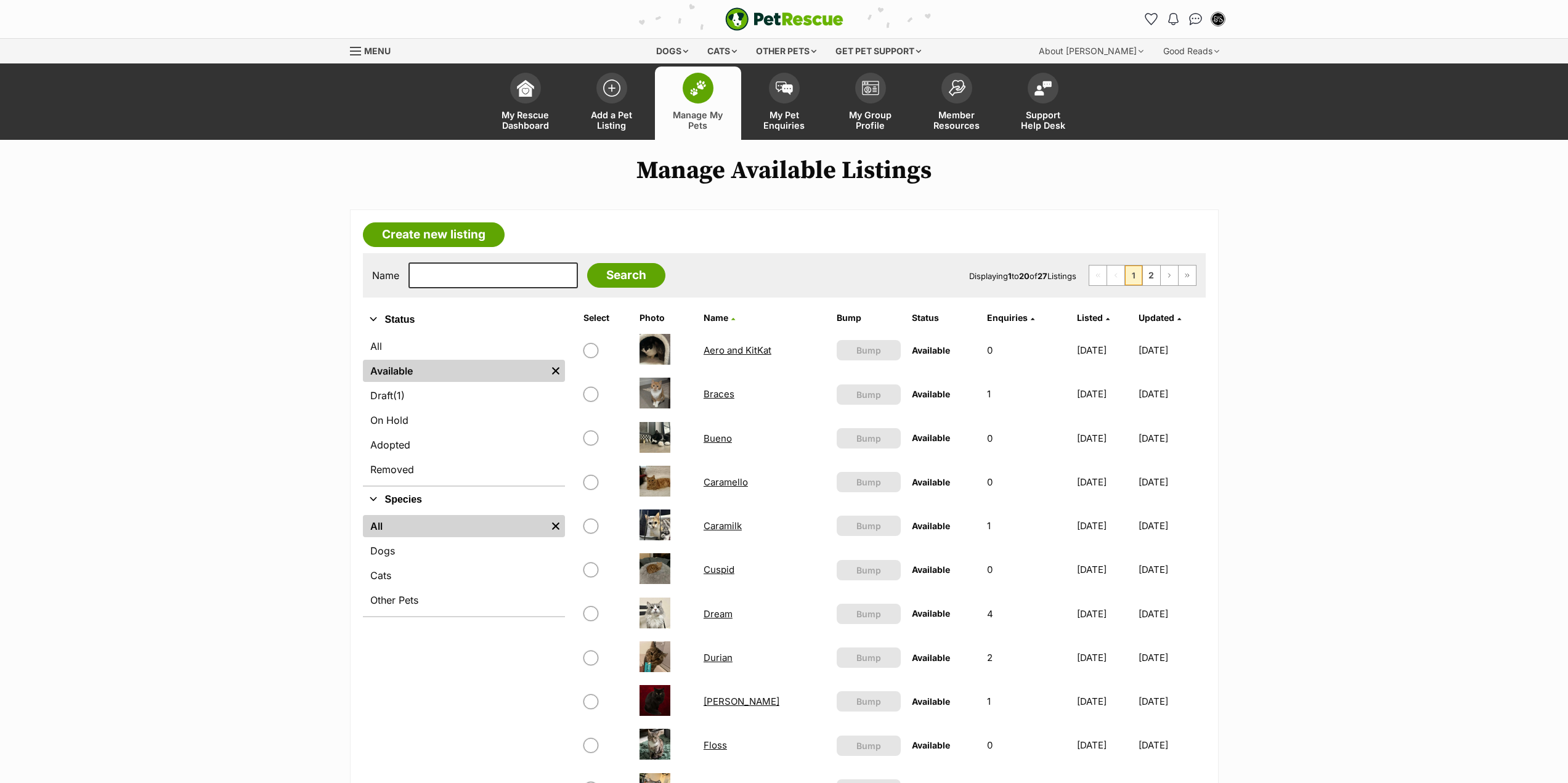
click at [694, 109] on span "Manage My Pets" at bounding box center [698, 120] width 55 height 21
click at [882, 120] on span "My Group Profile" at bounding box center [871, 120] width 55 height 21
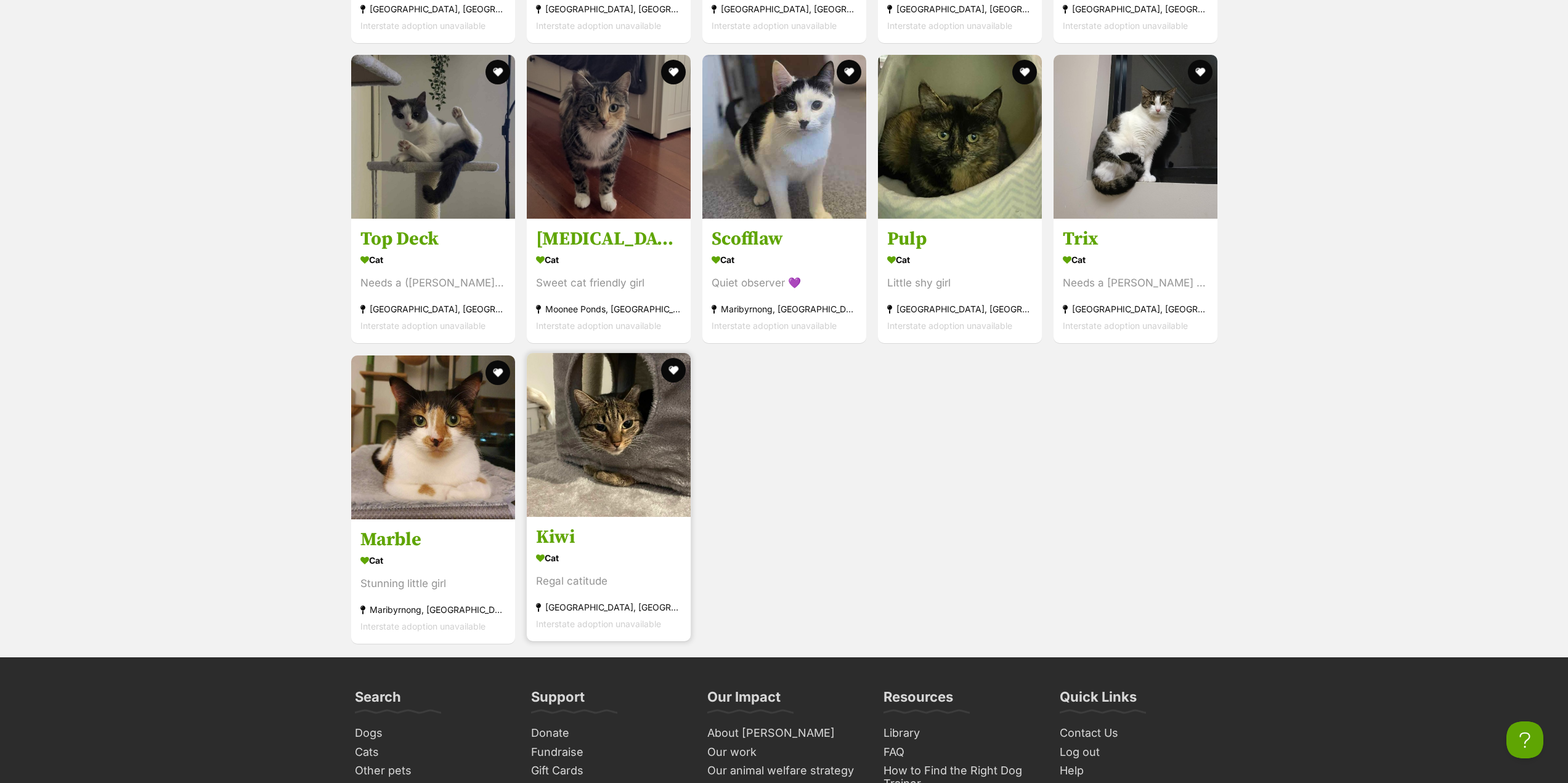
scroll to position [2649, 0]
